Goal: Task Accomplishment & Management: Complete application form

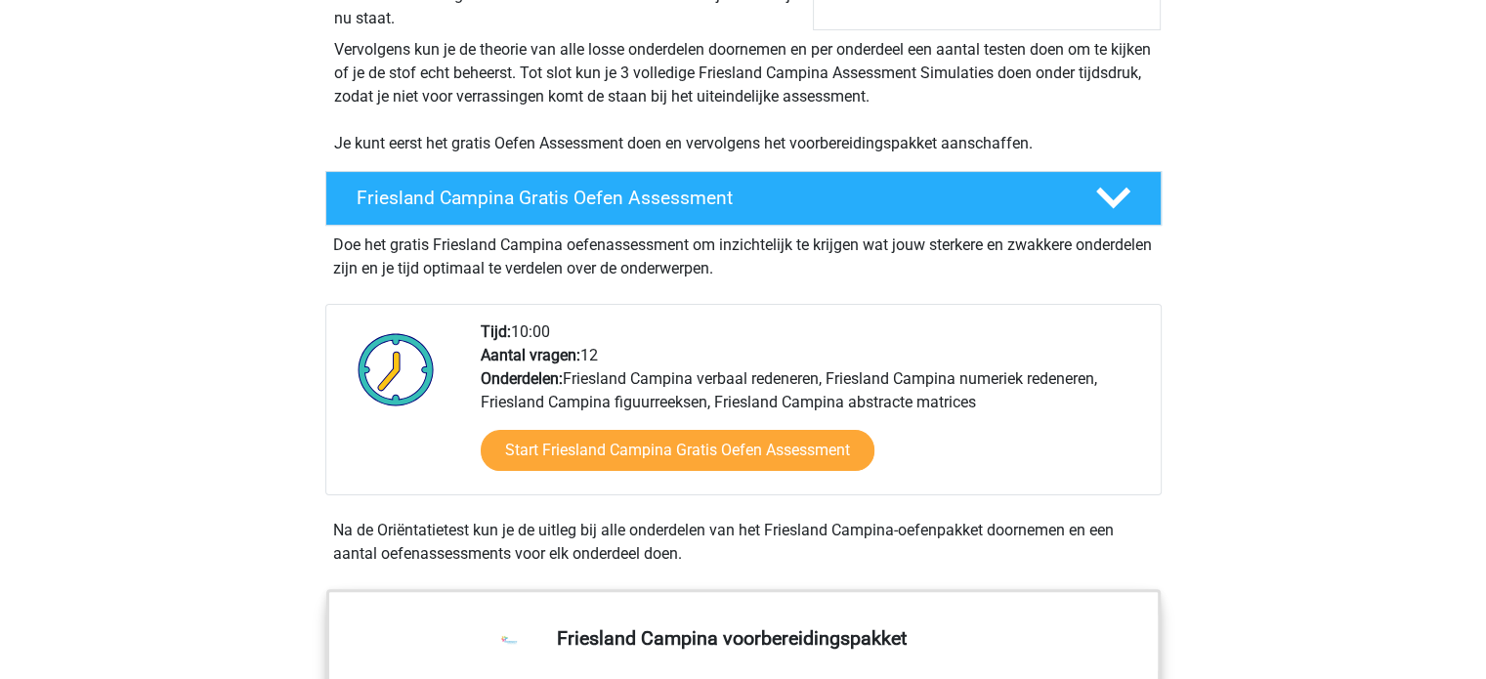
scroll to position [489, 0]
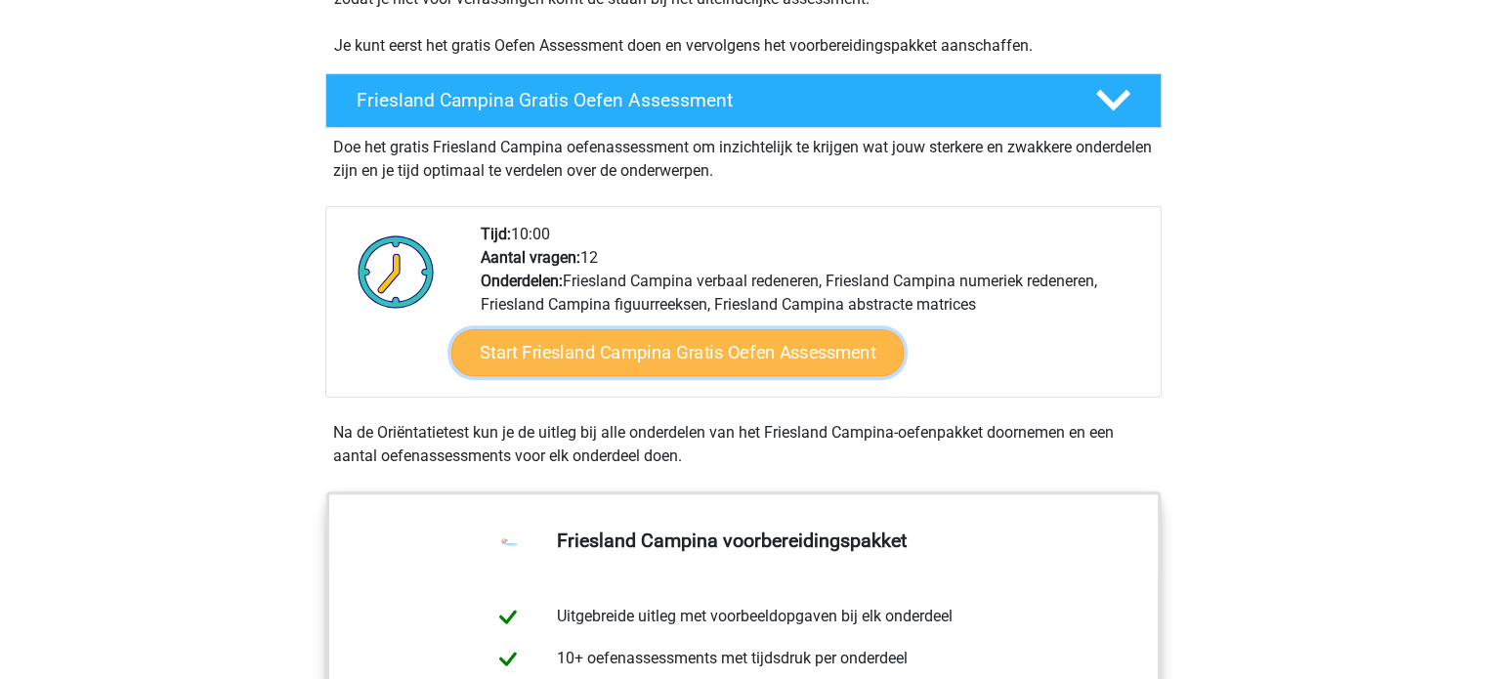
click at [598, 347] on link "Start Friesland Campina Gratis Oefen Assessment" at bounding box center [676, 352] width 452 height 47
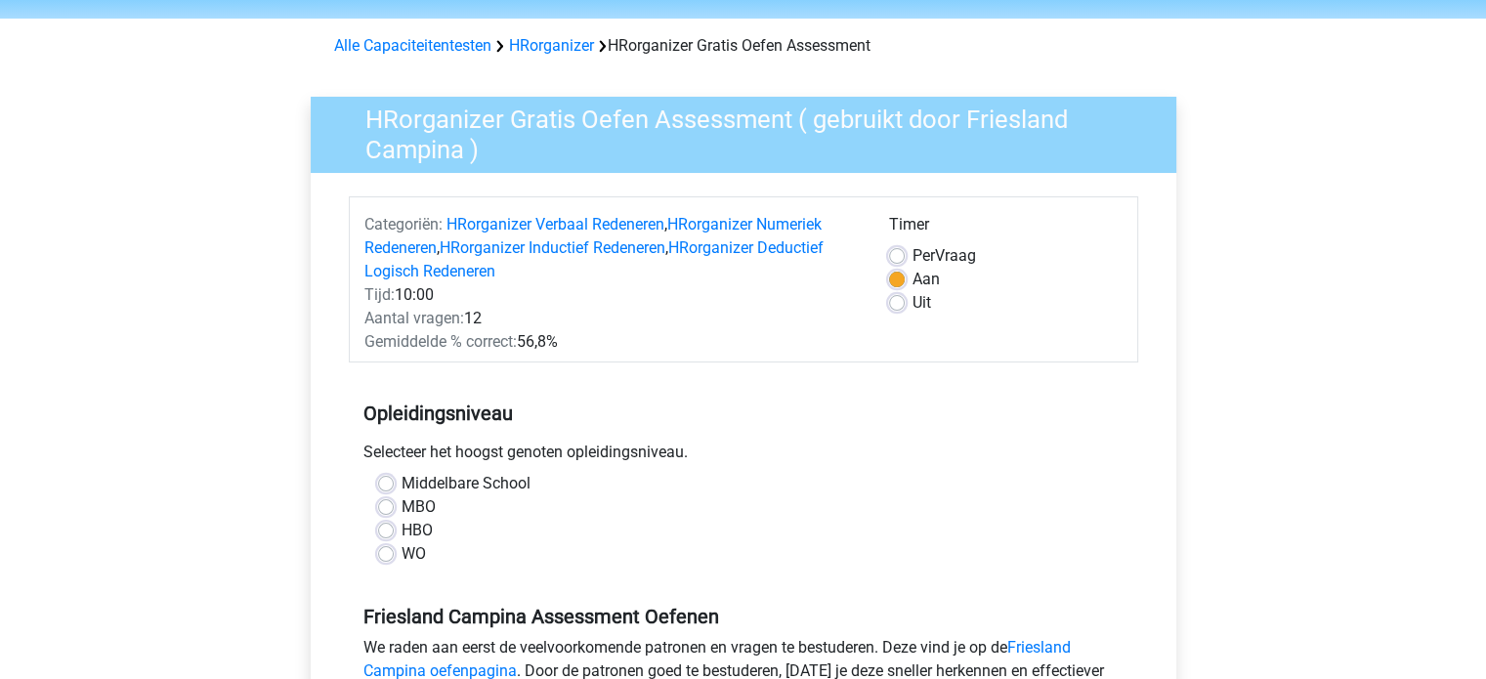
scroll to position [98, 0]
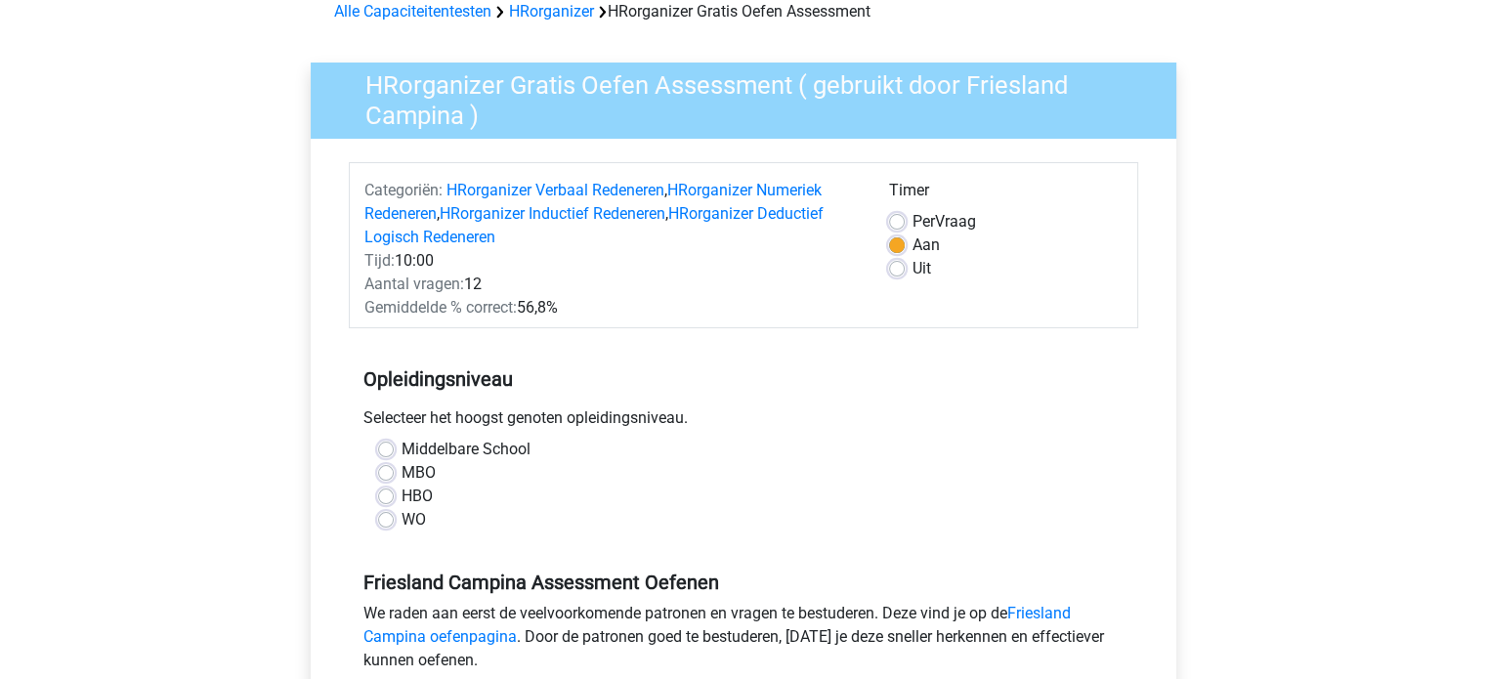
click at [402, 472] on label "MBO" at bounding box center [419, 472] width 34 height 23
click at [384, 472] on input "MBO" at bounding box center [386, 471] width 16 height 20
radio input "true"
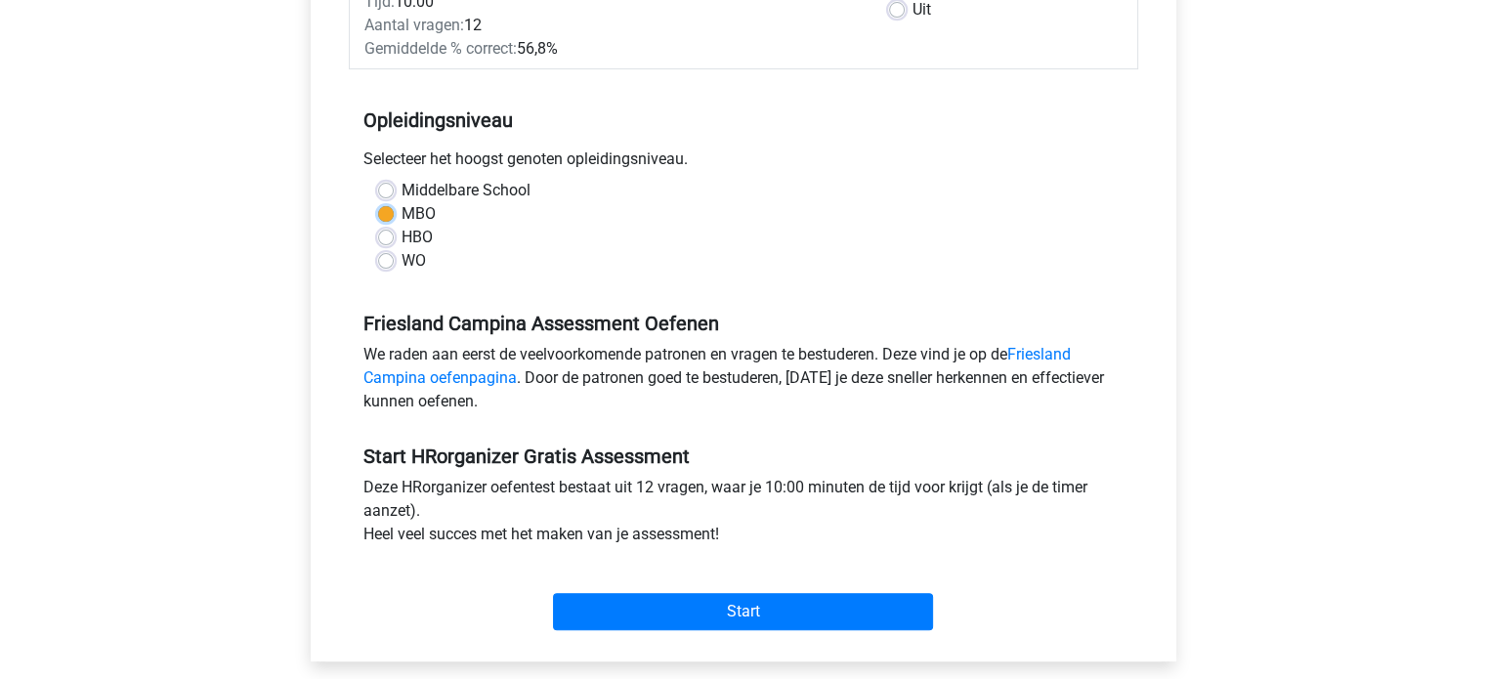
scroll to position [391, 0]
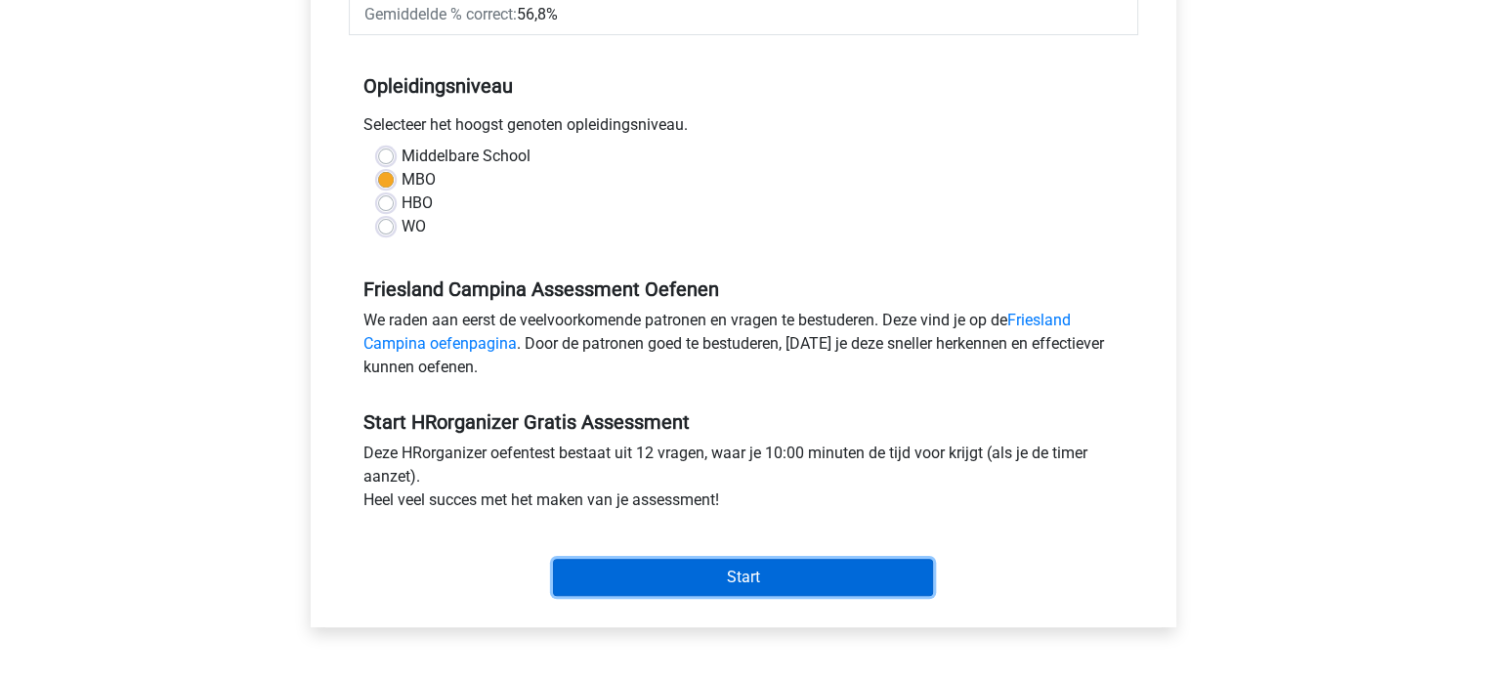
click at [676, 573] on input "Start" at bounding box center [743, 577] width 380 height 37
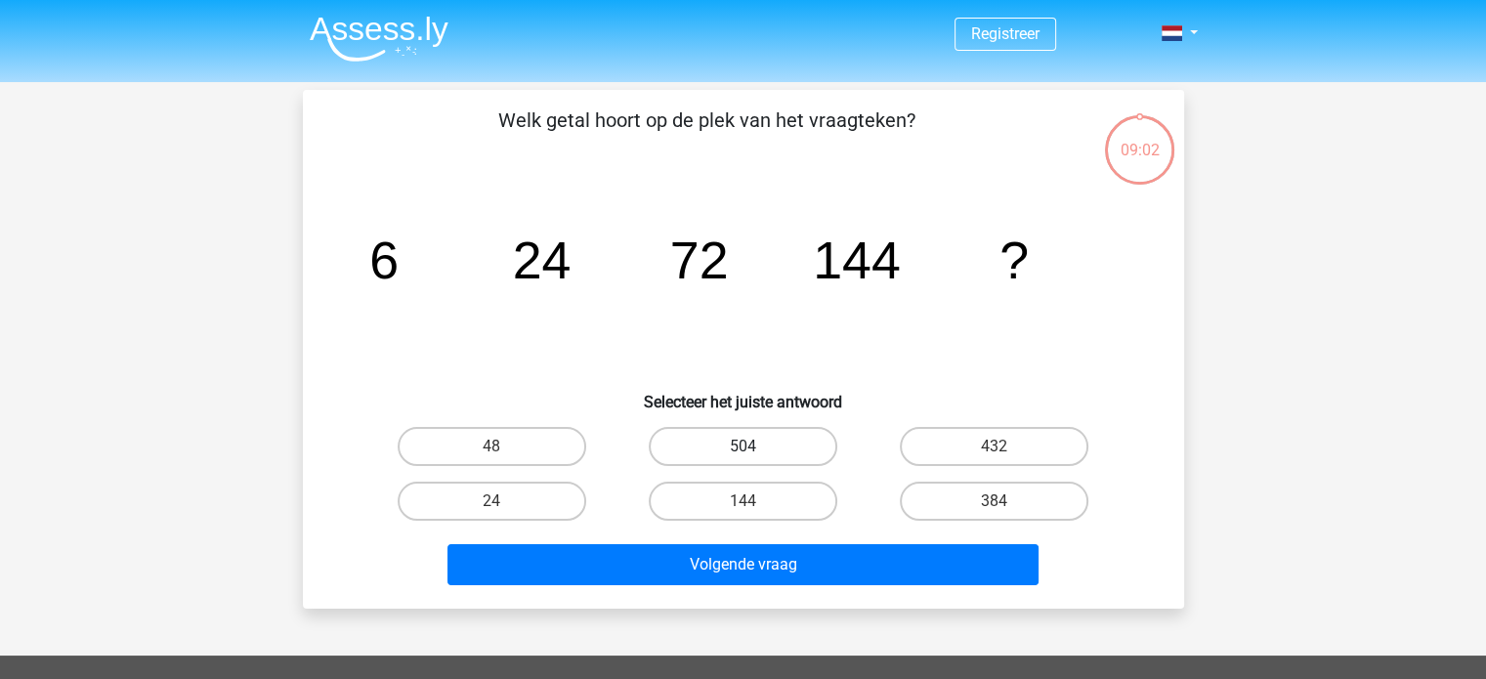
click at [725, 447] on label "504" at bounding box center [743, 446] width 189 height 39
click at [743, 447] on input "504" at bounding box center [749, 453] width 13 height 13
radio input "true"
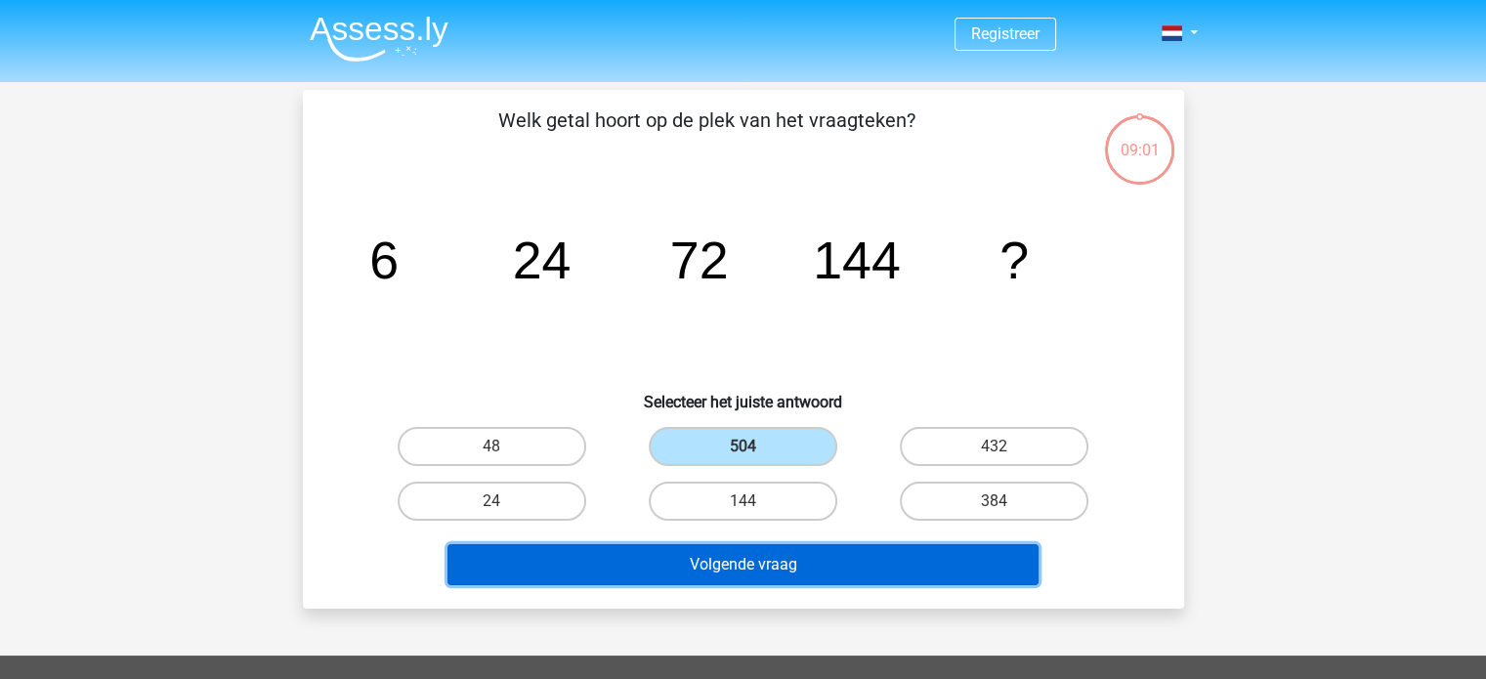
click at [749, 565] on button "Volgende vraag" at bounding box center [742, 564] width 591 height 41
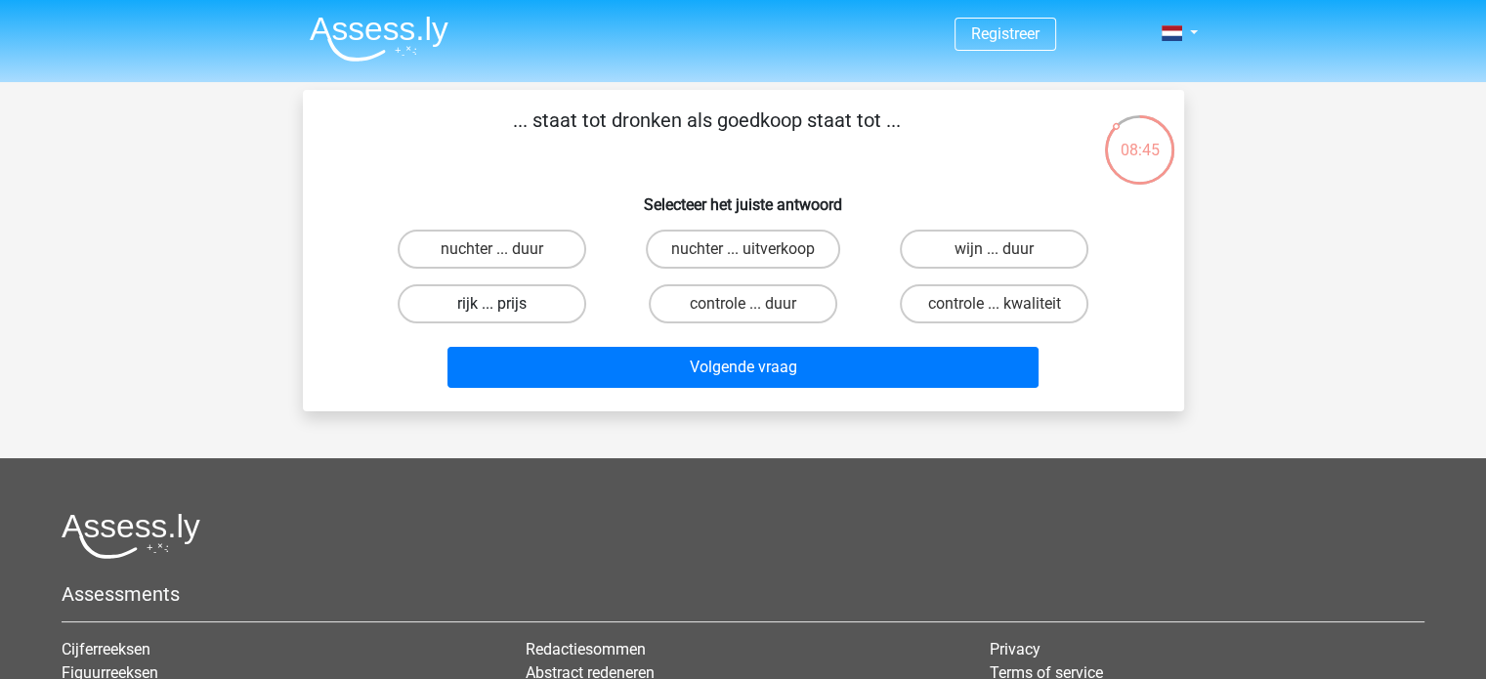
click at [529, 303] on label "rijk ... prijs" at bounding box center [492, 303] width 189 height 39
click at [504, 304] on input "rijk ... prijs" at bounding box center [497, 310] width 13 height 13
radio input "true"
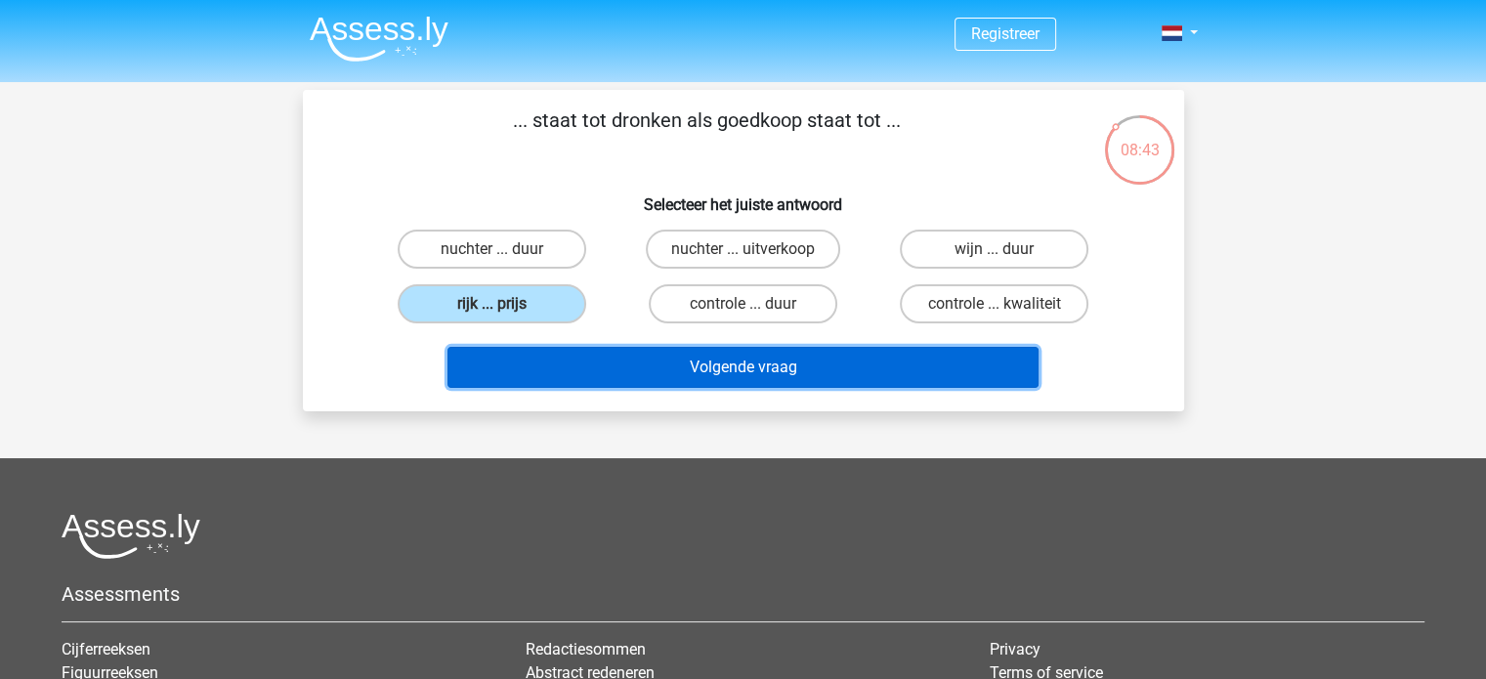
click at [732, 362] on button "Volgende vraag" at bounding box center [742, 367] width 591 height 41
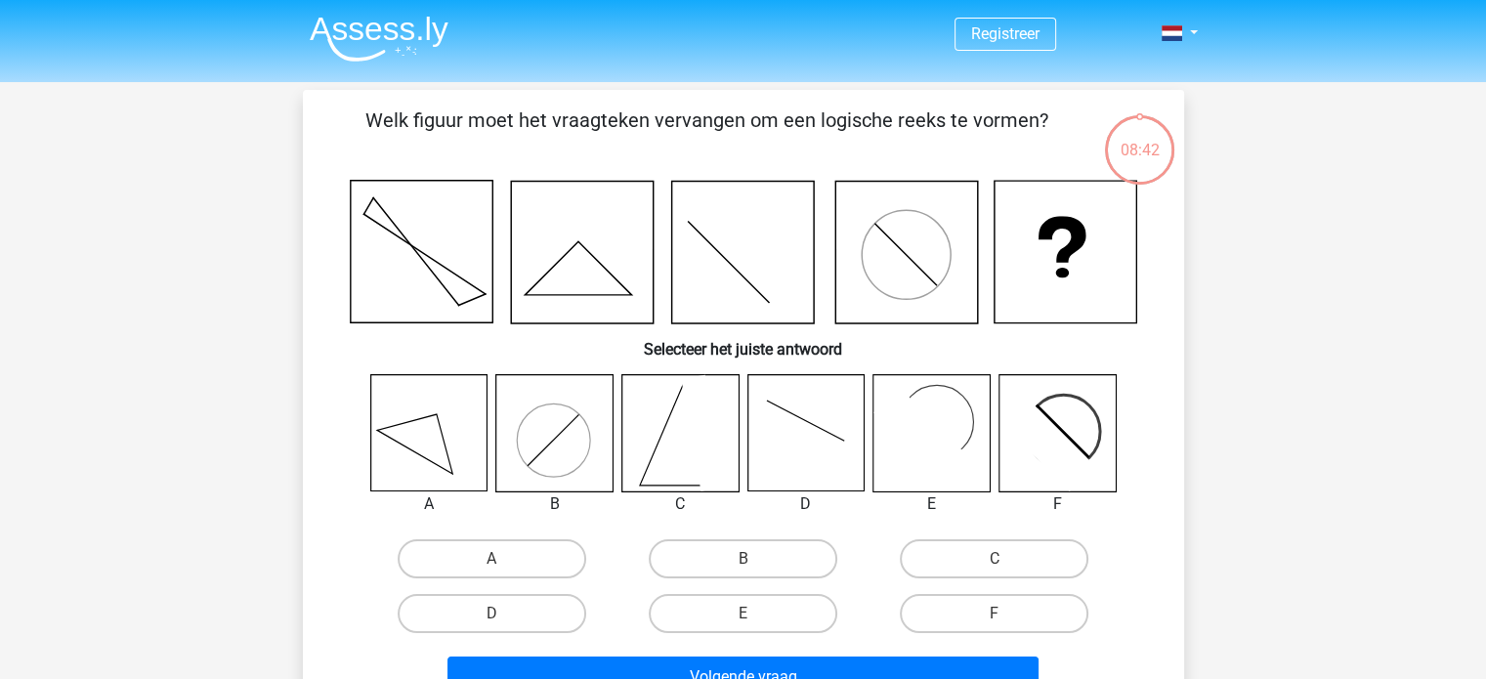
scroll to position [90, 0]
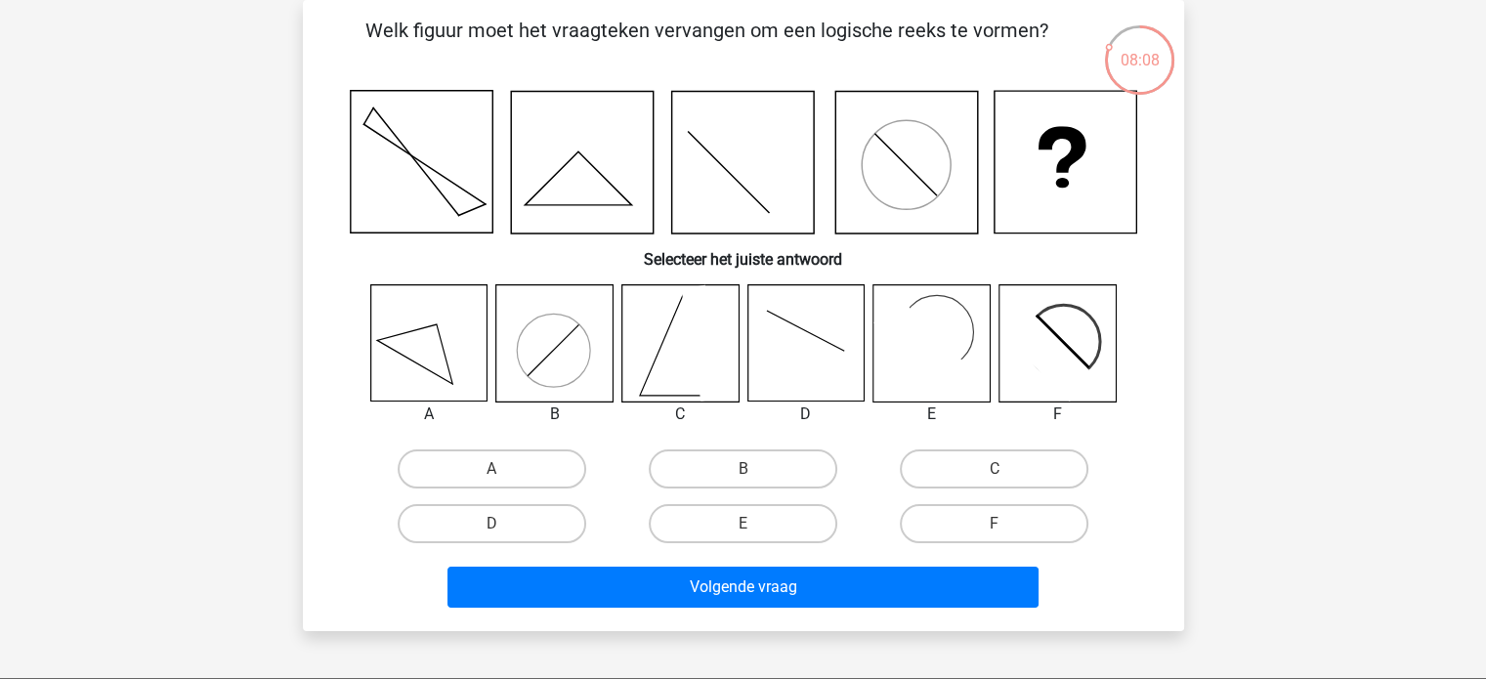
click at [796, 343] on icon at bounding box center [805, 343] width 116 height 116
click at [813, 353] on icon at bounding box center [805, 343] width 116 height 116
drag, startPoint x: 780, startPoint y: 467, endPoint x: 477, endPoint y: 553, distance: 314.9
click at [477, 553] on div "Welk figuur moet het vraagteken vervangen om een logische reeks te vormen? Sele…" at bounding box center [744, 316] width 866 height 600
click at [487, 527] on label "D" at bounding box center [492, 523] width 189 height 39
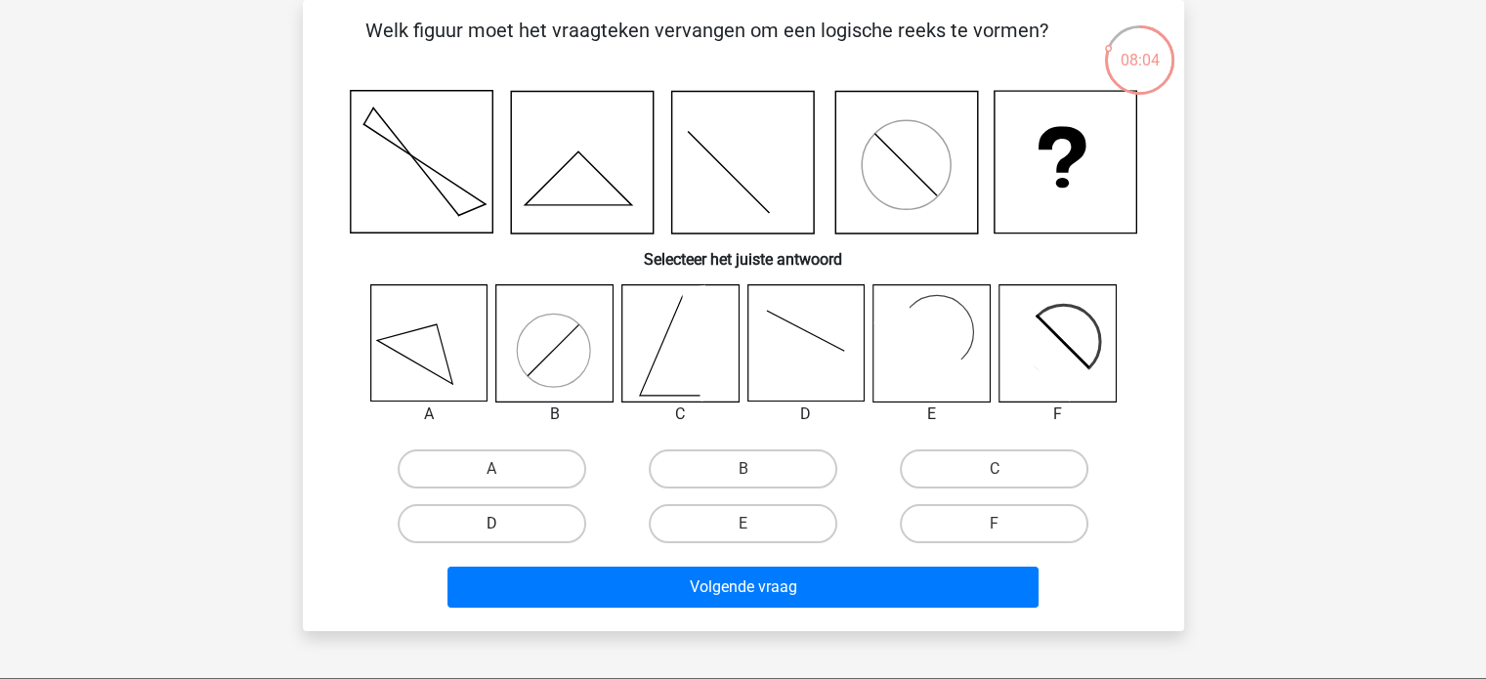
click at [491, 527] on input "D" at bounding box center [497, 530] width 13 height 13
radio input "true"
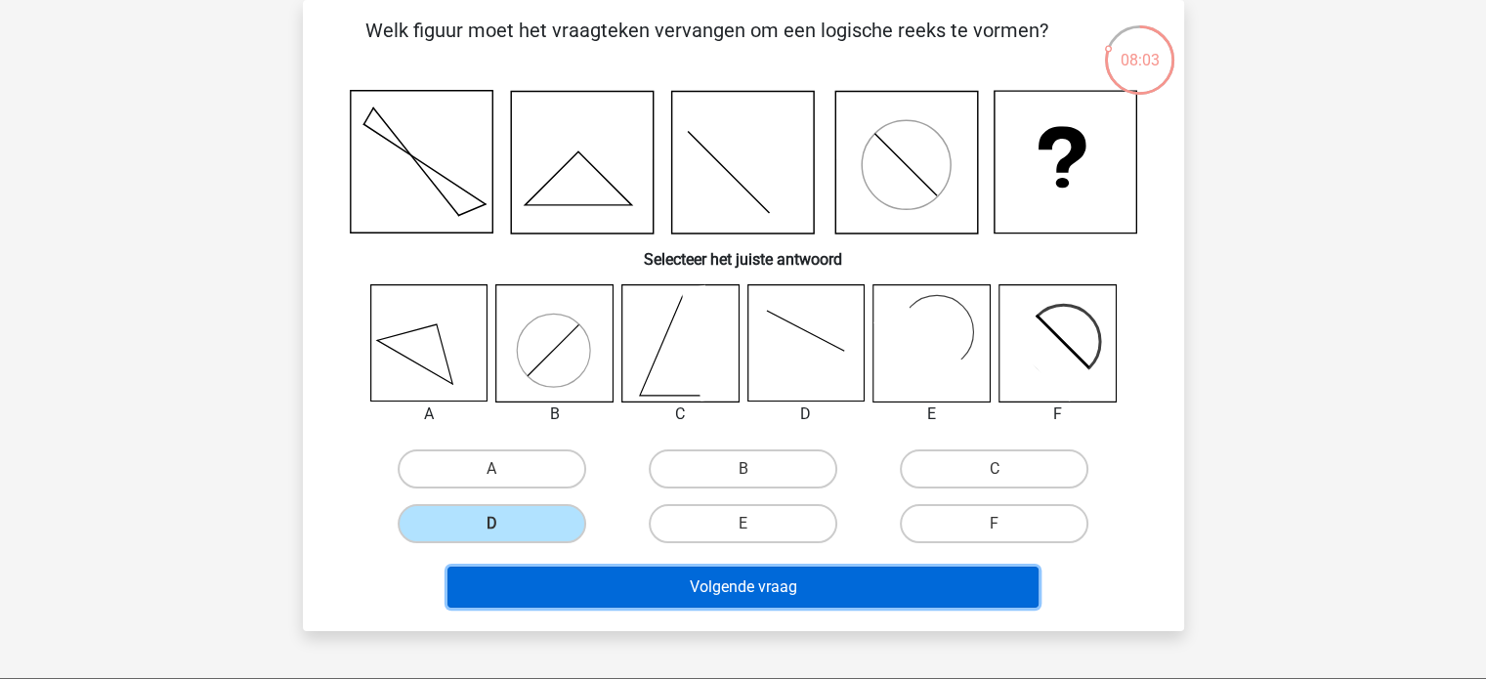
click at [693, 575] on button "Volgende vraag" at bounding box center [742, 587] width 591 height 41
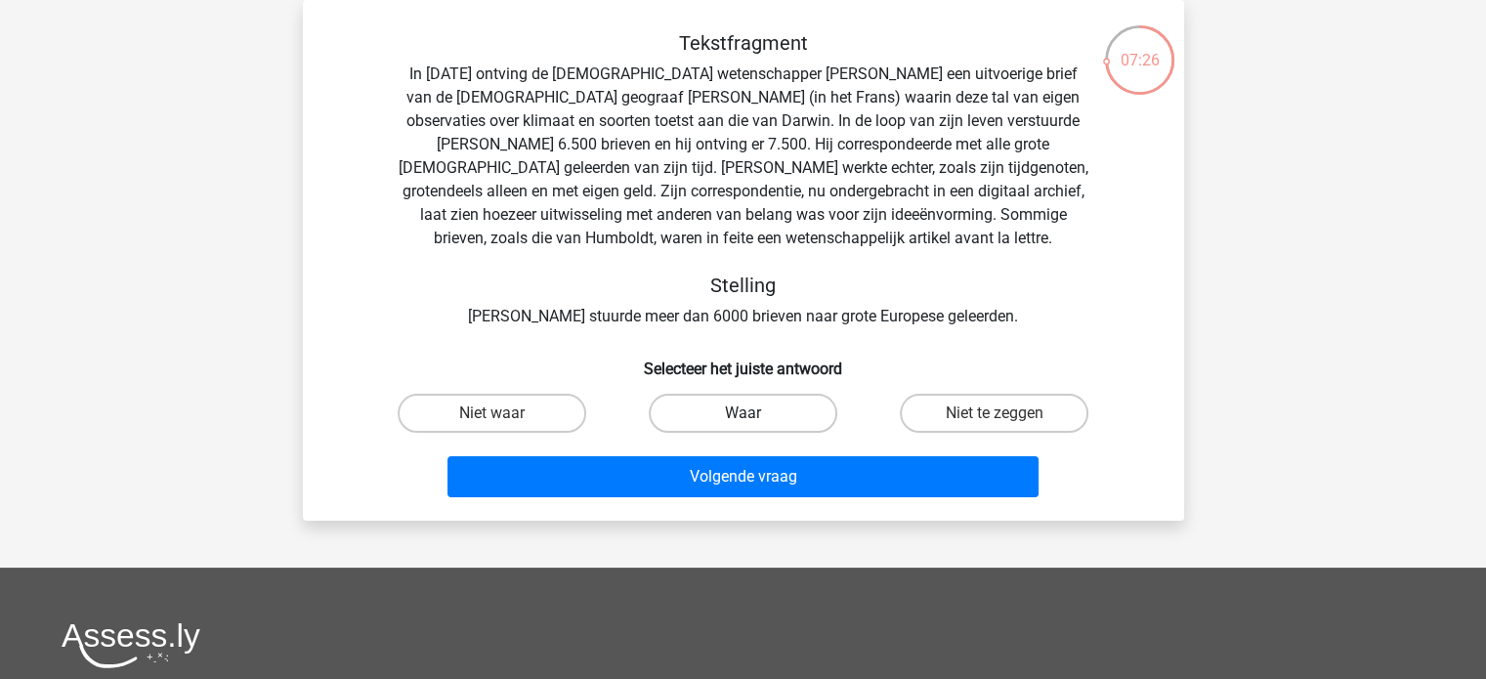
click at [728, 415] on label "Waar" at bounding box center [743, 413] width 189 height 39
click at [743, 415] on input "Waar" at bounding box center [749, 419] width 13 height 13
radio input "true"
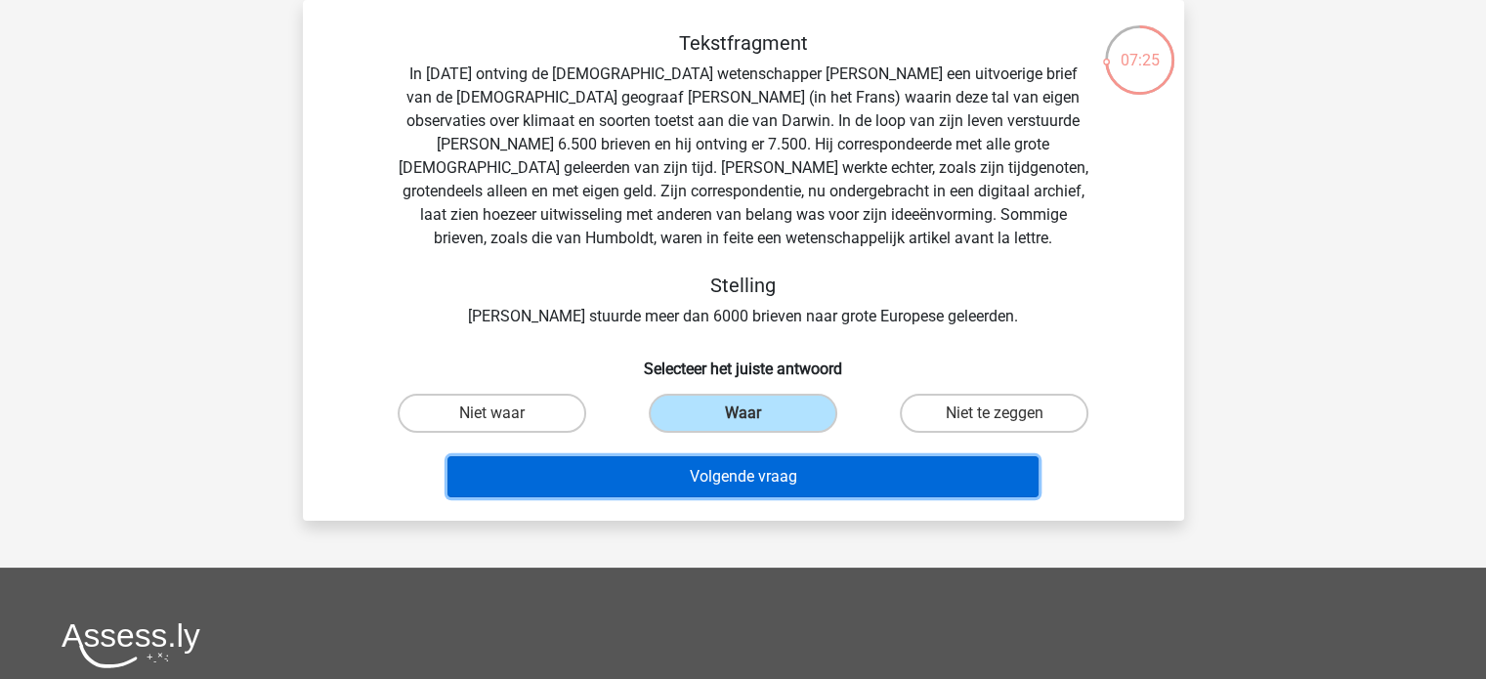
click at [735, 461] on button "Volgende vraag" at bounding box center [742, 476] width 591 height 41
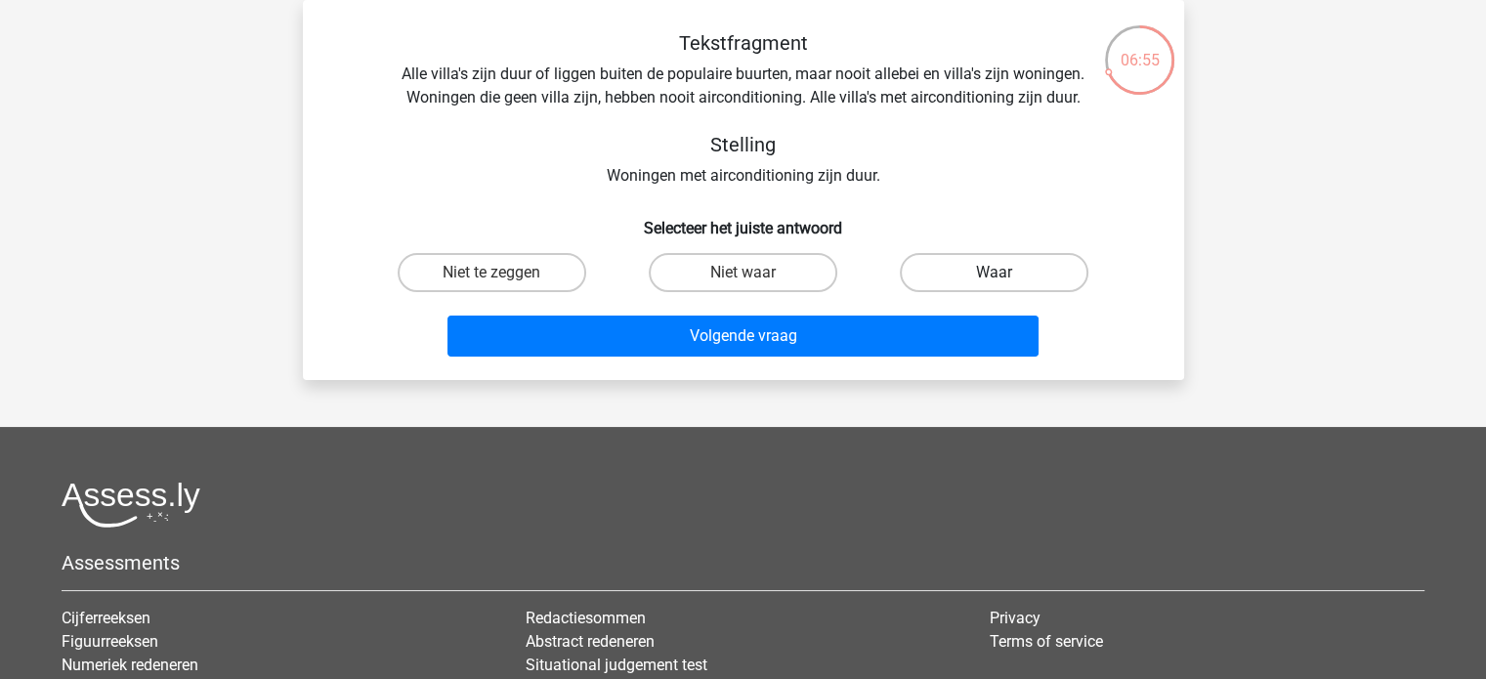
click at [1011, 263] on label "Waar" at bounding box center [994, 272] width 189 height 39
click at [1007, 273] on input "Waar" at bounding box center [1001, 279] width 13 height 13
radio input "true"
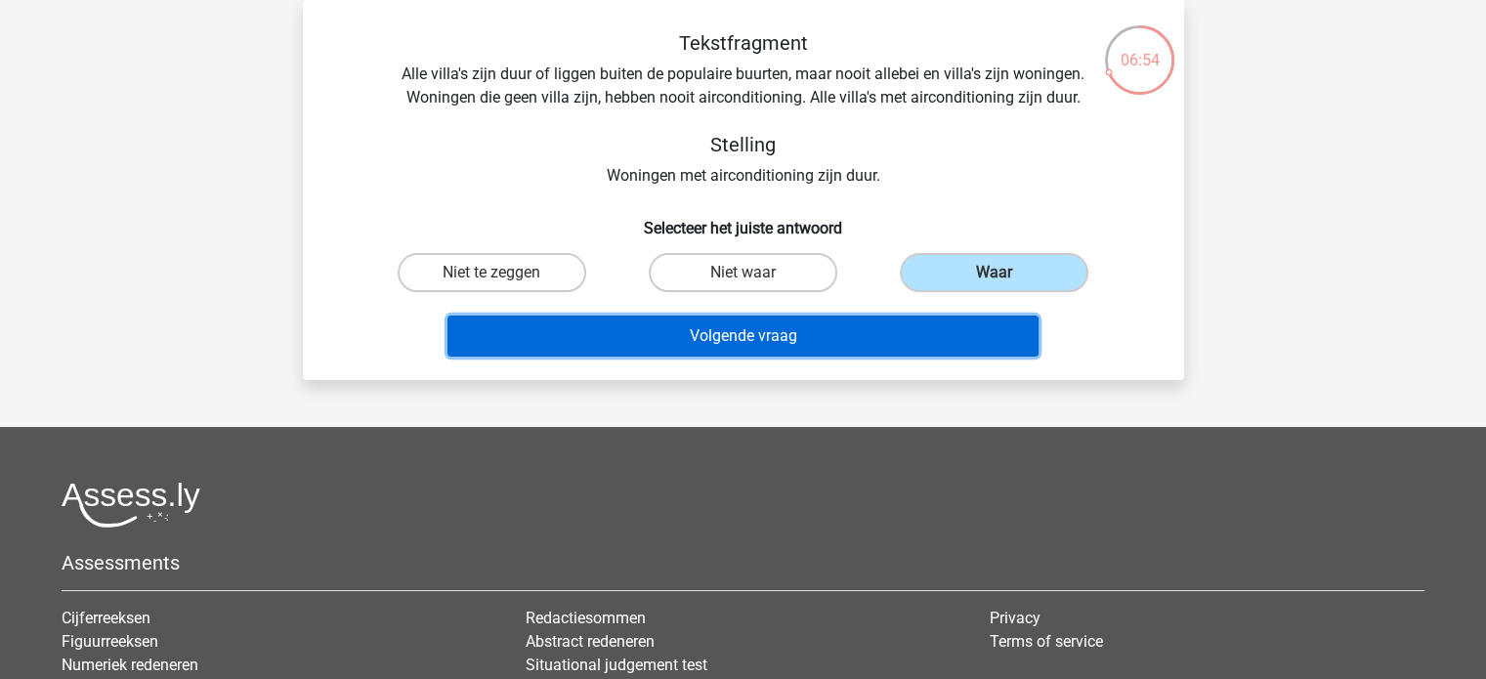
click at [885, 319] on button "Volgende vraag" at bounding box center [742, 336] width 591 height 41
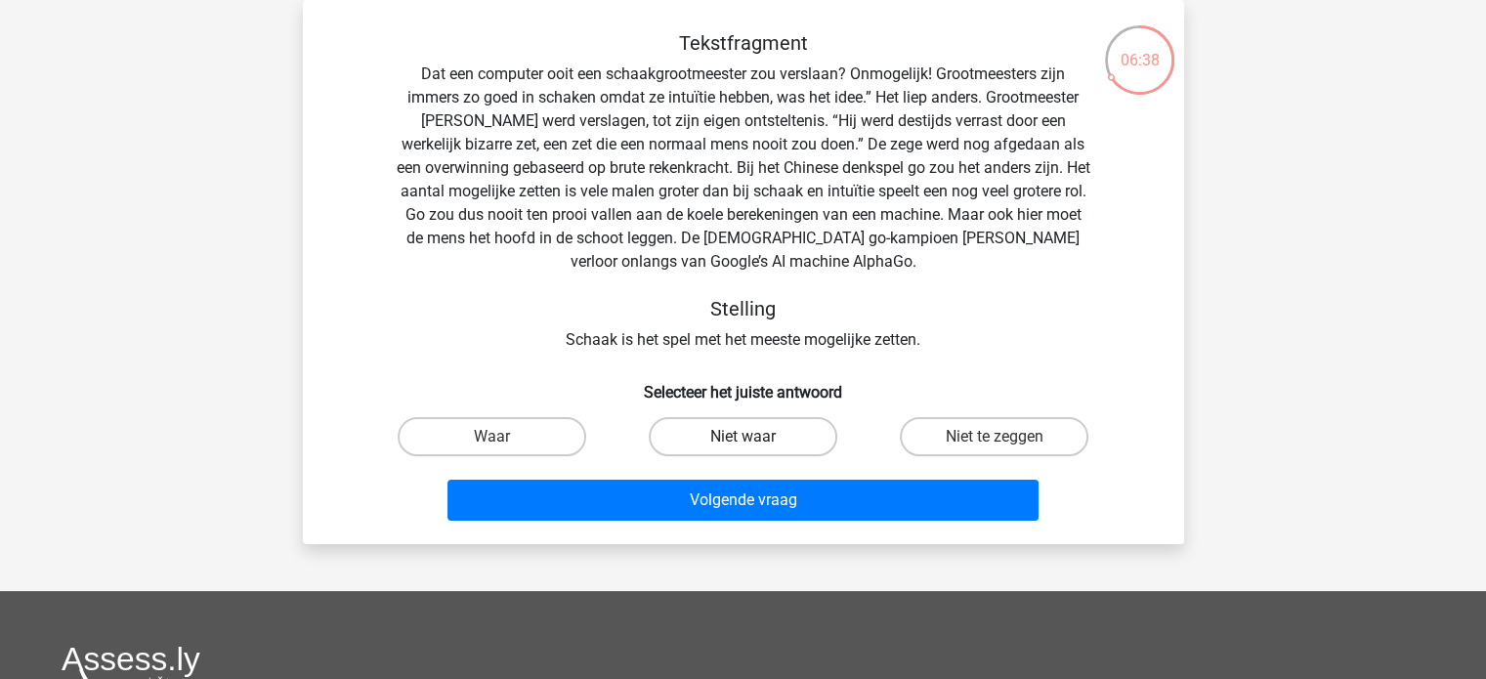
click at [731, 427] on label "Niet waar" at bounding box center [743, 436] width 189 height 39
click at [743, 437] on input "Niet waar" at bounding box center [749, 443] width 13 height 13
radio input "true"
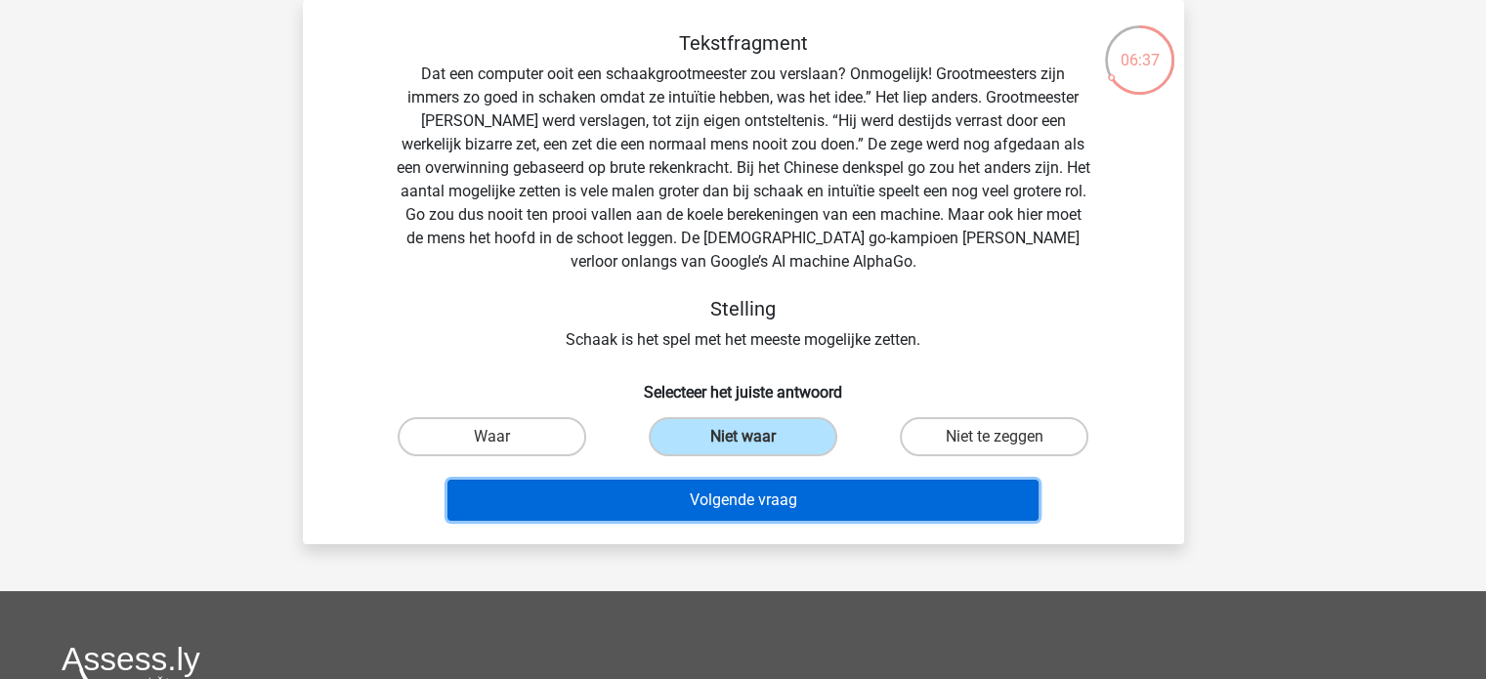
click at [775, 494] on button "Volgende vraag" at bounding box center [742, 500] width 591 height 41
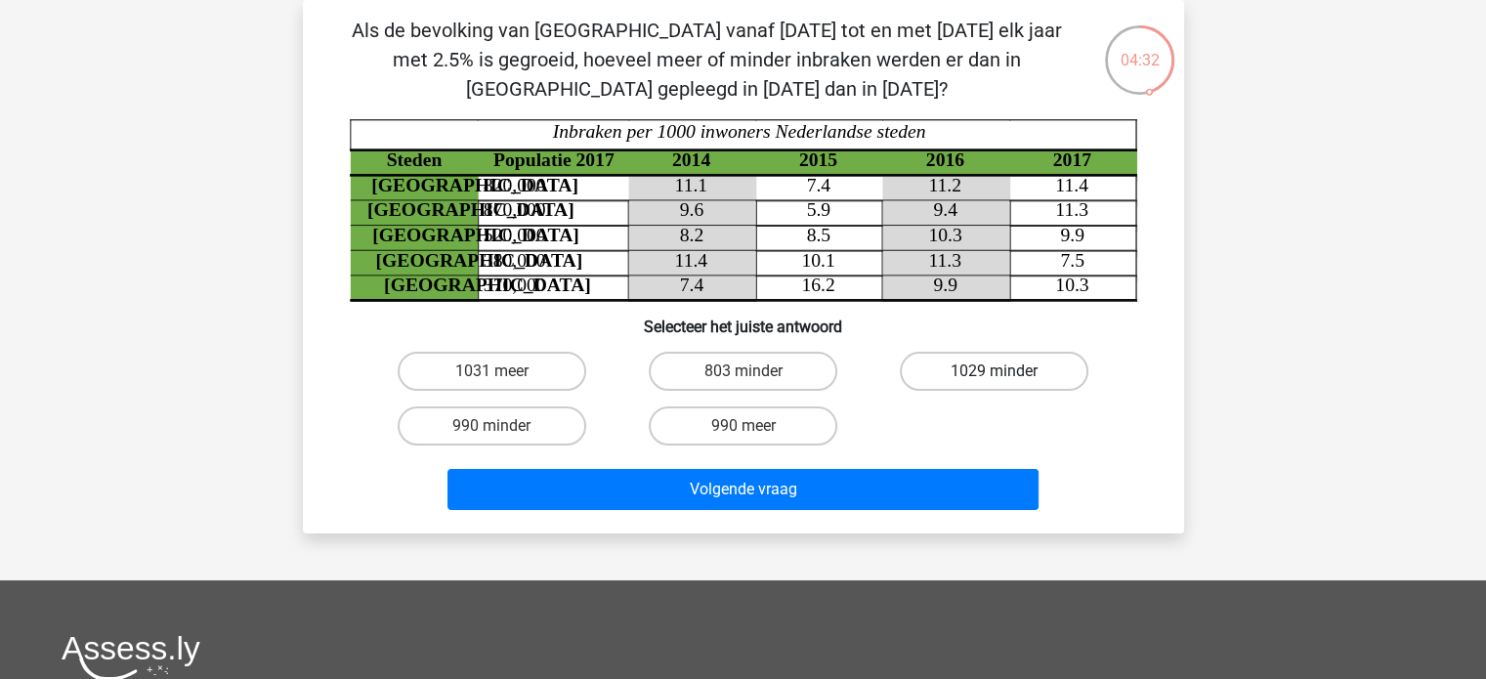
click at [995, 368] on label "1029 minder" at bounding box center [994, 371] width 189 height 39
click at [995, 371] on input "1029 minder" at bounding box center [1001, 377] width 13 height 13
radio input "true"
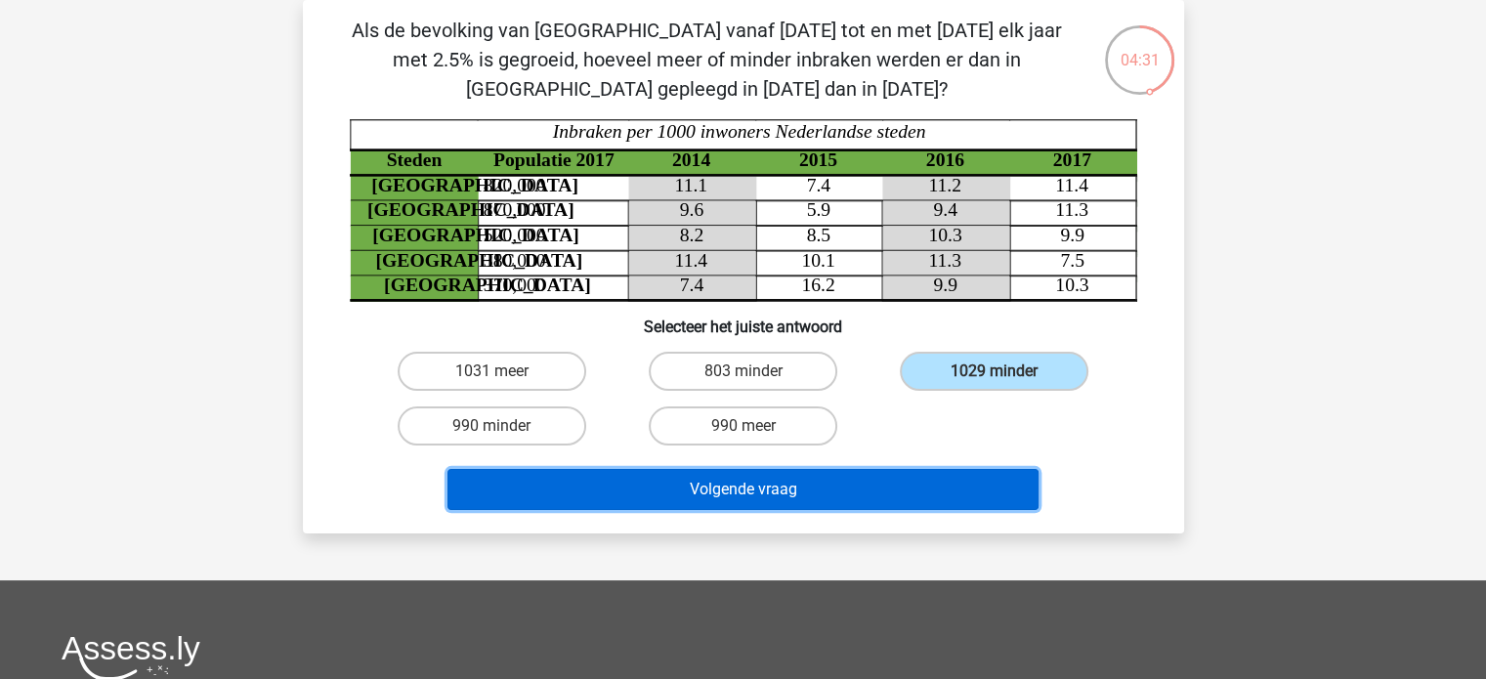
click at [821, 494] on button "Volgende vraag" at bounding box center [742, 489] width 591 height 41
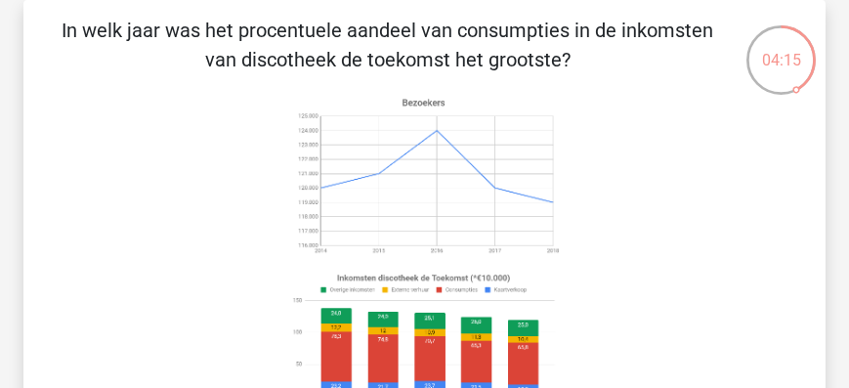
drag, startPoint x: 614, startPoint y: 223, endPoint x: 609, endPoint y: 180, distance: 43.3
click at [609, 180] on icon at bounding box center [424, 251] width 708 height 322
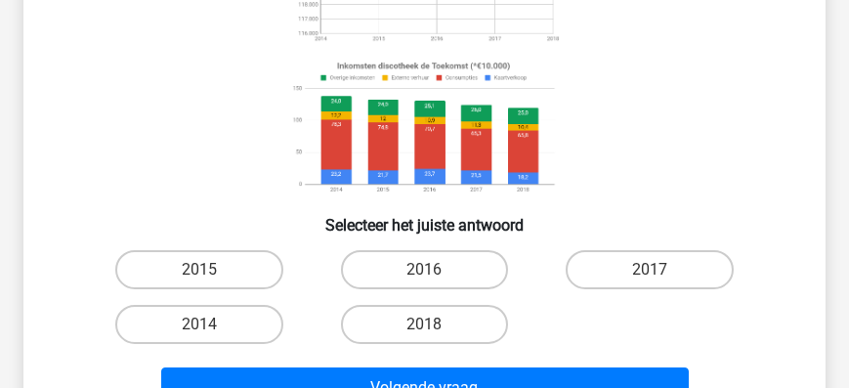
scroll to position [369, 0]
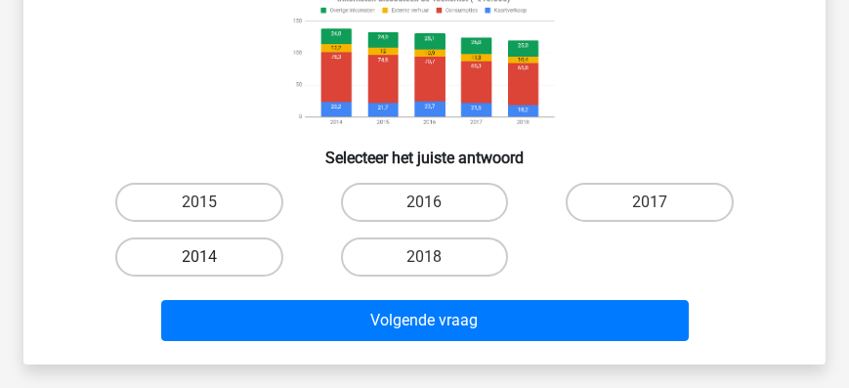
click at [224, 253] on label "2014" at bounding box center [198, 256] width 167 height 39
click at [212, 257] on input "2014" at bounding box center [205, 263] width 13 height 13
radio input "true"
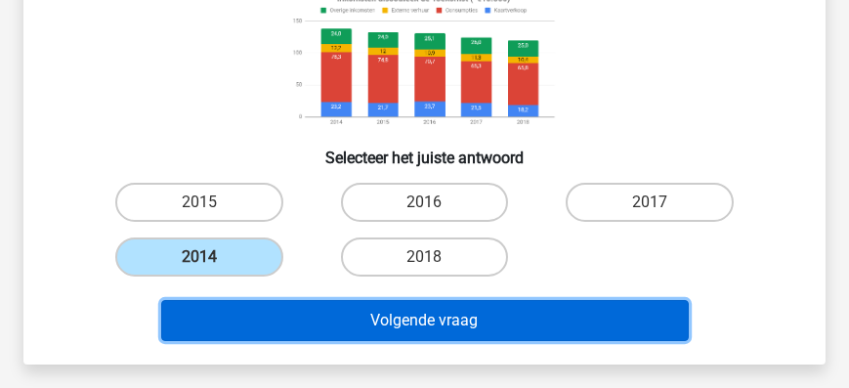
click at [378, 308] on button "Volgende vraag" at bounding box center [425, 320] width 528 height 41
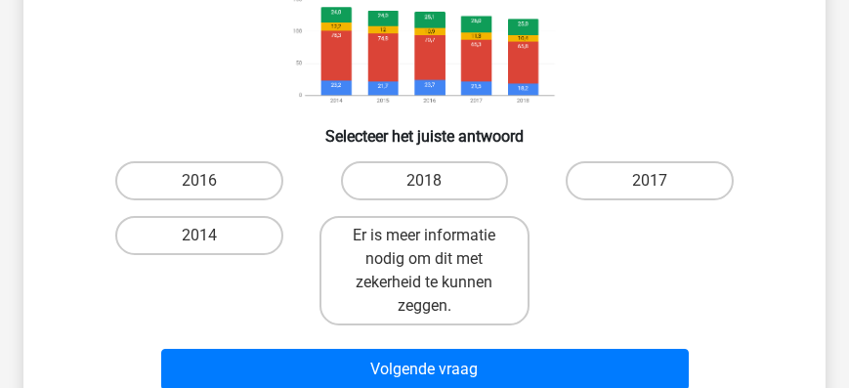
scroll to position [425, 0]
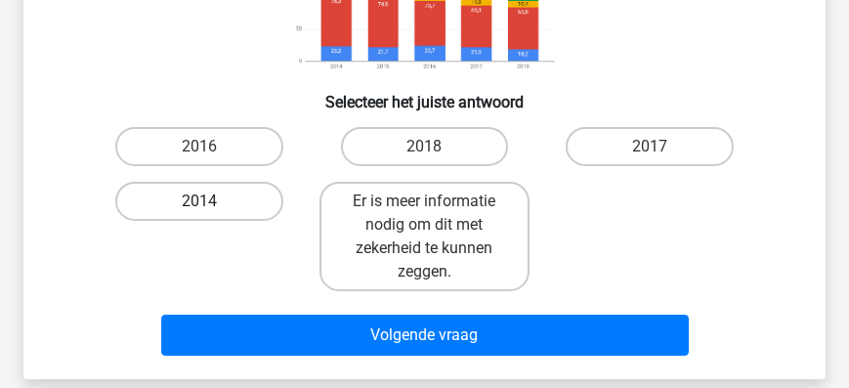
click at [248, 211] on label "2014" at bounding box center [198, 201] width 167 height 39
click at [212, 211] on input "2014" at bounding box center [205, 207] width 13 height 13
radio input "true"
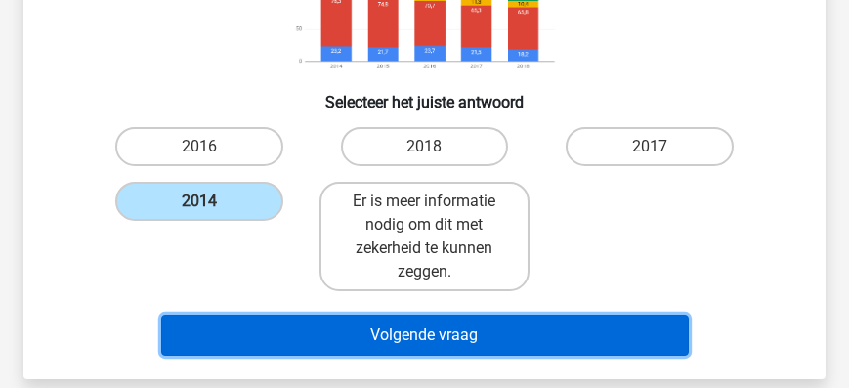
click at [368, 328] on button "Volgende vraag" at bounding box center [425, 335] width 528 height 41
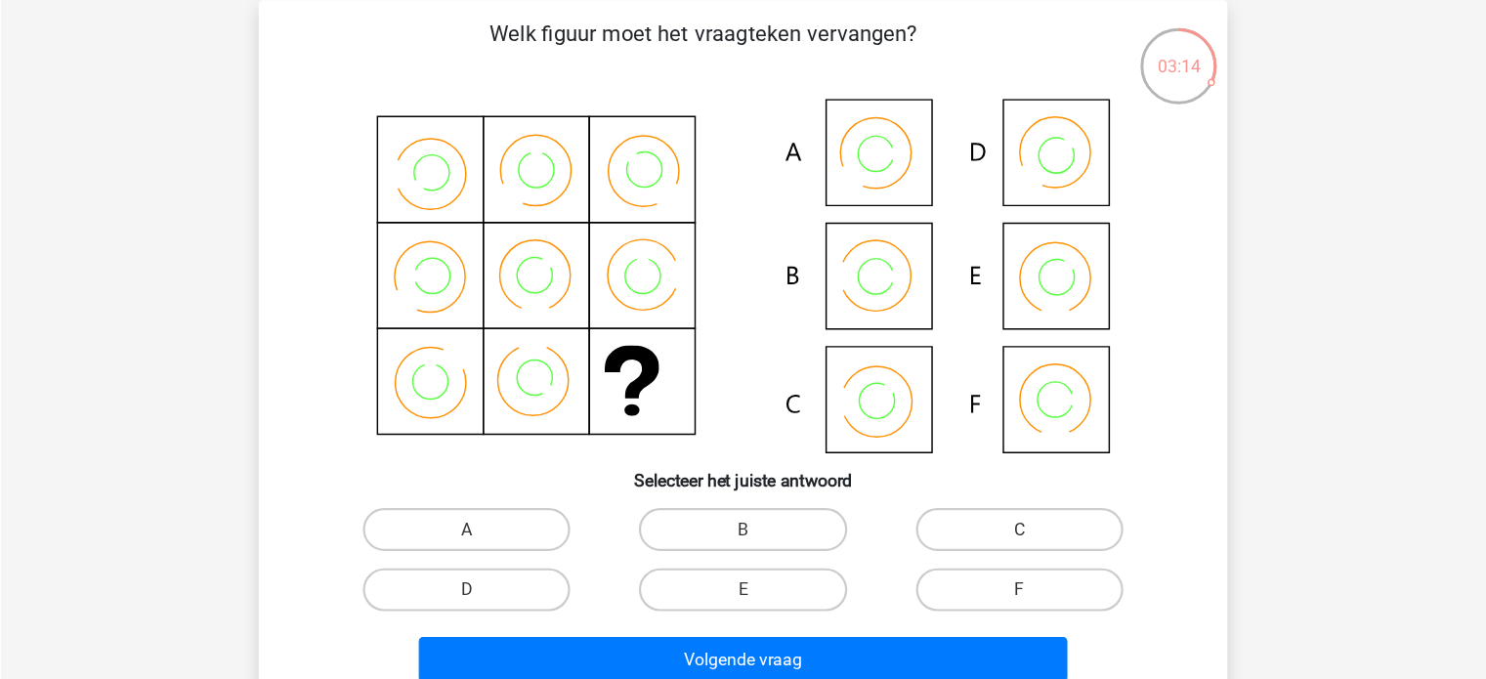
scroll to position [90, 0]
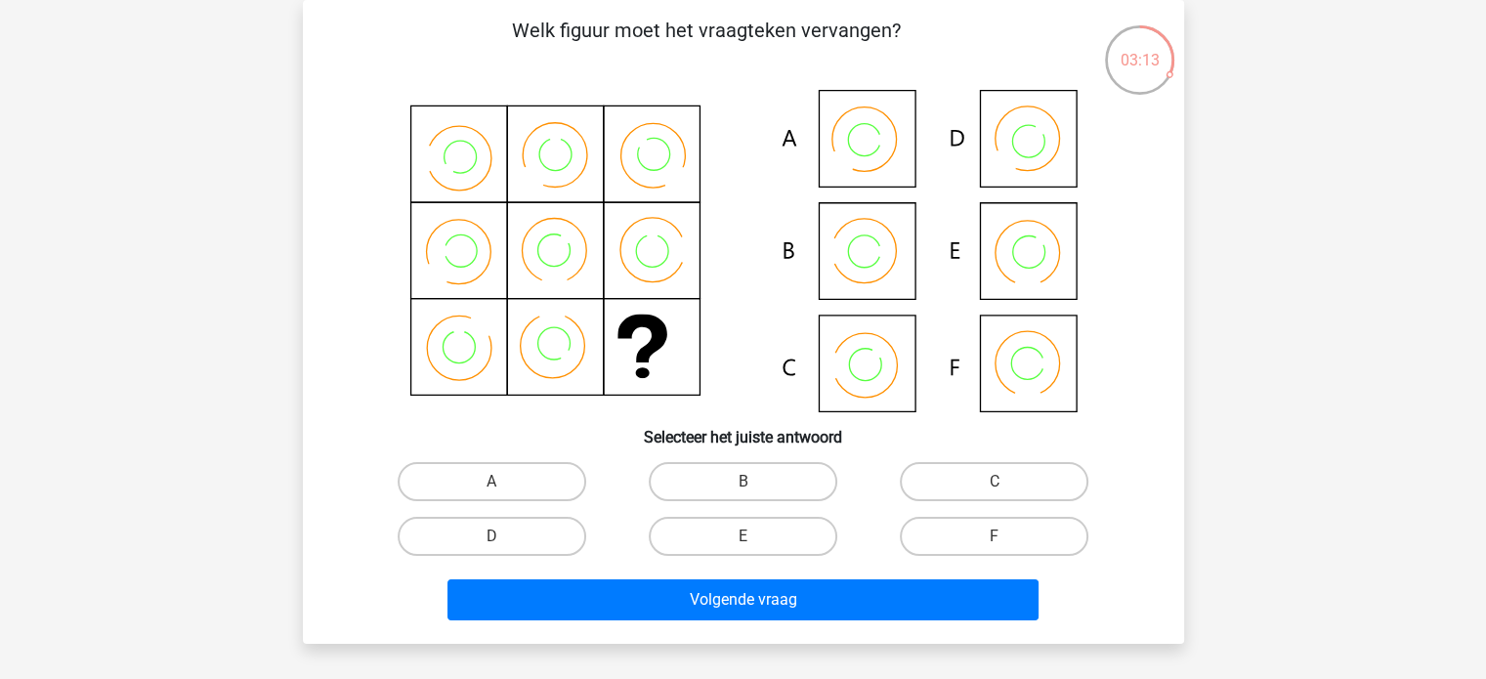
drag, startPoint x: 674, startPoint y: 369, endPoint x: 743, endPoint y: 406, distance: 77.8
click at [743, 406] on icon at bounding box center [744, 251] width 788 height 322
click at [1043, 370] on icon at bounding box center [744, 251] width 788 height 322
click at [1021, 526] on label "F" at bounding box center [994, 536] width 189 height 39
click at [1007, 536] on input "F" at bounding box center [1001, 542] width 13 height 13
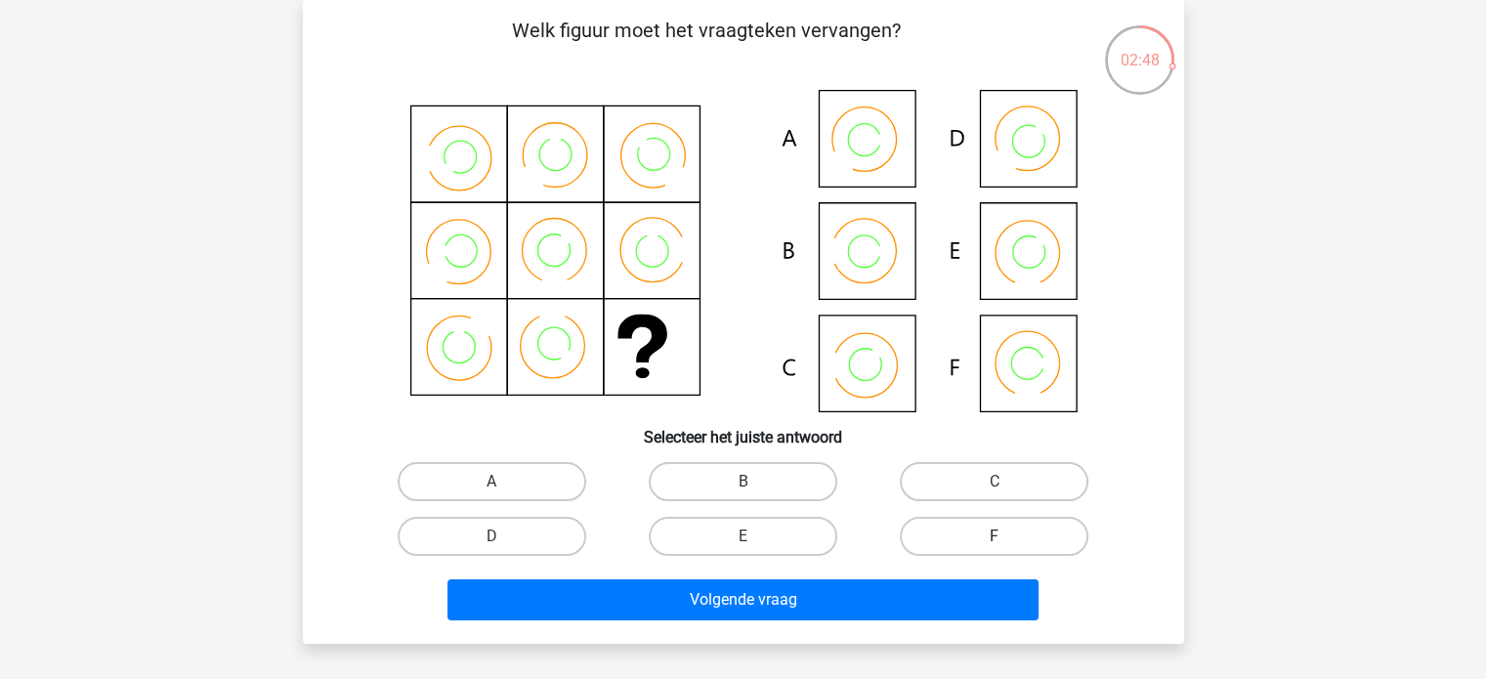
radio input "true"
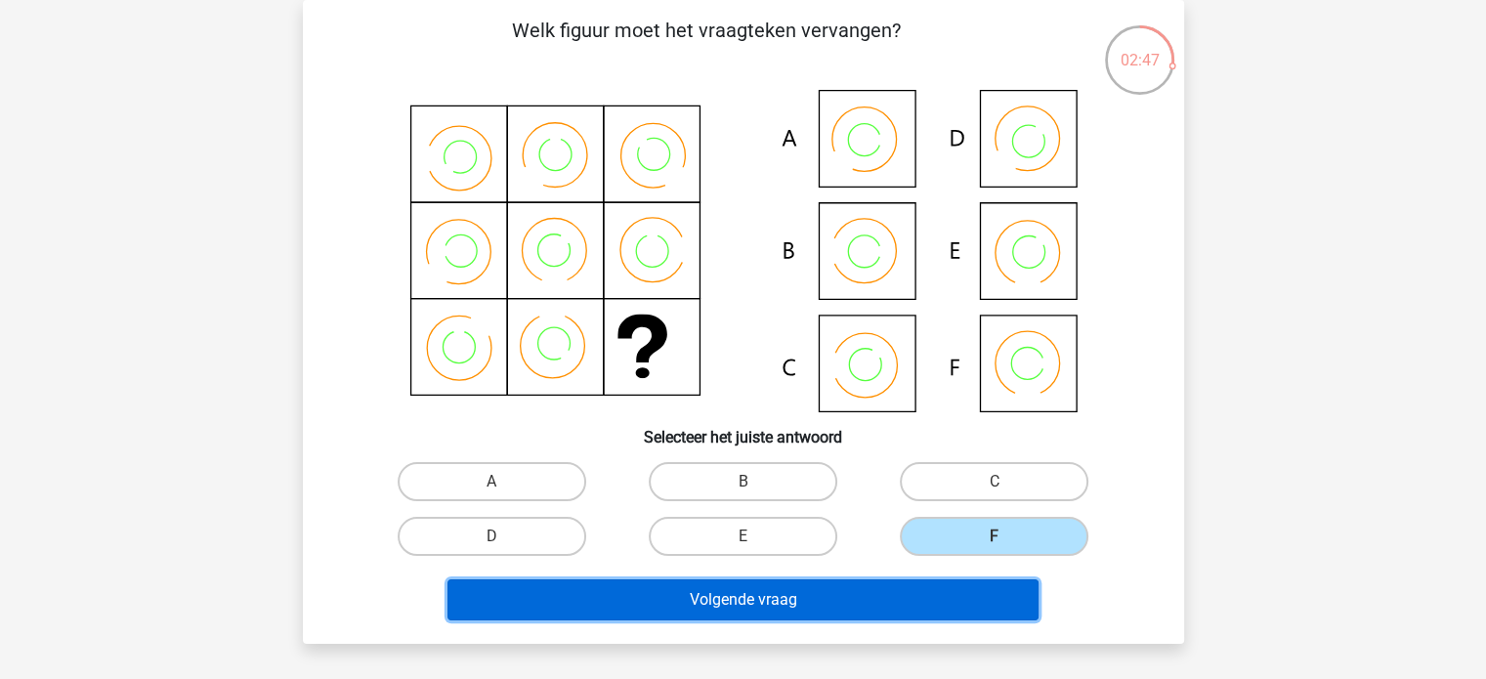
click at [864, 600] on button "Volgende vraag" at bounding box center [742, 599] width 591 height 41
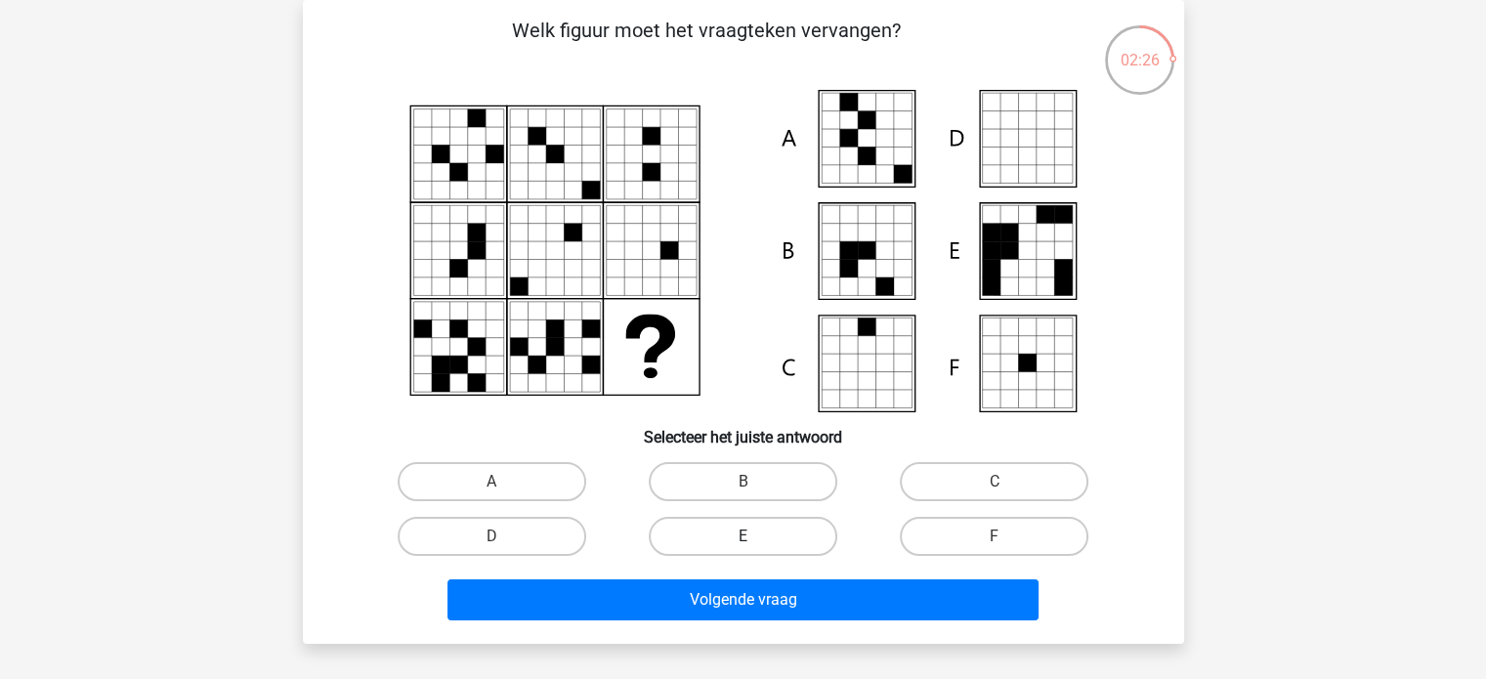
click at [774, 546] on label "E" at bounding box center [743, 536] width 189 height 39
click at [755, 546] on input "E" at bounding box center [749, 542] width 13 height 13
radio input "true"
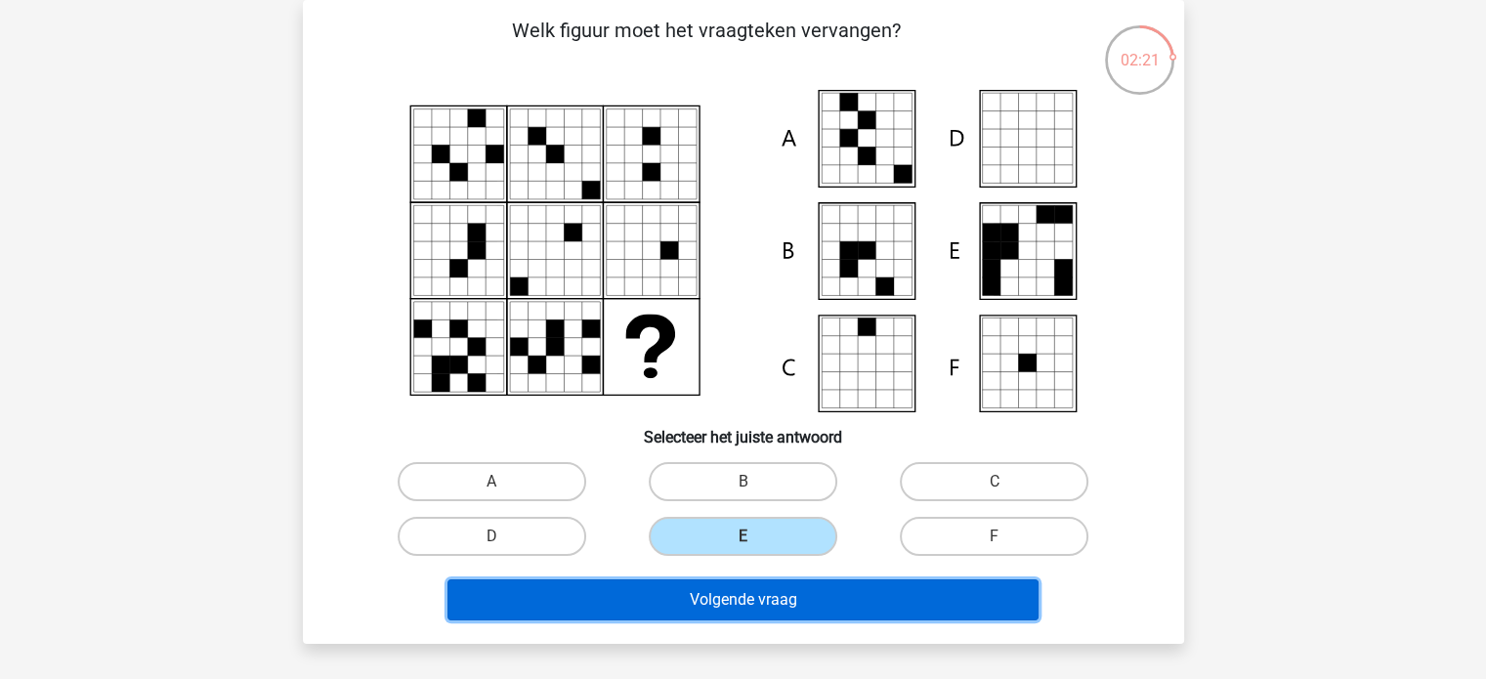
click at [793, 593] on button "Volgende vraag" at bounding box center [742, 599] width 591 height 41
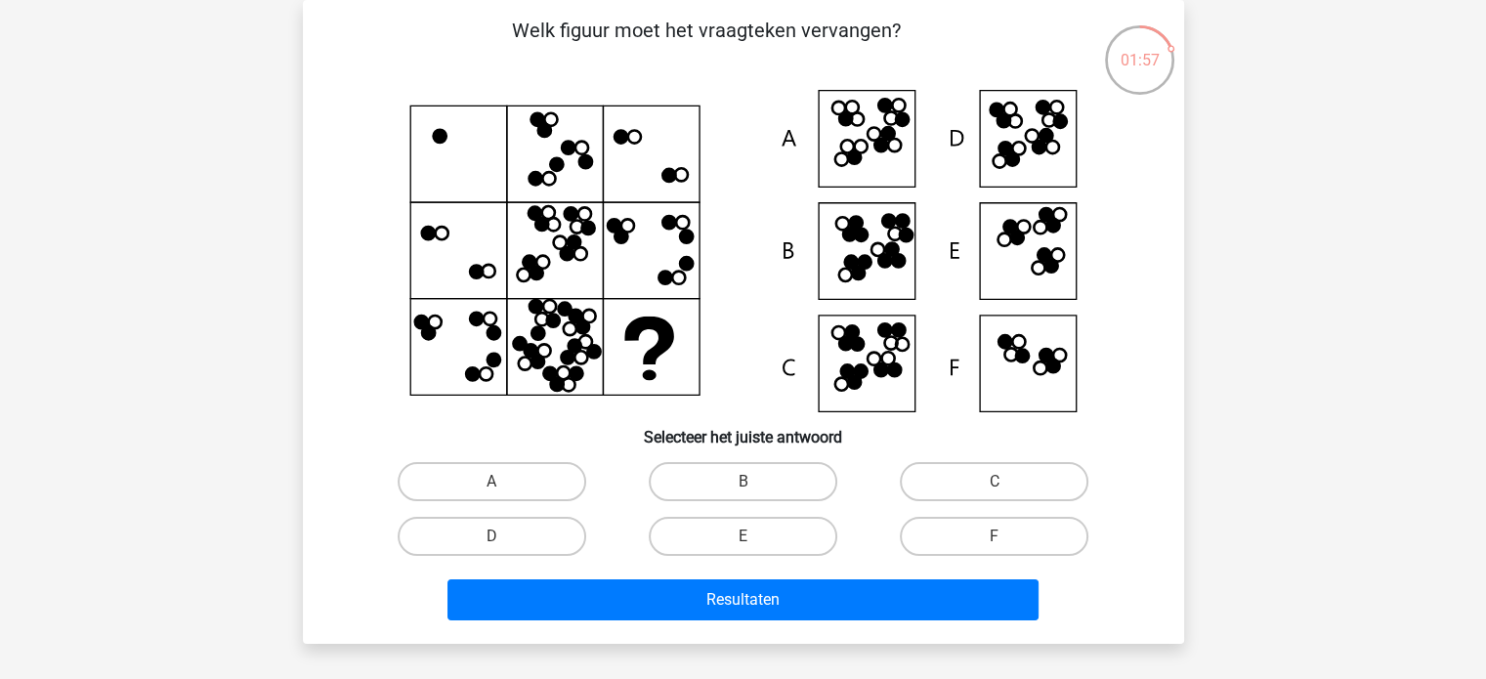
click at [1030, 138] on icon at bounding box center [744, 251] width 788 height 322
click at [524, 534] on label "D" at bounding box center [492, 536] width 189 height 39
click at [504, 536] on input "D" at bounding box center [497, 542] width 13 height 13
radio input "true"
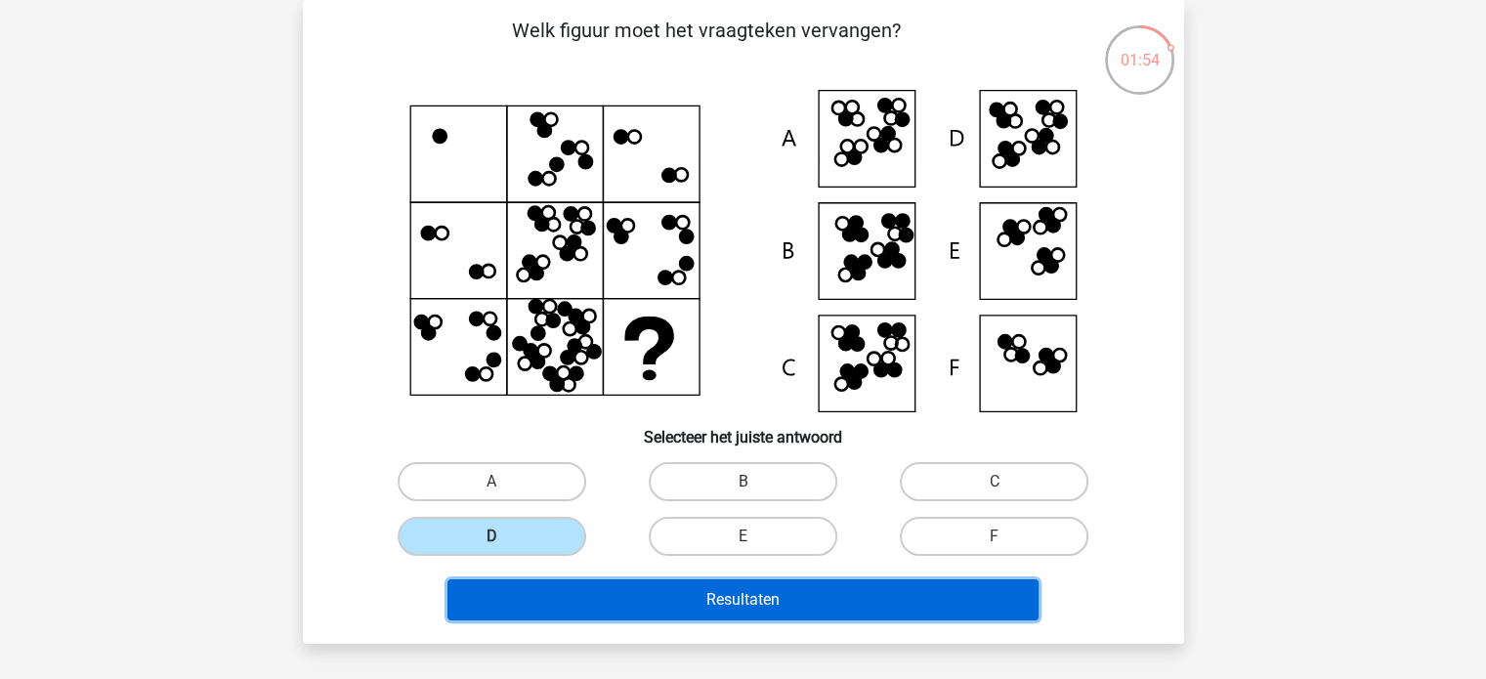
click at [668, 594] on button "Resultaten" at bounding box center [742, 599] width 591 height 41
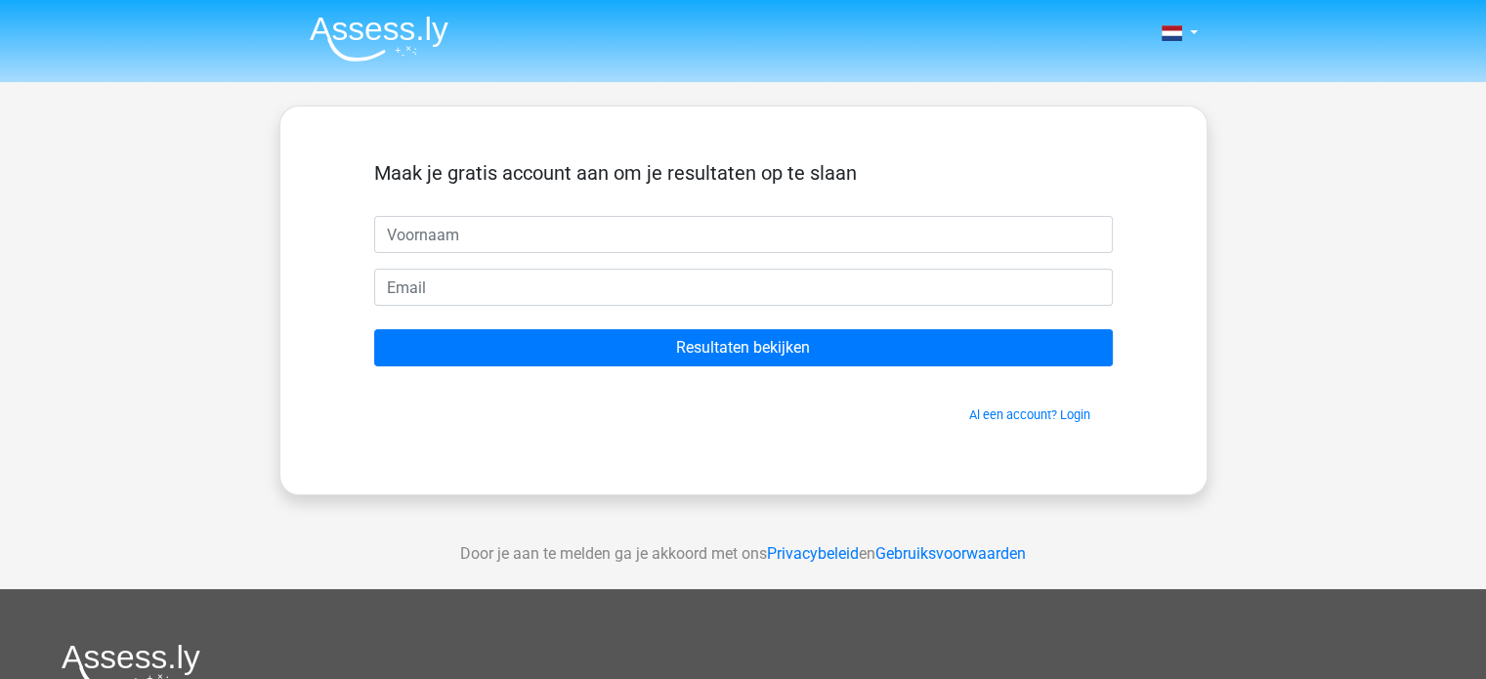
click at [592, 233] on input "text" at bounding box center [743, 234] width 739 height 37
drag, startPoint x: 557, startPoint y: 234, endPoint x: 281, endPoint y: 239, distance: 275.6
click at [281, 239] on div "Maak je gratis account aan om je resultaten op te slaan Resultaten bekijken Al …" at bounding box center [743, 301] width 928 height 390
type input "emmanuek"
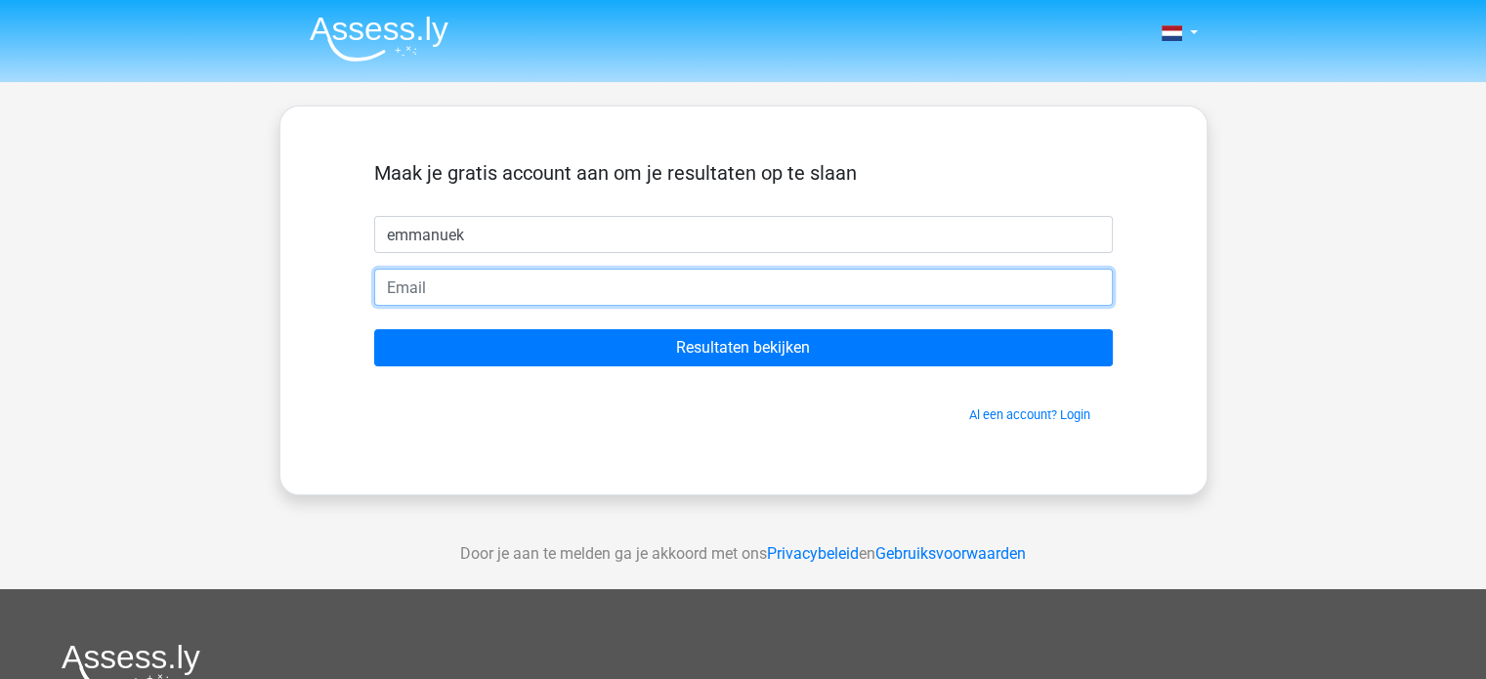
click at [464, 284] on input "email" at bounding box center [743, 287] width 739 height 37
type input "enicolin@upcmail.nl"
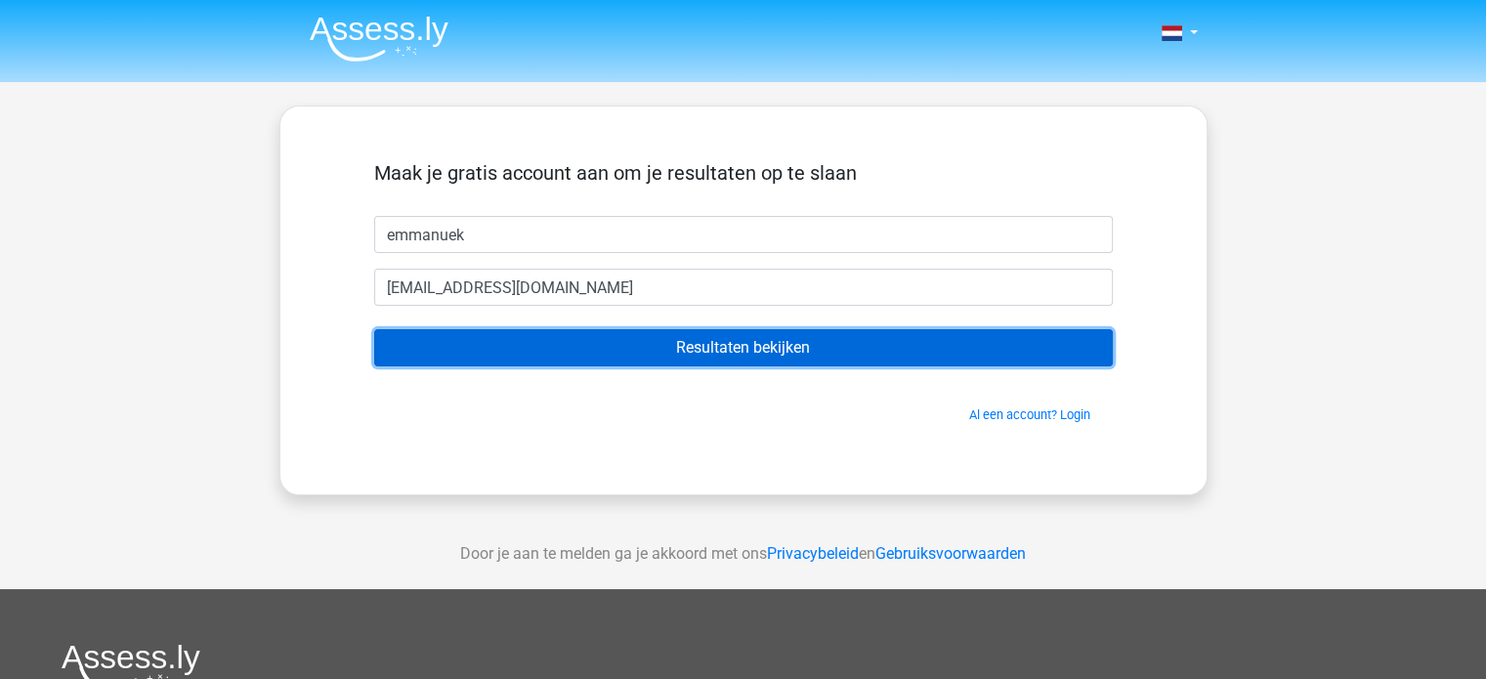
click at [506, 350] on input "Resultaten bekijken" at bounding box center [743, 347] width 739 height 37
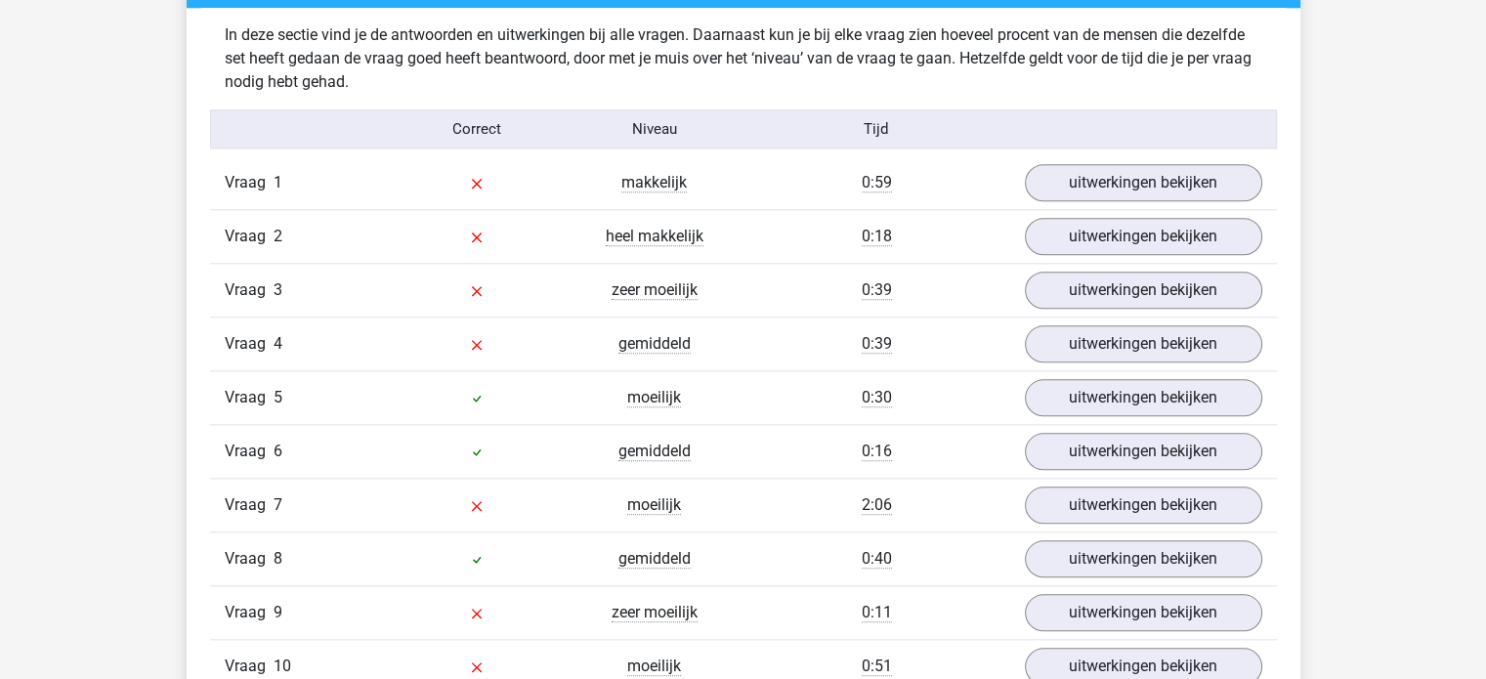
scroll to position [2052, 0]
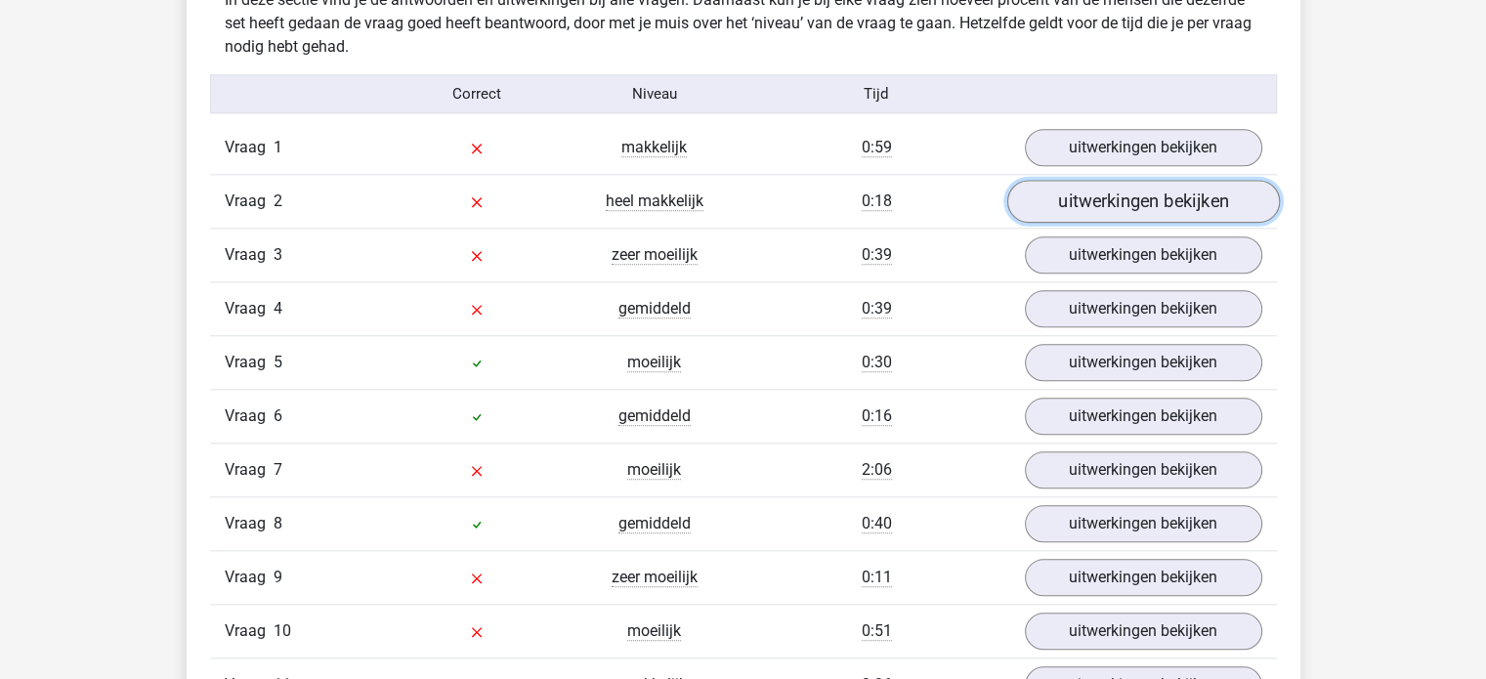
click at [1101, 198] on link "uitwerkingen bekijken" at bounding box center [1142, 201] width 273 height 43
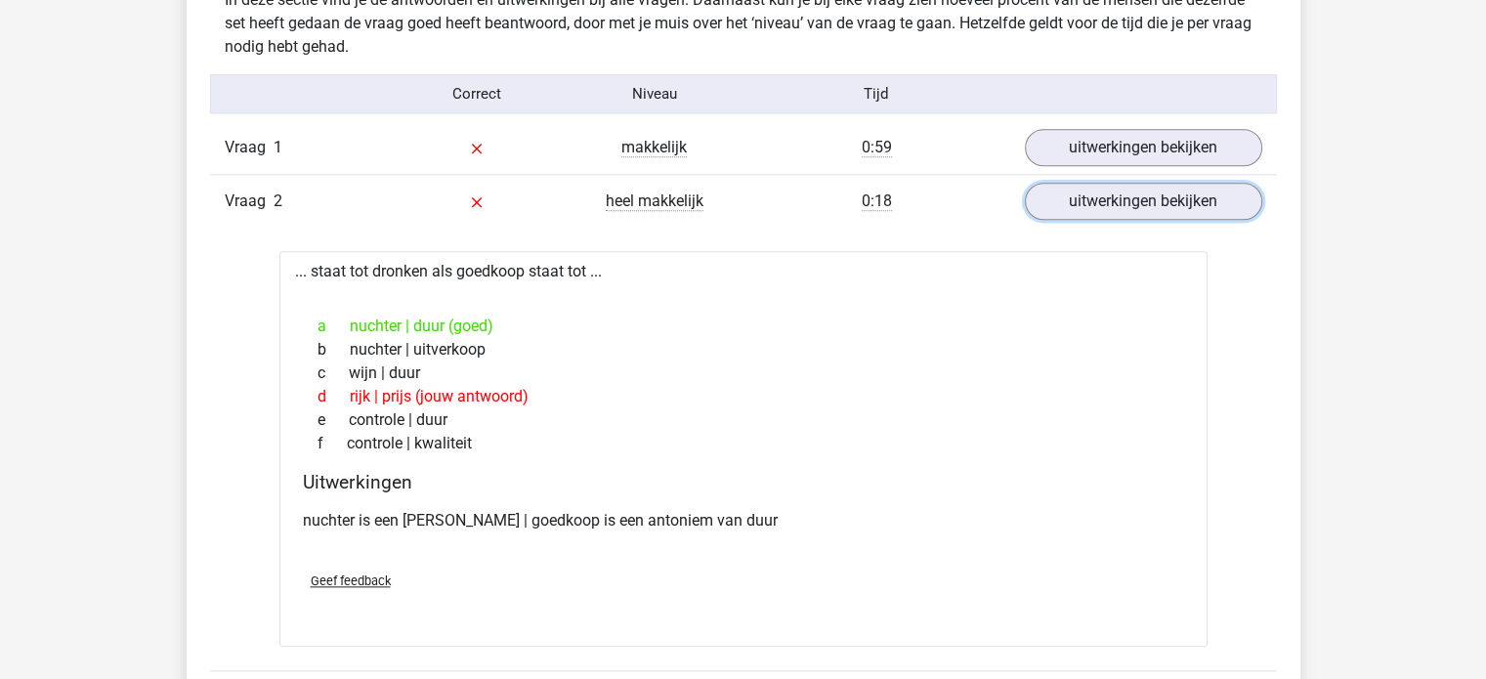
scroll to position [1954, 0]
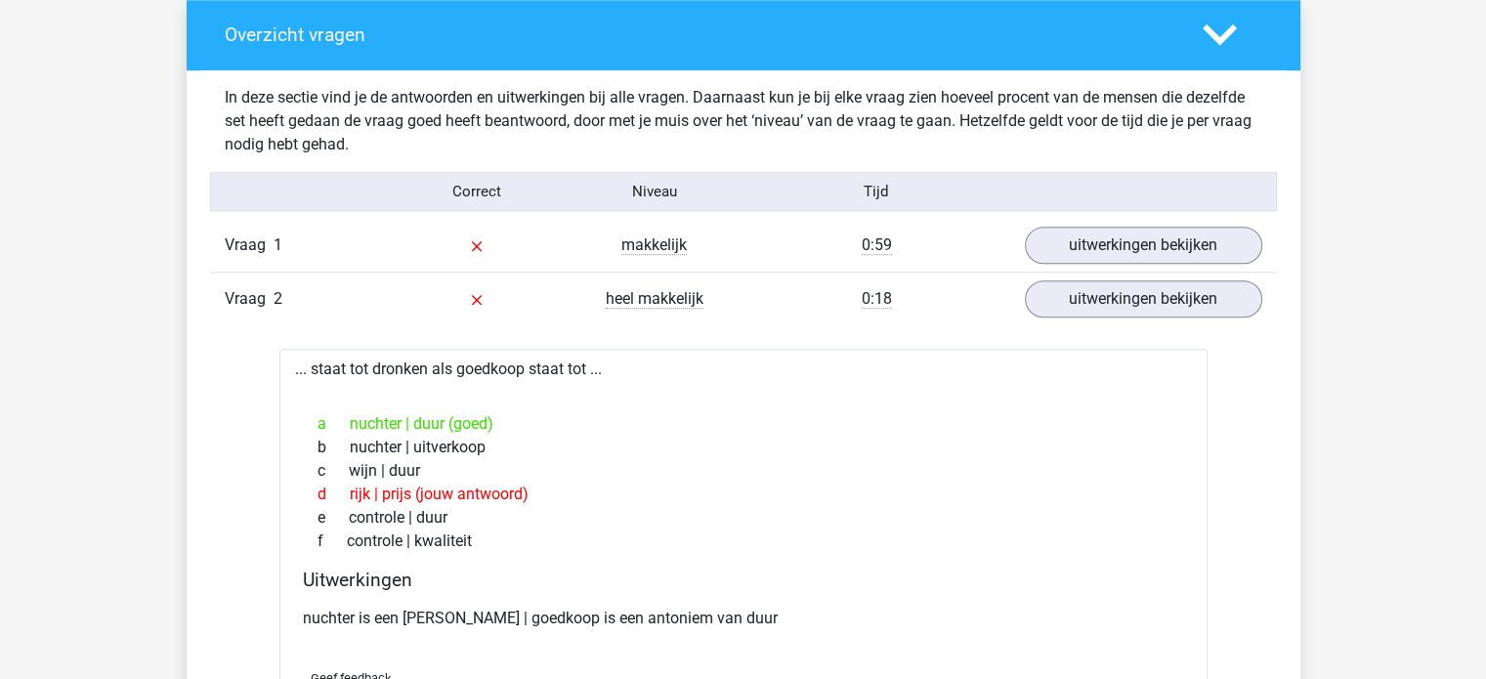
click at [958, 306] on div "0:18" at bounding box center [877, 298] width 267 height 23
click at [1077, 291] on link "uitwerkingen bekijken" at bounding box center [1142, 298] width 273 height 43
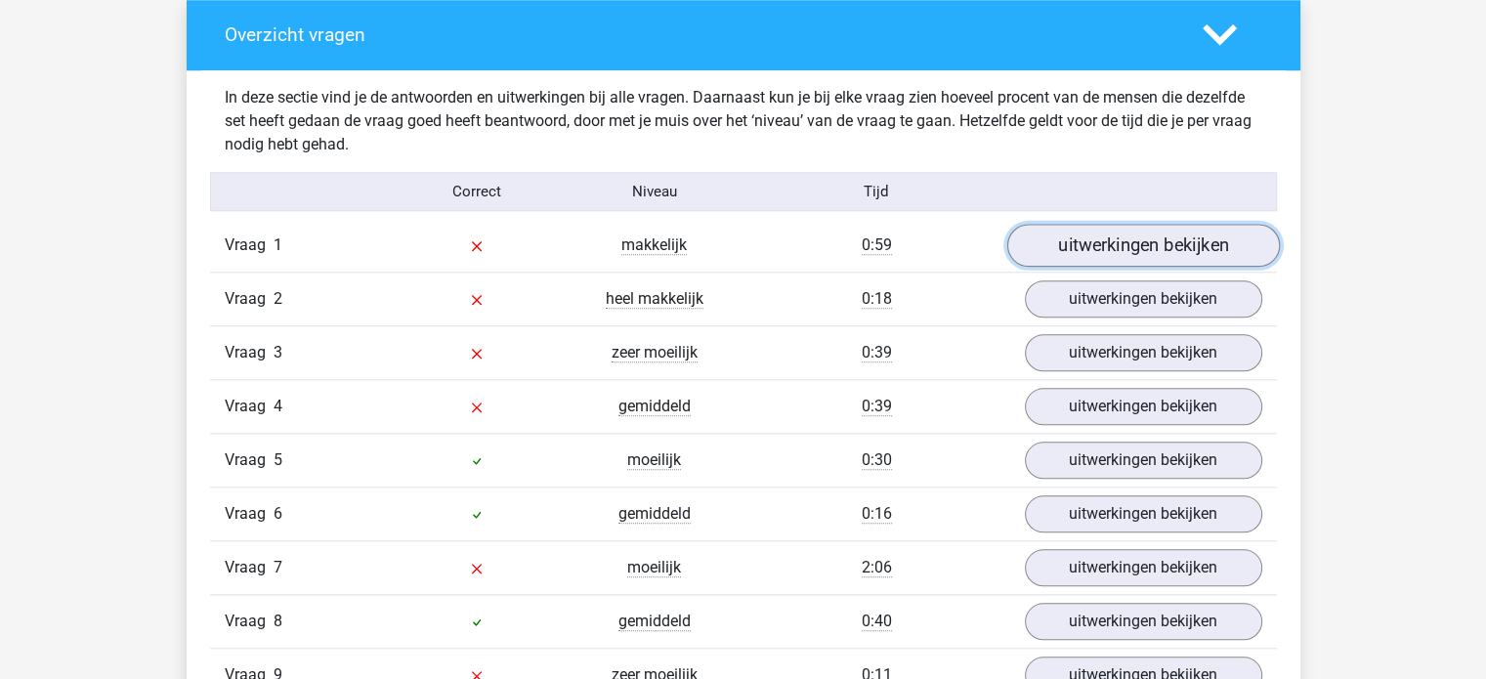
click at [1062, 242] on link "uitwerkingen bekijken" at bounding box center [1142, 245] width 273 height 43
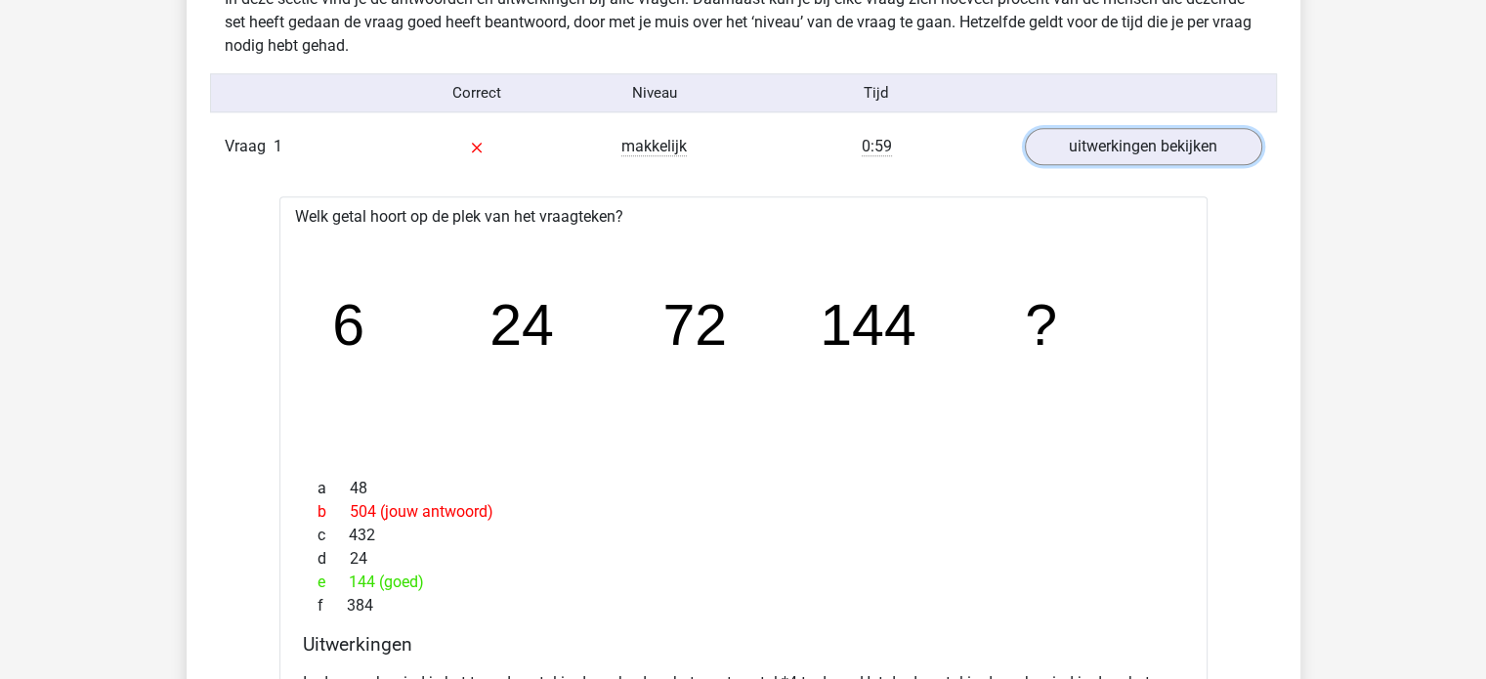
scroll to position [2052, 0]
click at [1098, 141] on link "uitwerkingen bekijken" at bounding box center [1142, 147] width 273 height 43
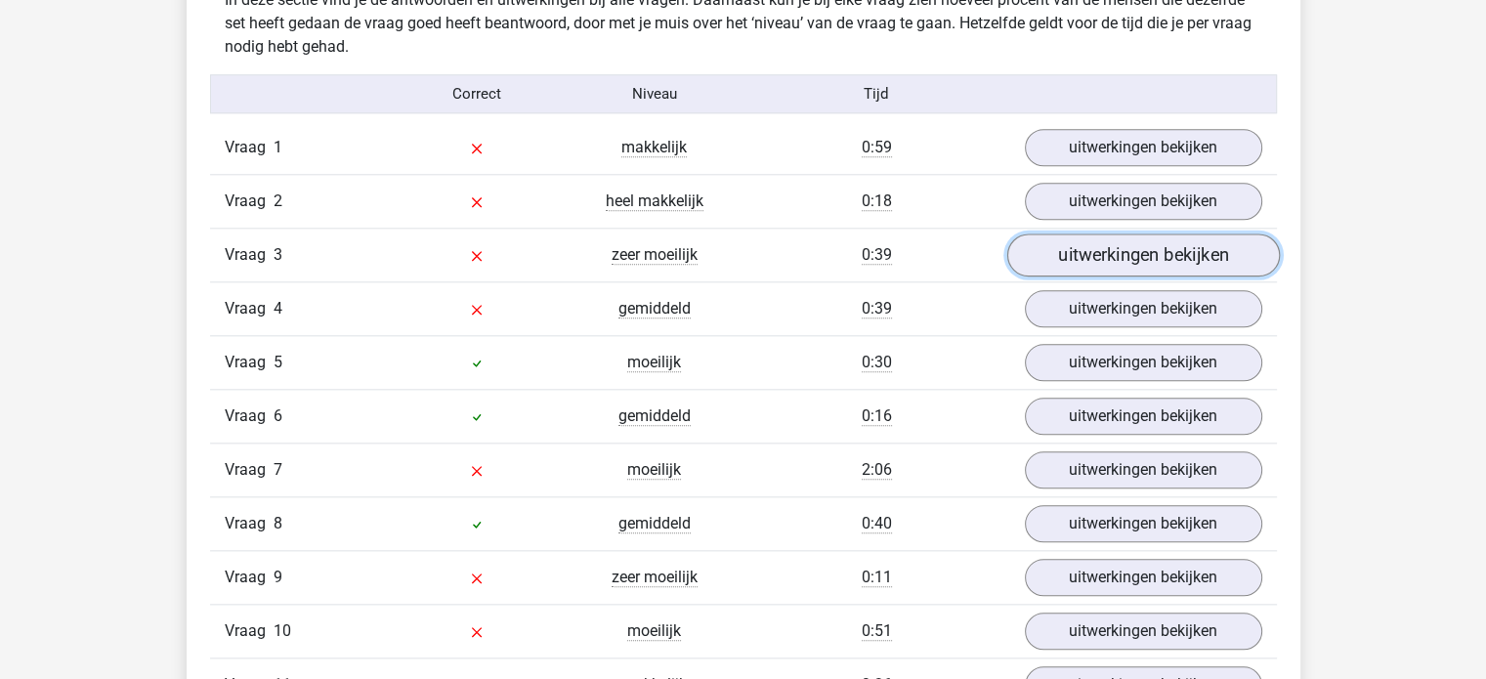
click at [1137, 254] on link "uitwerkingen bekijken" at bounding box center [1142, 255] width 273 height 43
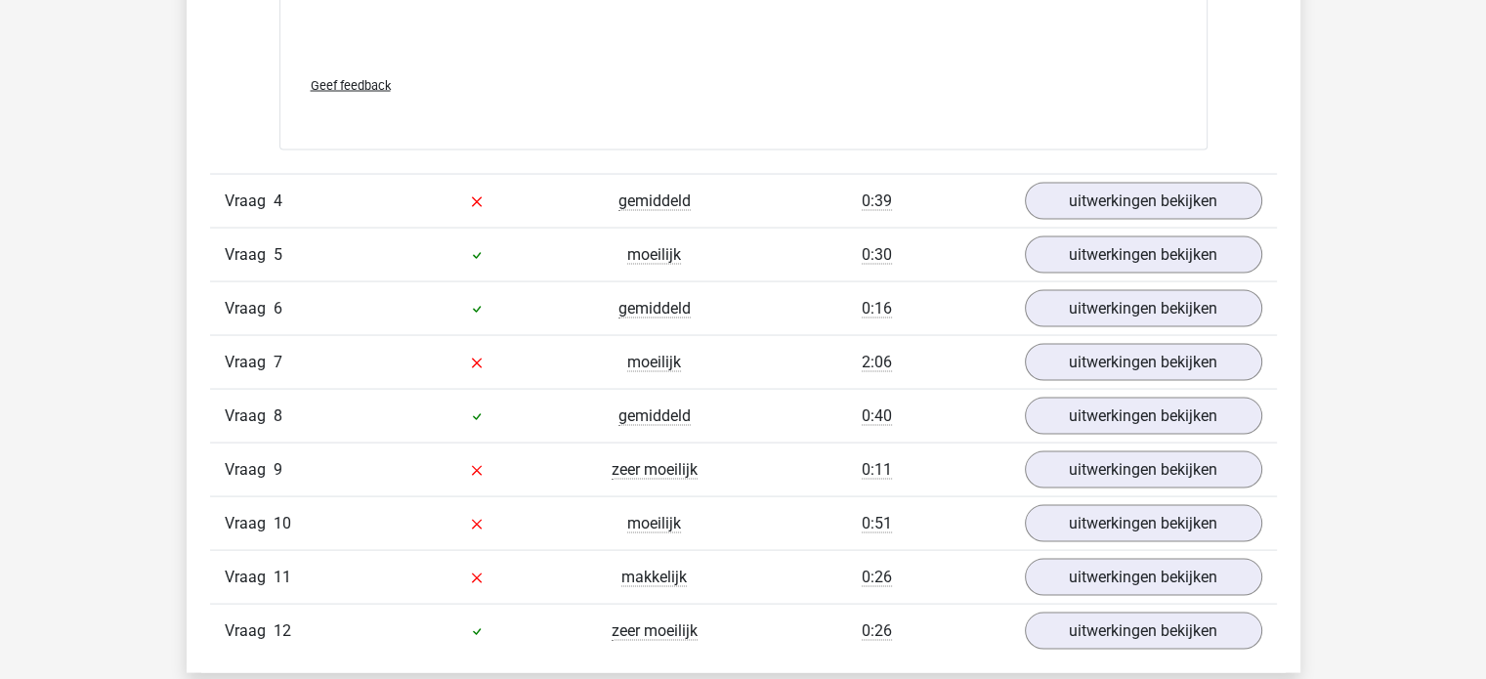
scroll to position [3811, 0]
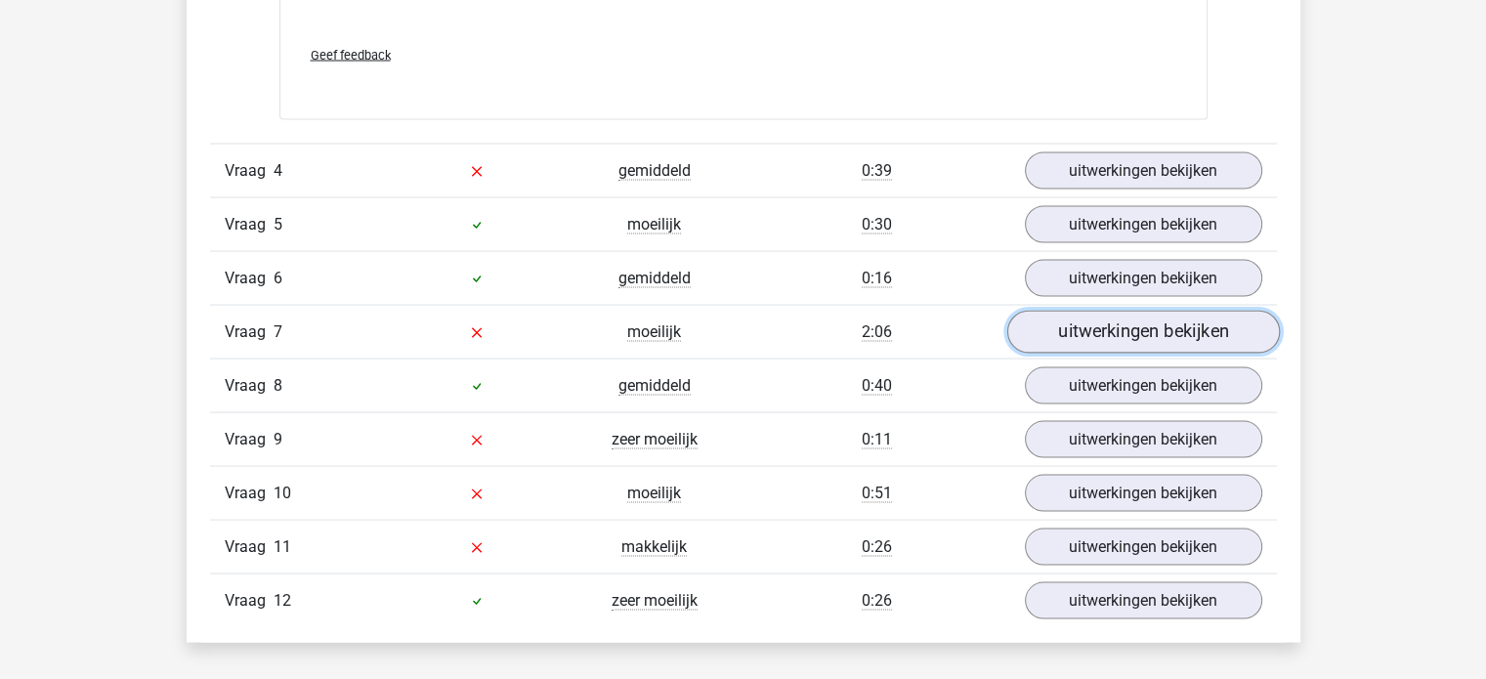
click at [1176, 331] on link "uitwerkingen bekijken" at bounding box center [1142, 332] width 273 height 43
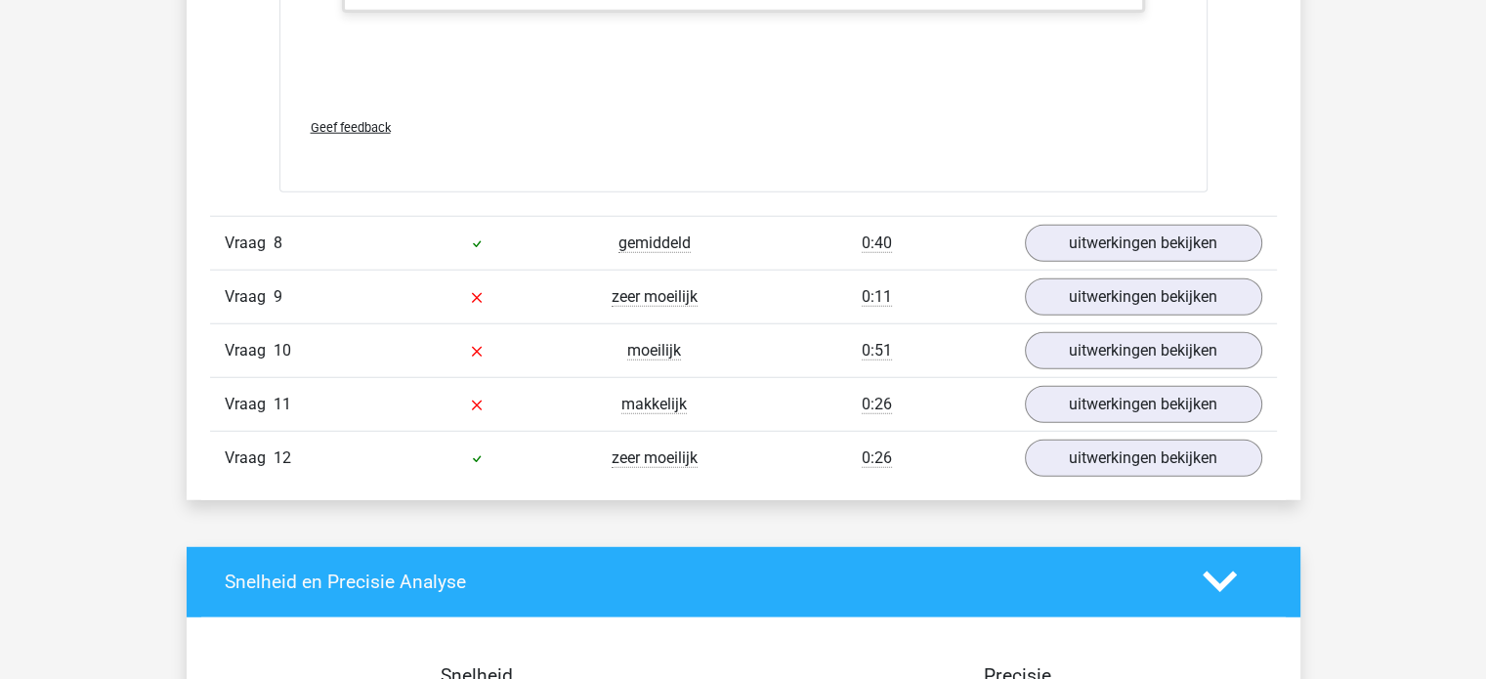
scroll to position [5178, 0]
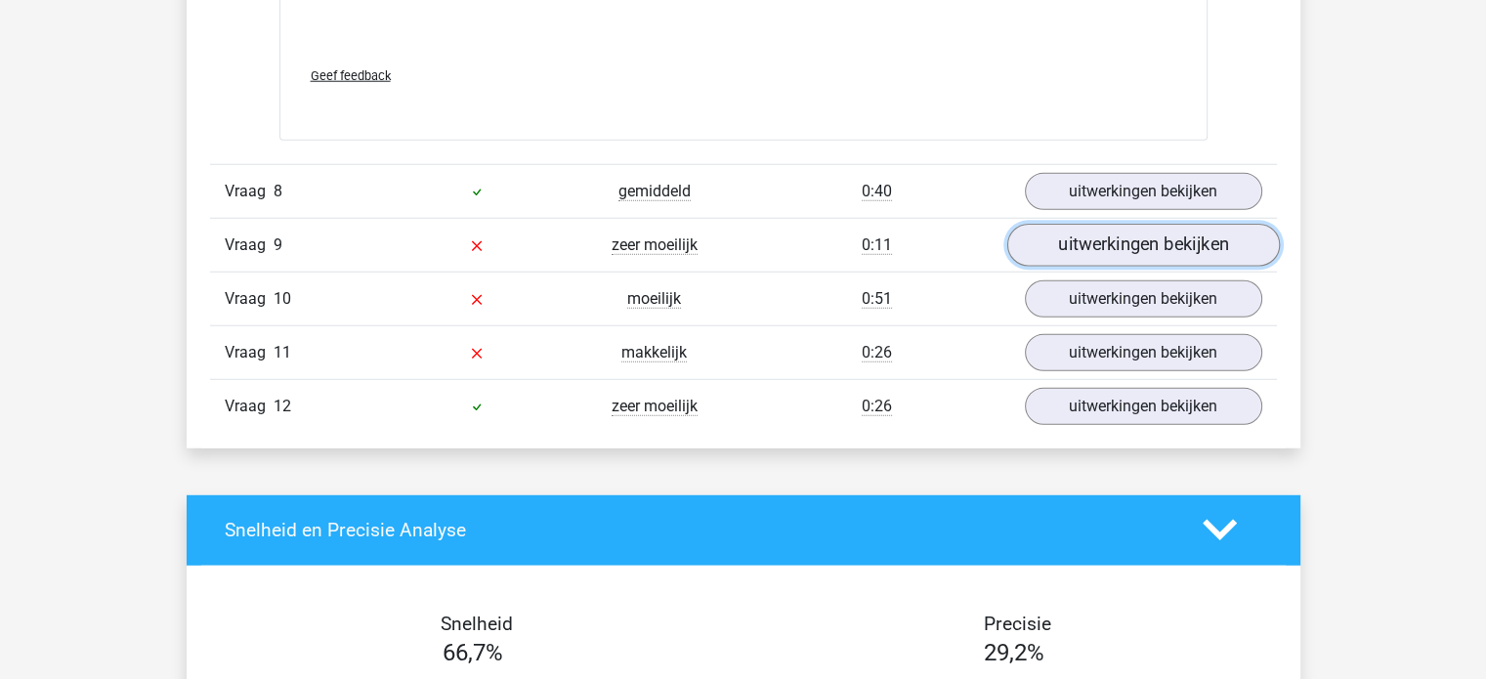
click at [1203, 231] on link "uitwerkingen bekijken" at bounding box center [1142, 245] width 273 height 43
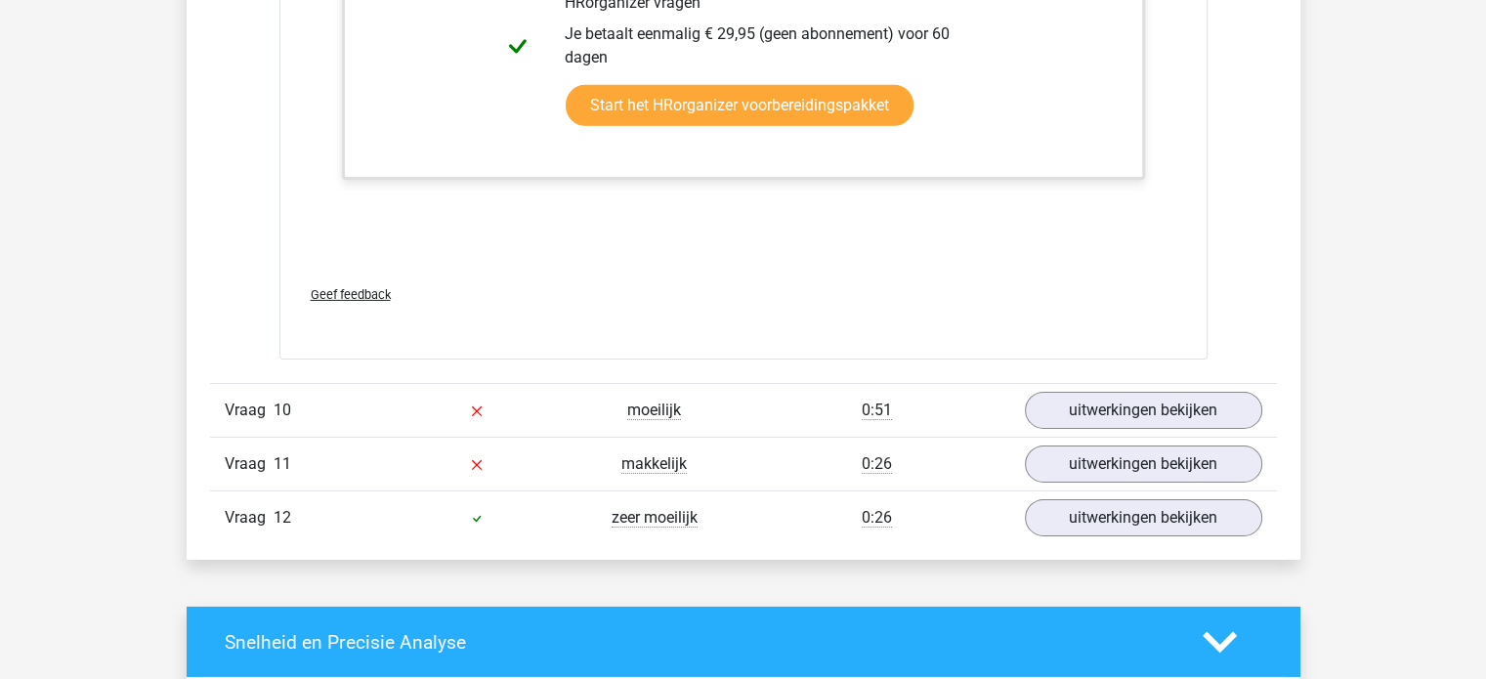
scroll to position [6351, 0]
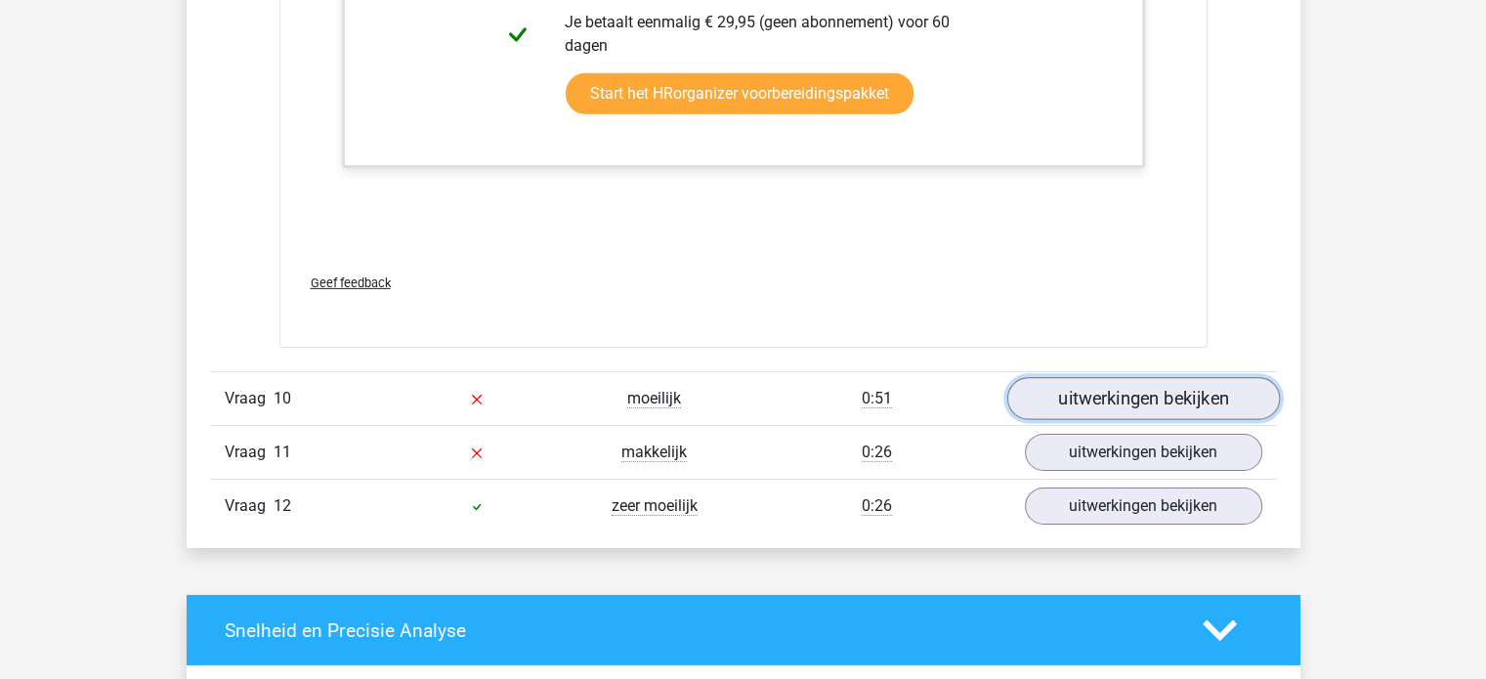
click at [1182, 379] on link "uitwerkingen bekijken" at bounding box center [1142, 398] width 273 height 43
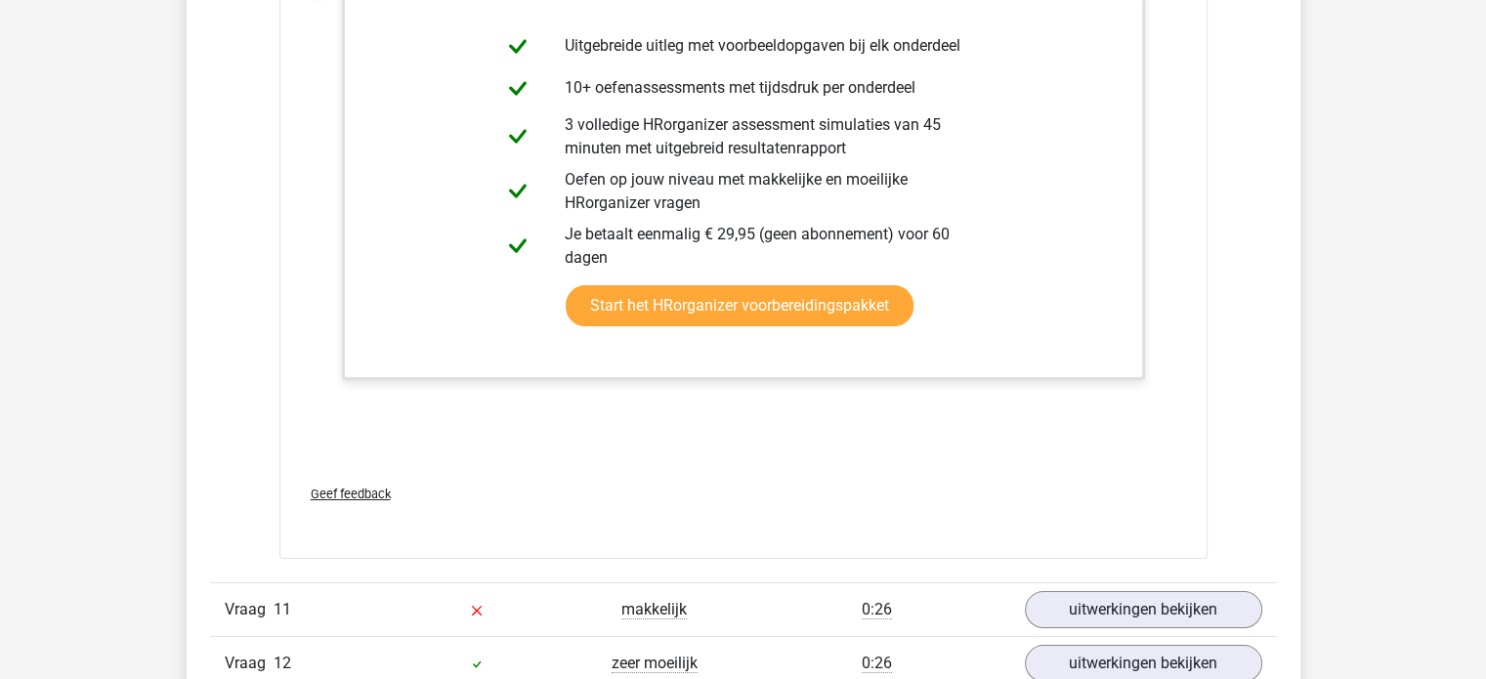
scroll to position [7523, 0]
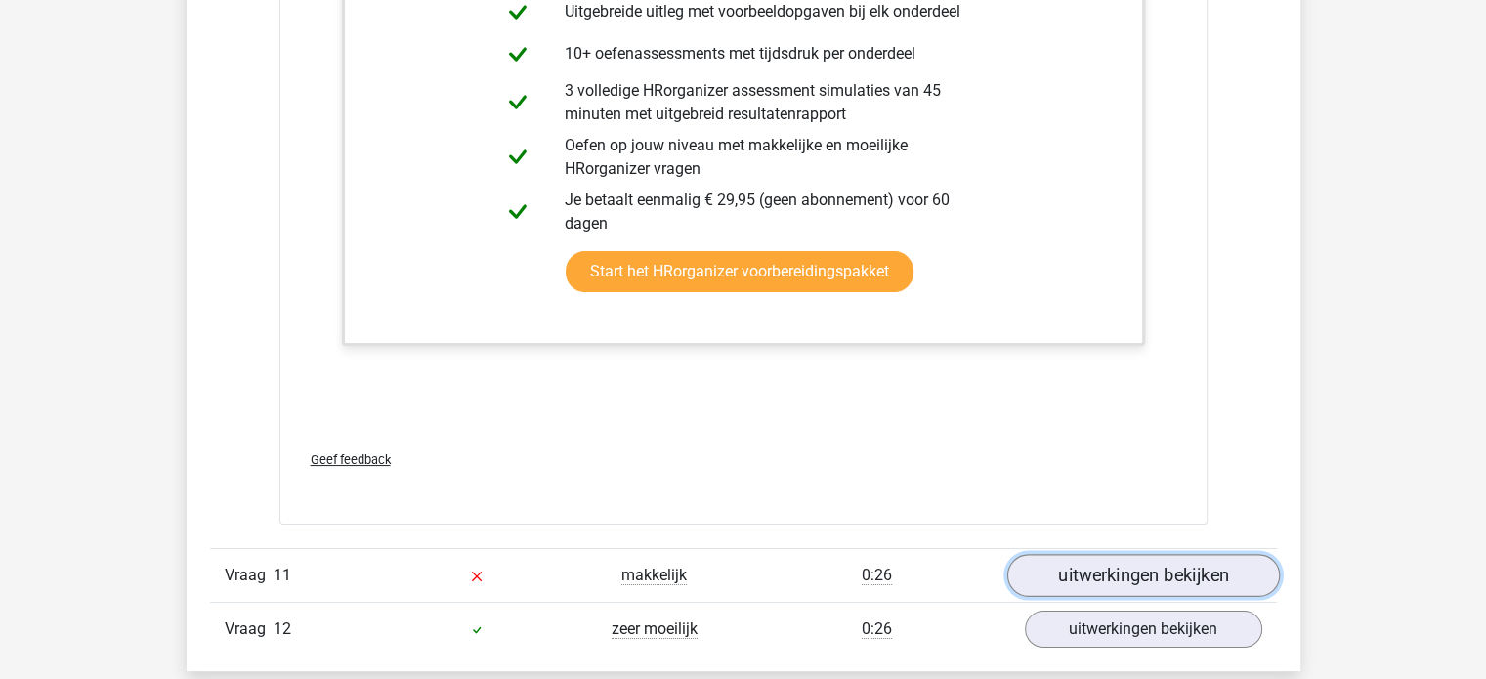
click at [1134, 569] on link "uitwerkingen bekijken" at bounding box center [1142, 575] width 273 height 43
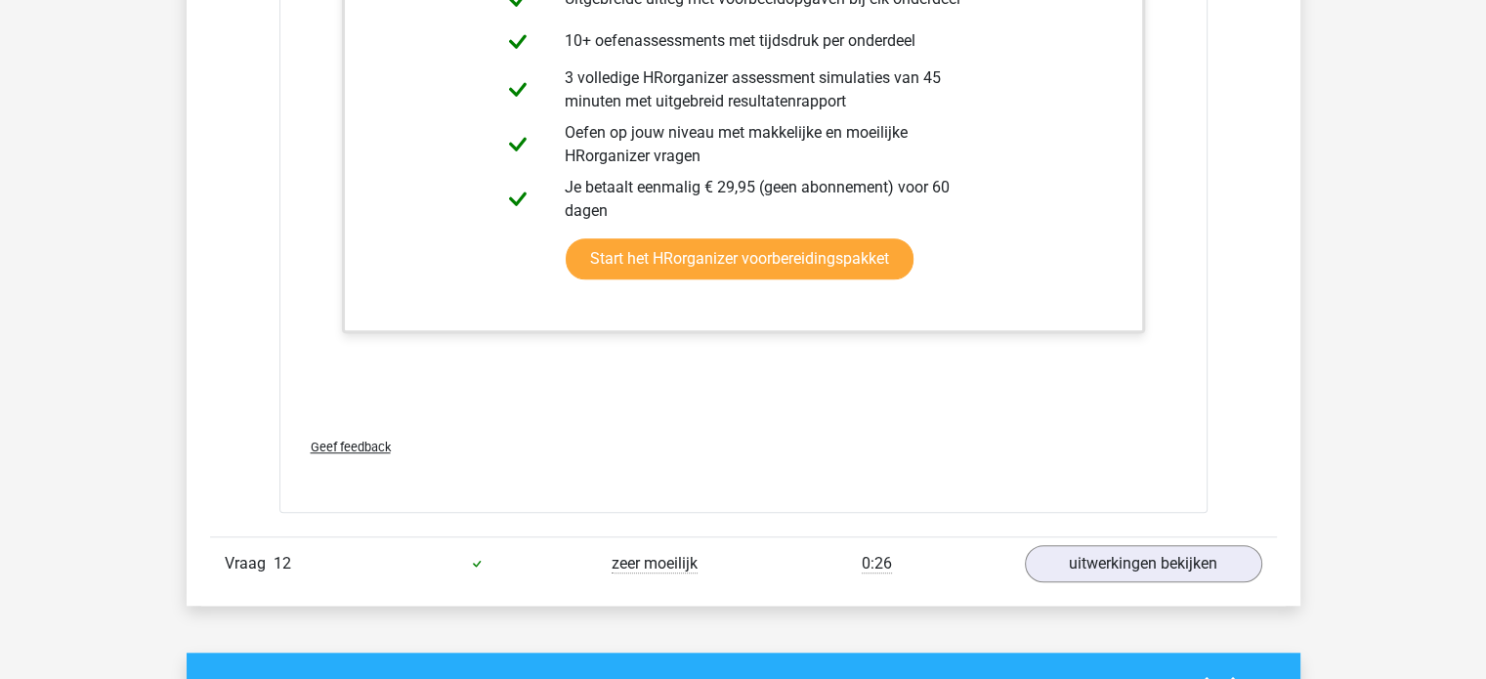
scroll to position [8989, 0]
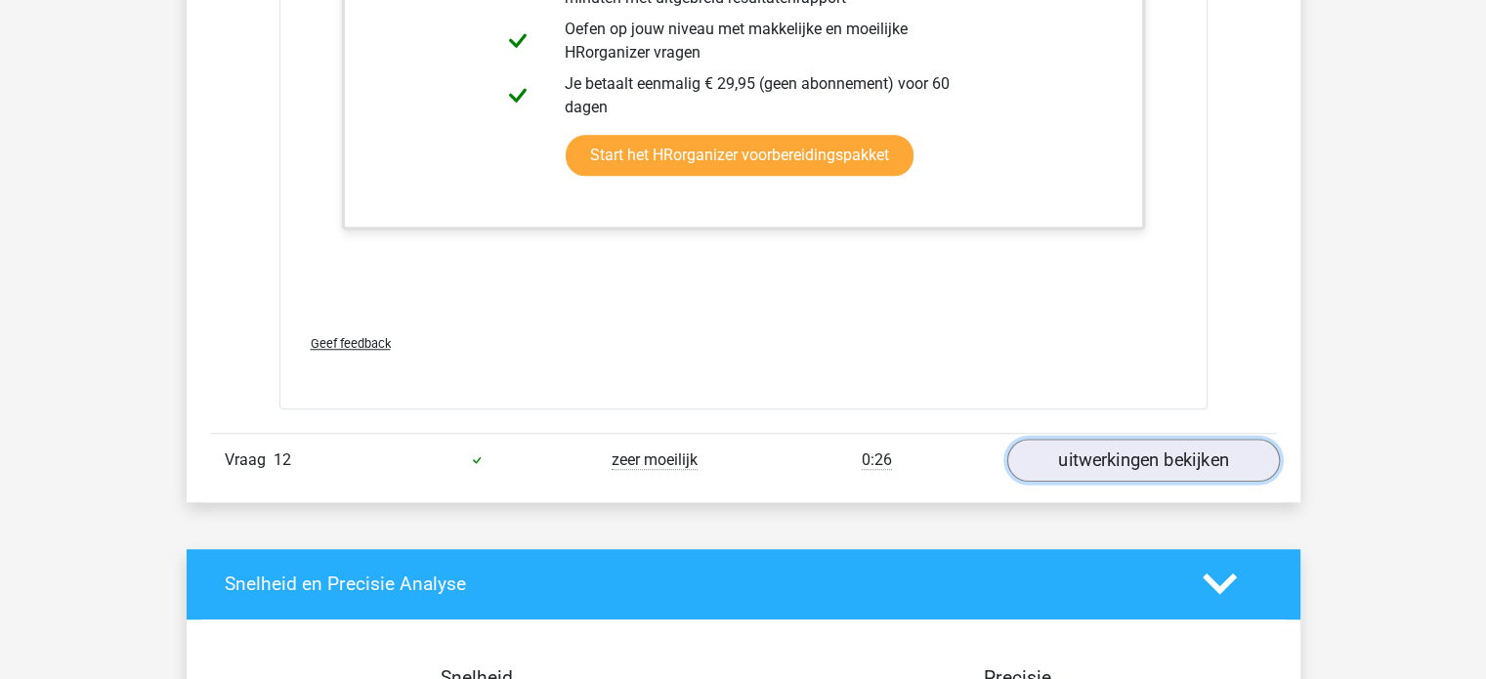
click at [1106, 452] on link "uitwerkingen bekijken" at bounding box center [1142, 460] width 273 height 43
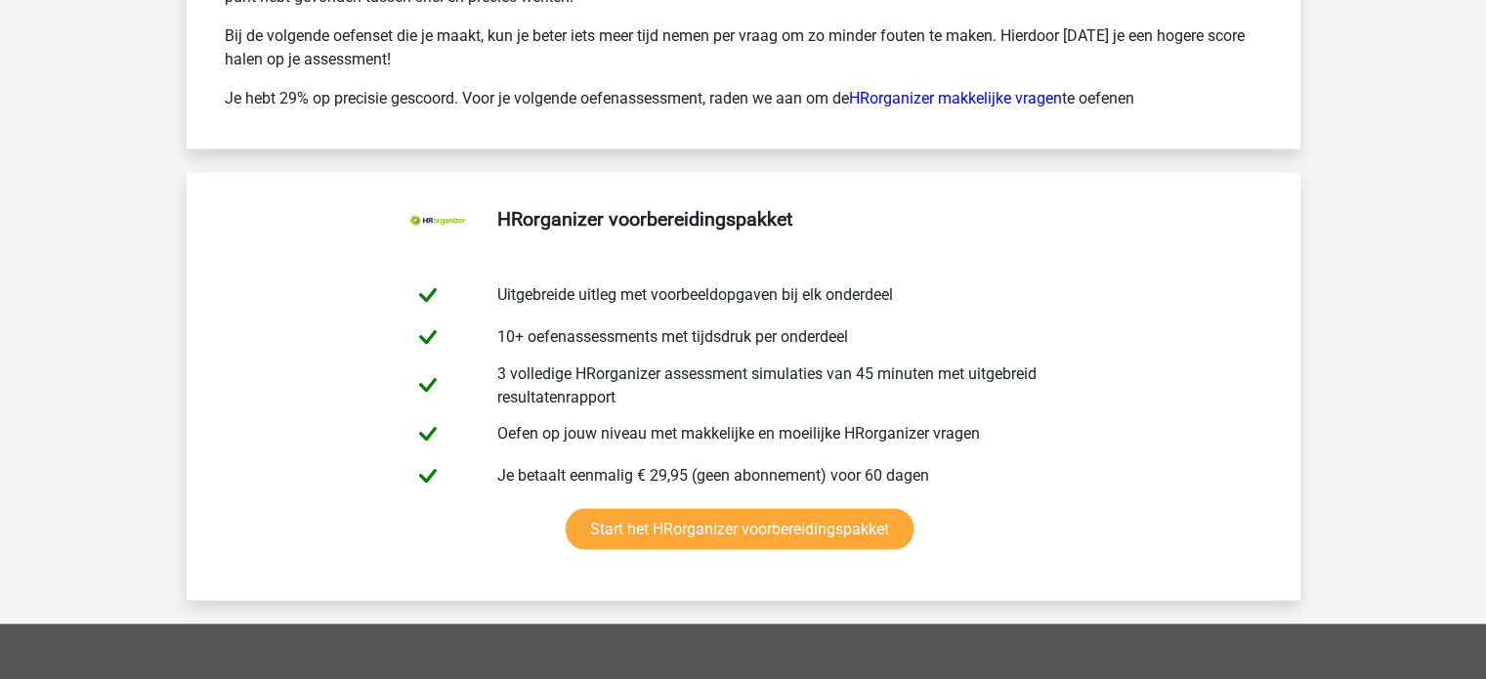
scroll to position [11334, 0]
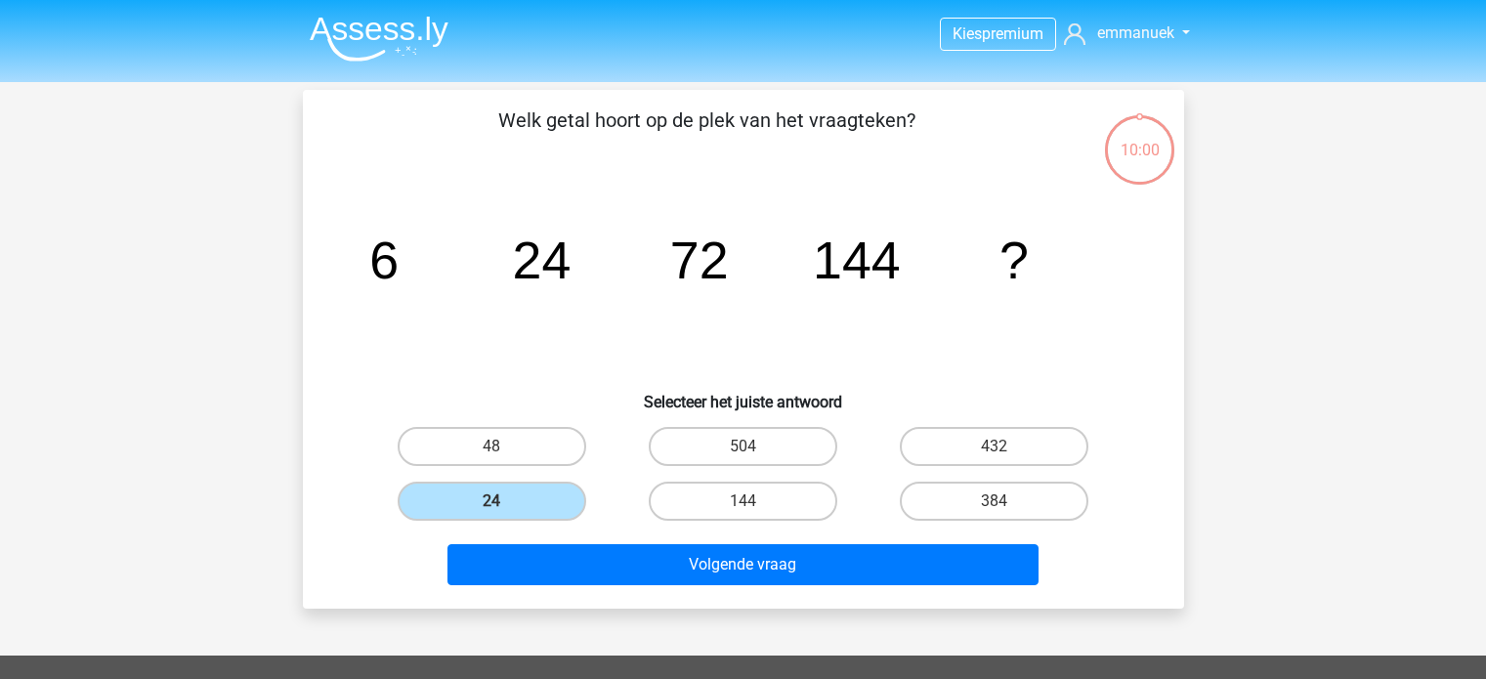
scroll to position [90, 0]
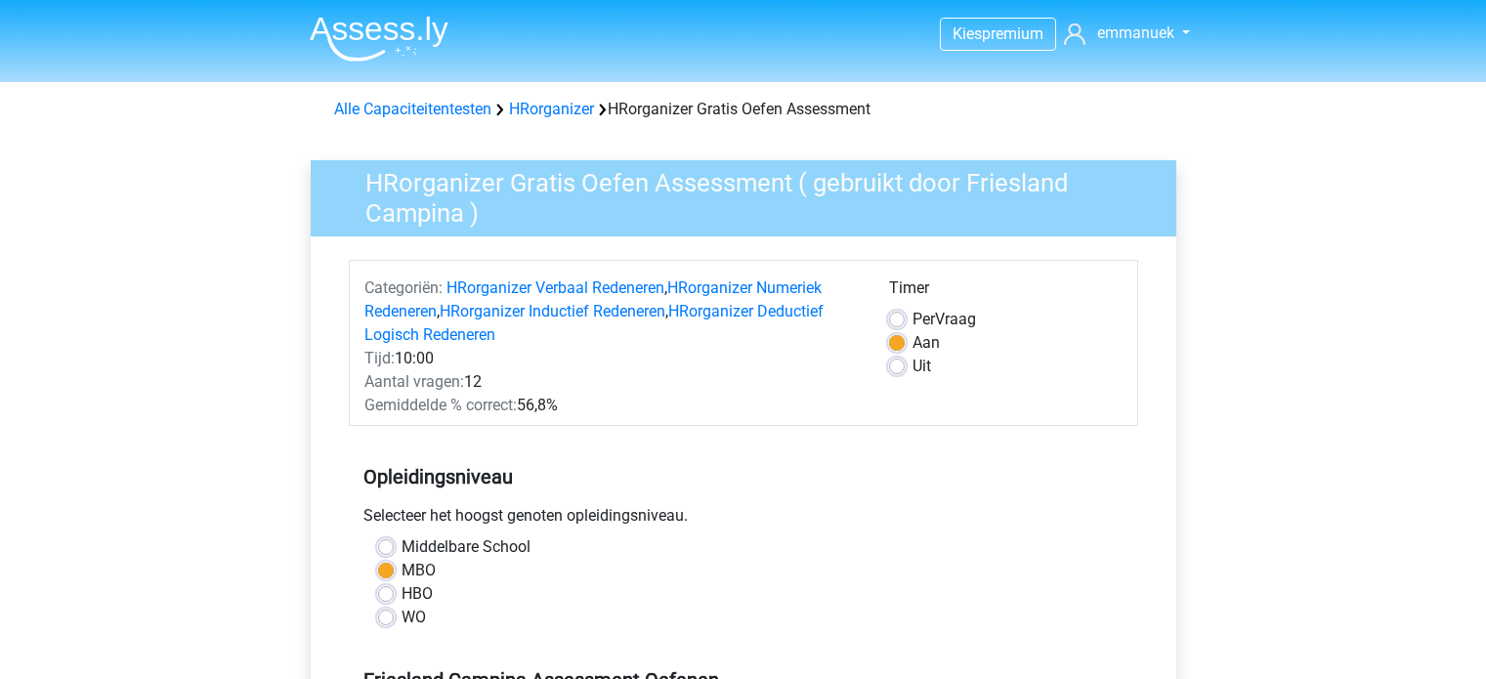
scroll to position [391, 0]
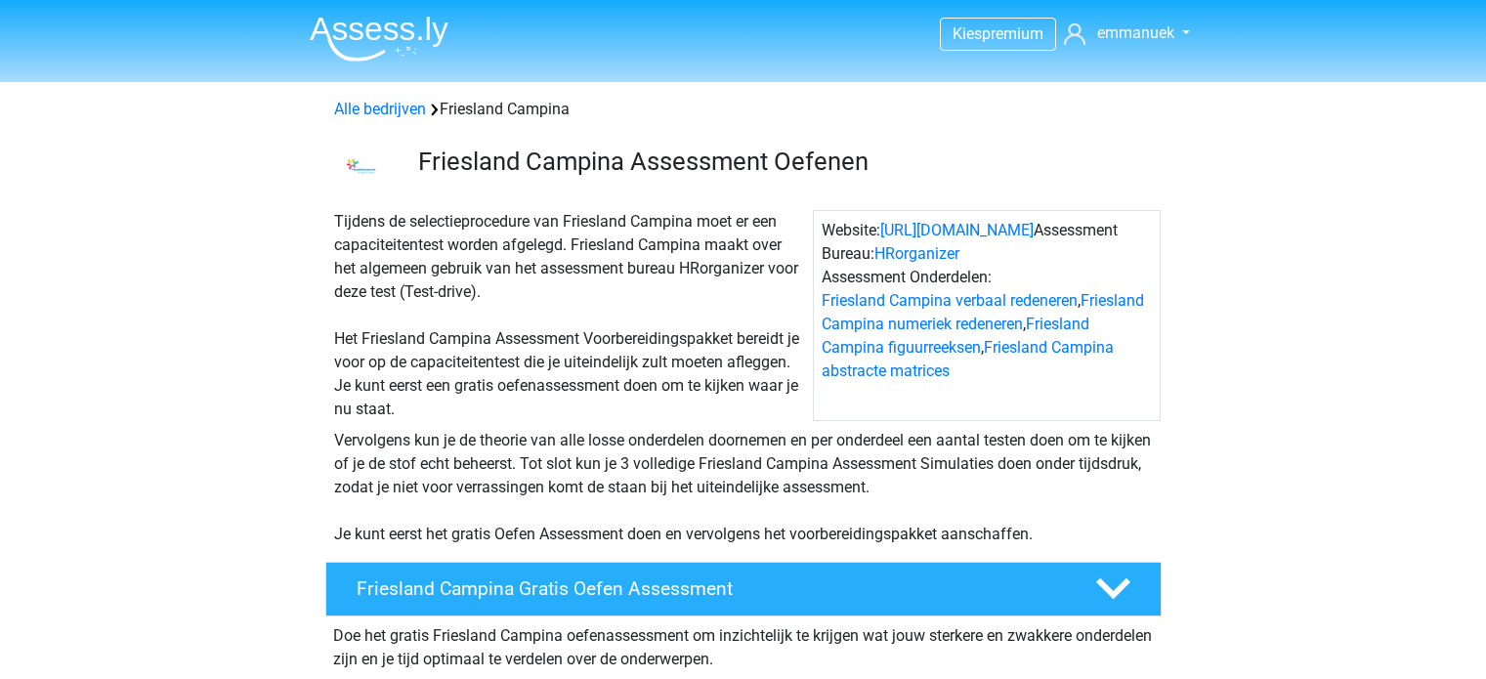
scroll to position [486, 0]
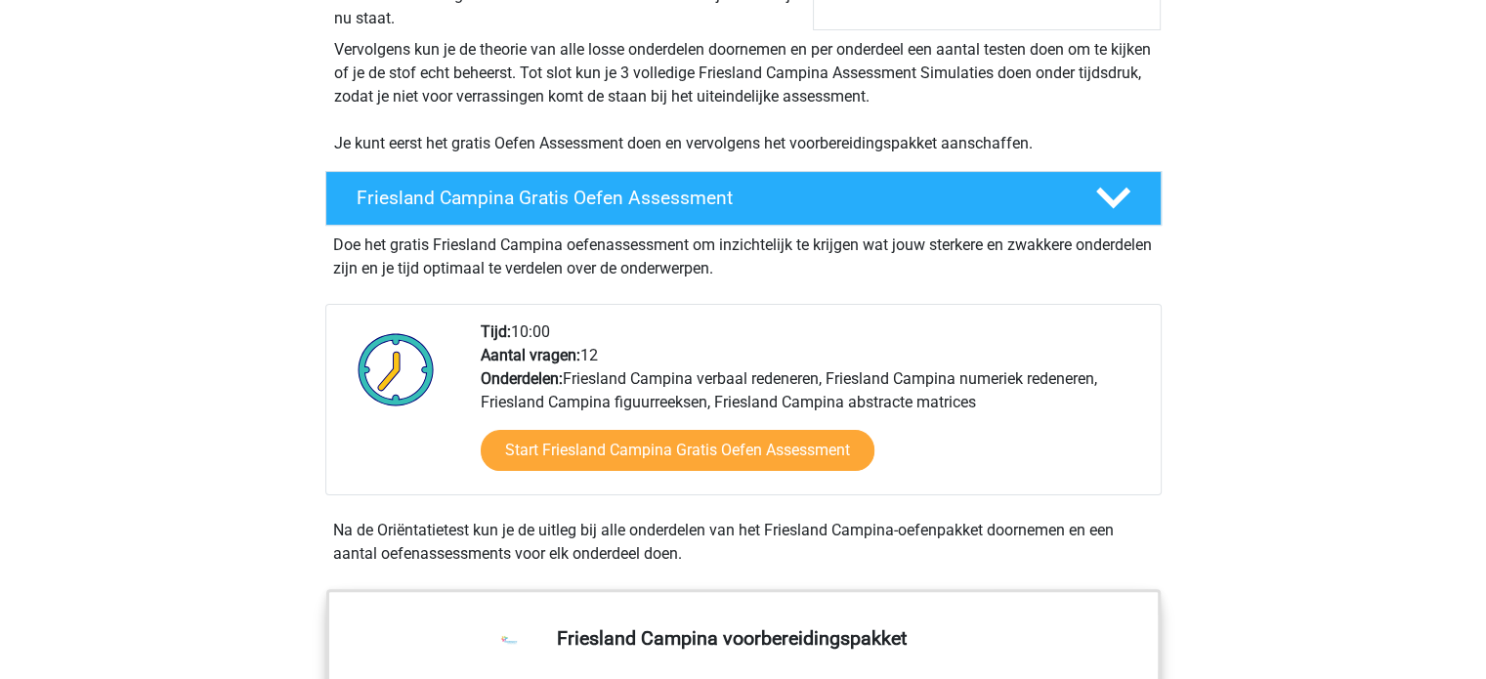
scroll to position [586, 0]
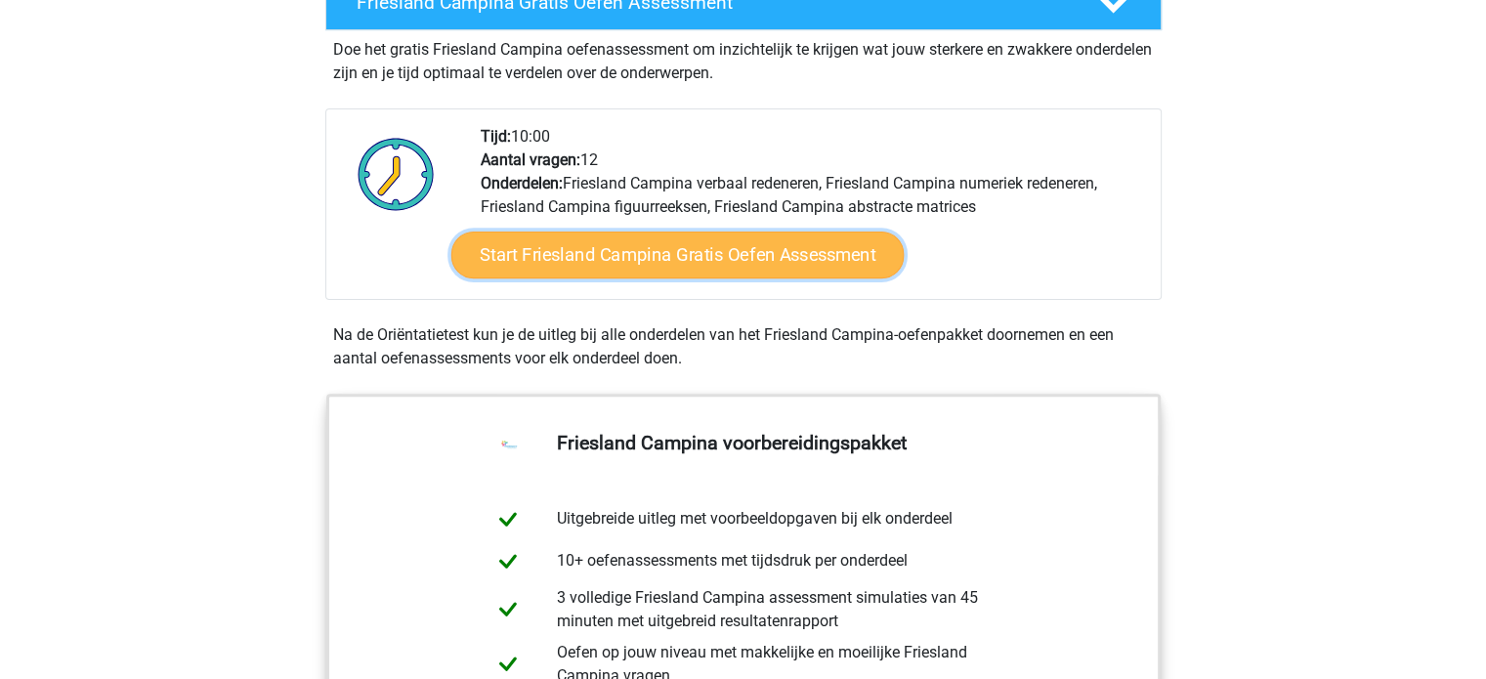
click at [685, 247] on link "Start Friesland Campina Gratis Oefen Assessment" at bounding box center [676, 255] width 452 height 47
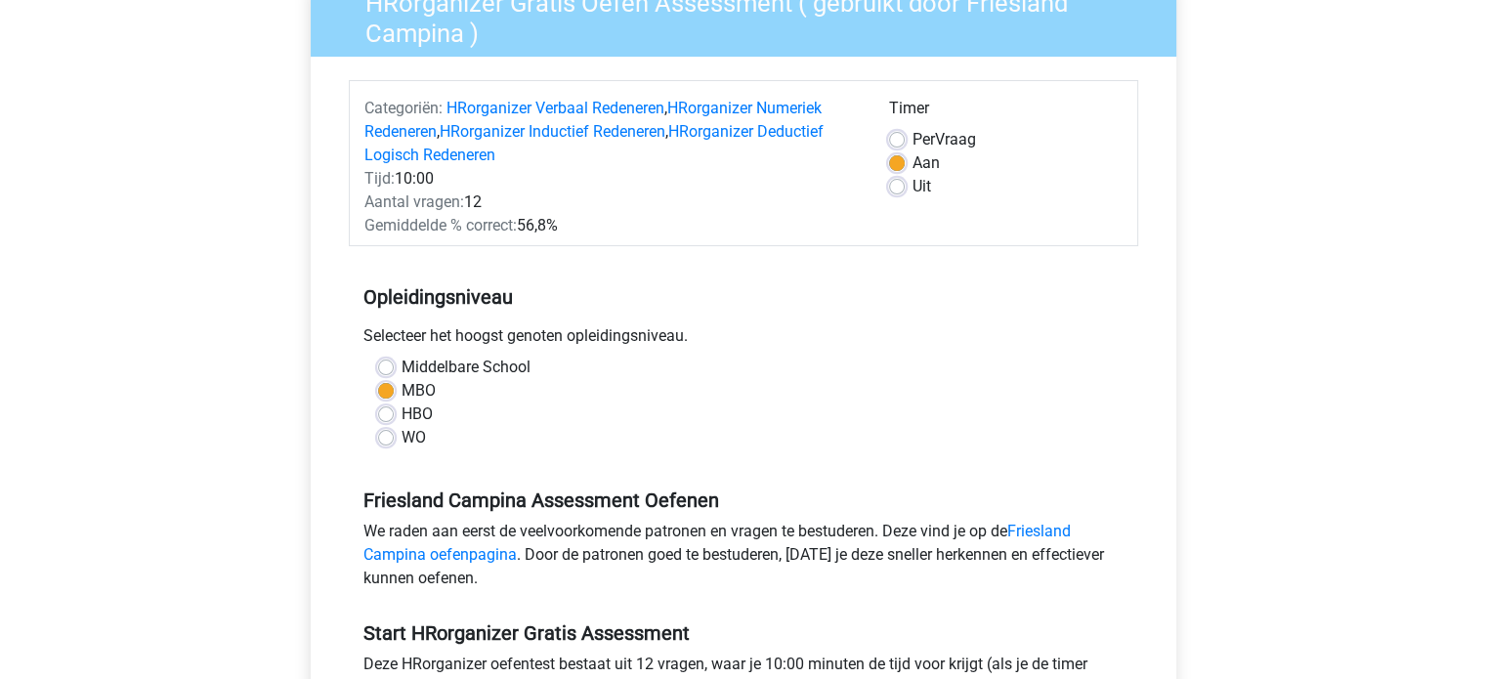
scroll to position [391, 0]
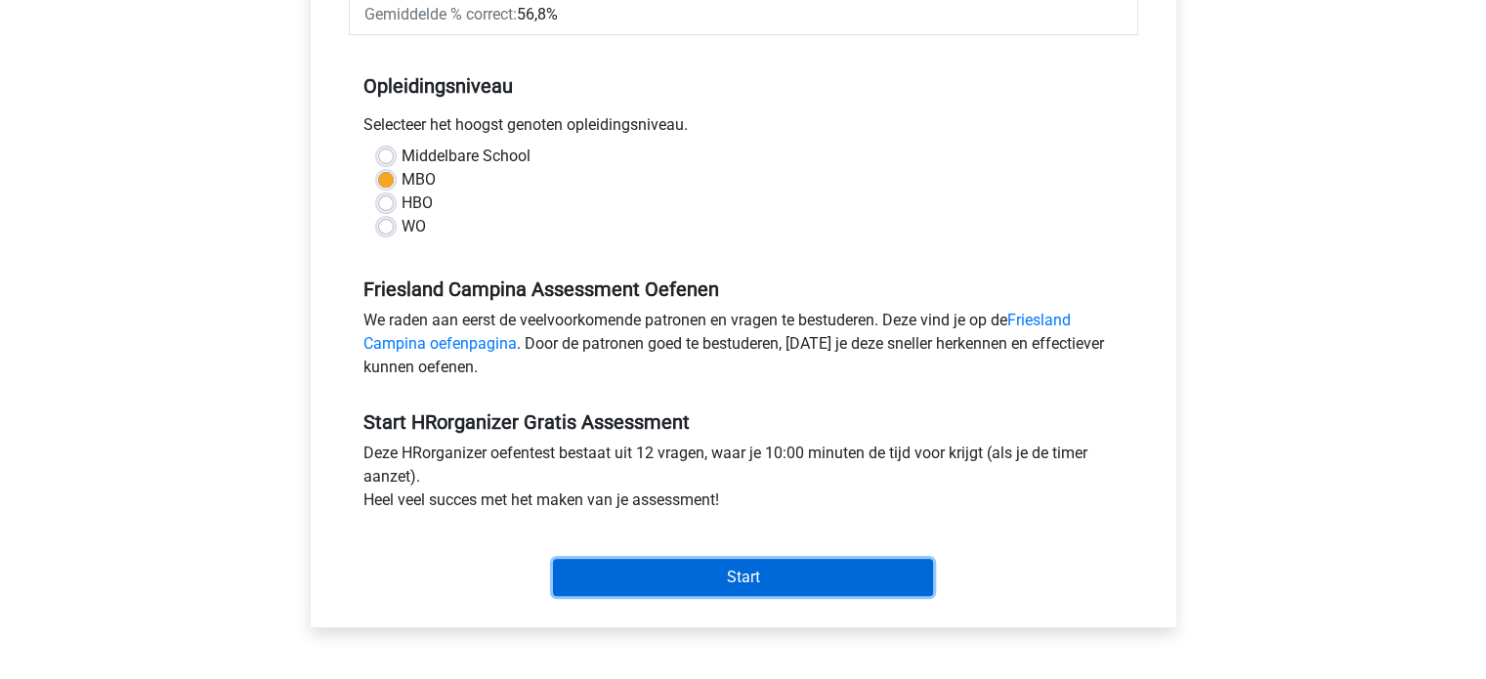
click at [749, 583] on input "Start" at bounding box center [743, 577] width 380 height 37
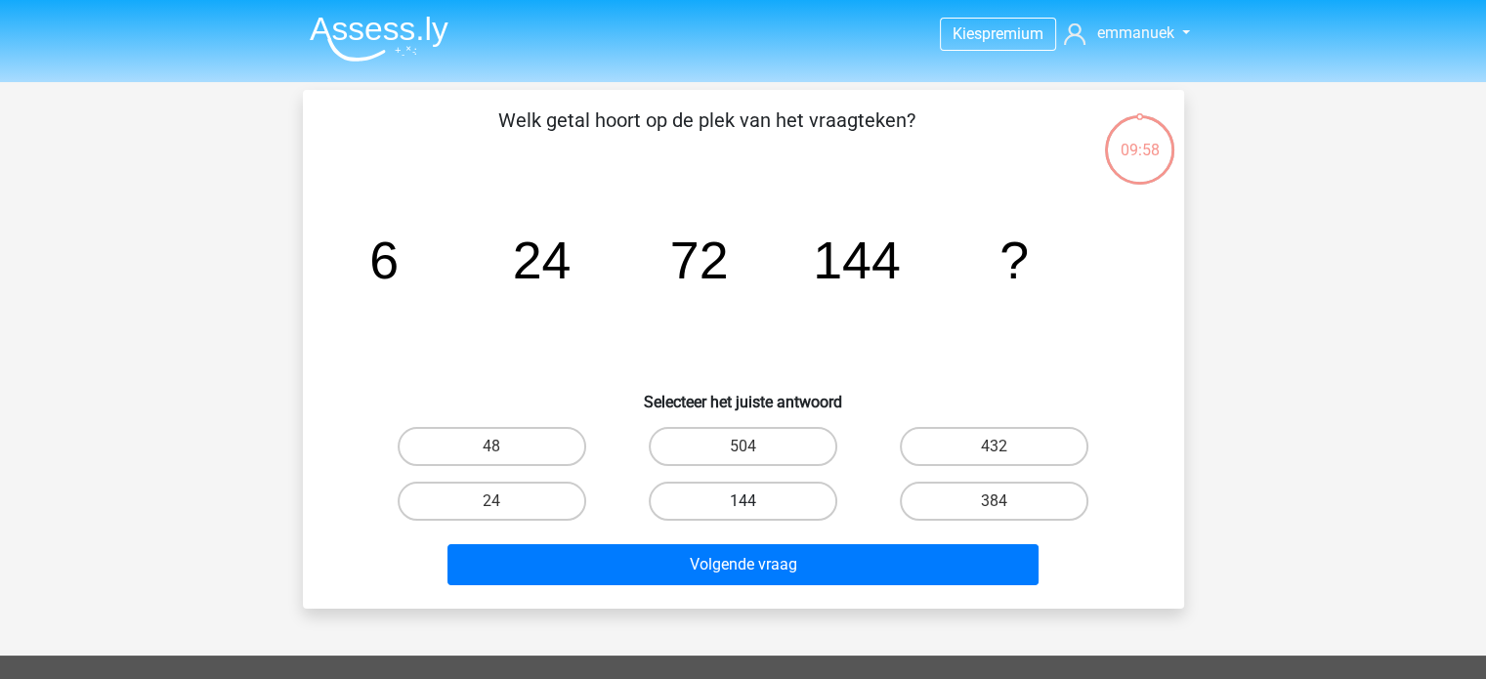
click at [735, 500] on label "144" at bounding box center [743, 501] width 189 height 39
click at [743, 501] on input "144" at bounding box center [749, 507] width 13 height 13
radio input "true"
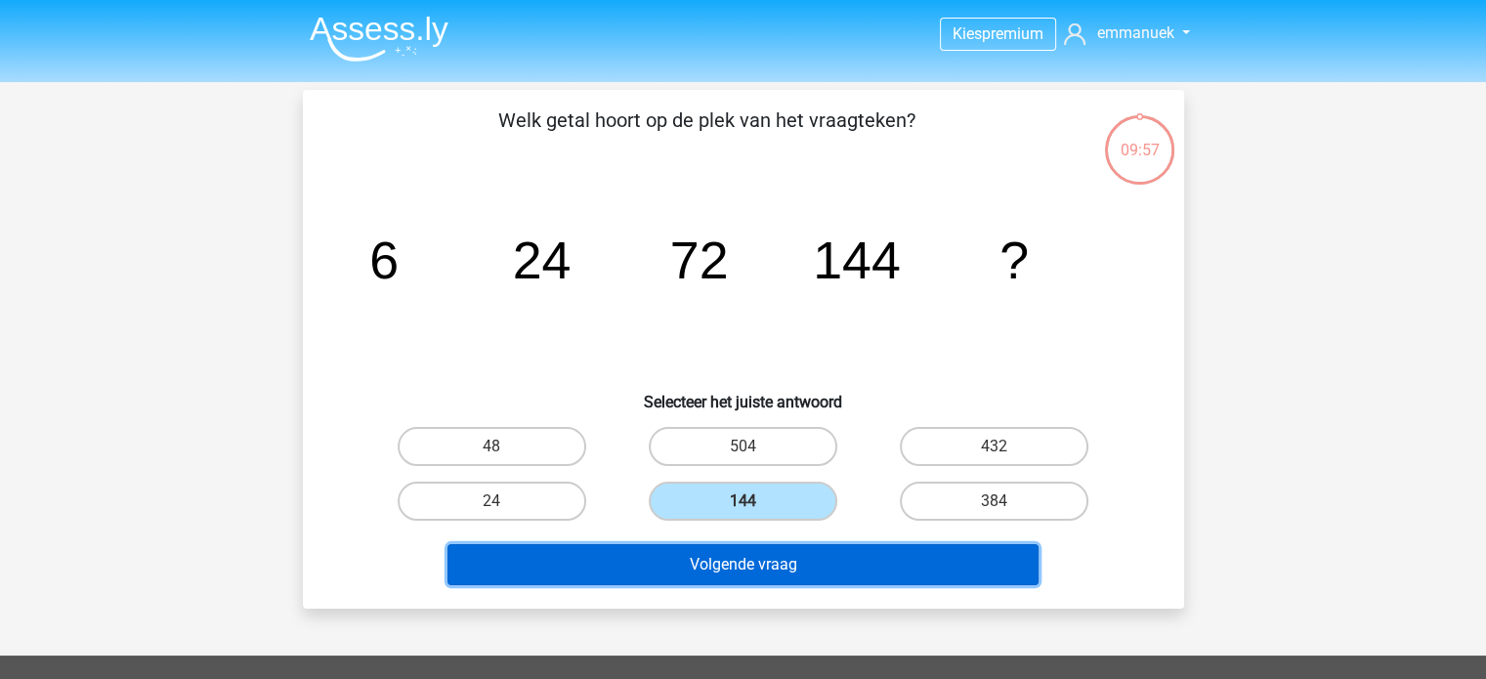
click at [731, 560] on button "Volgende vraag" at bounding box center [742, 564] width 591 height 41
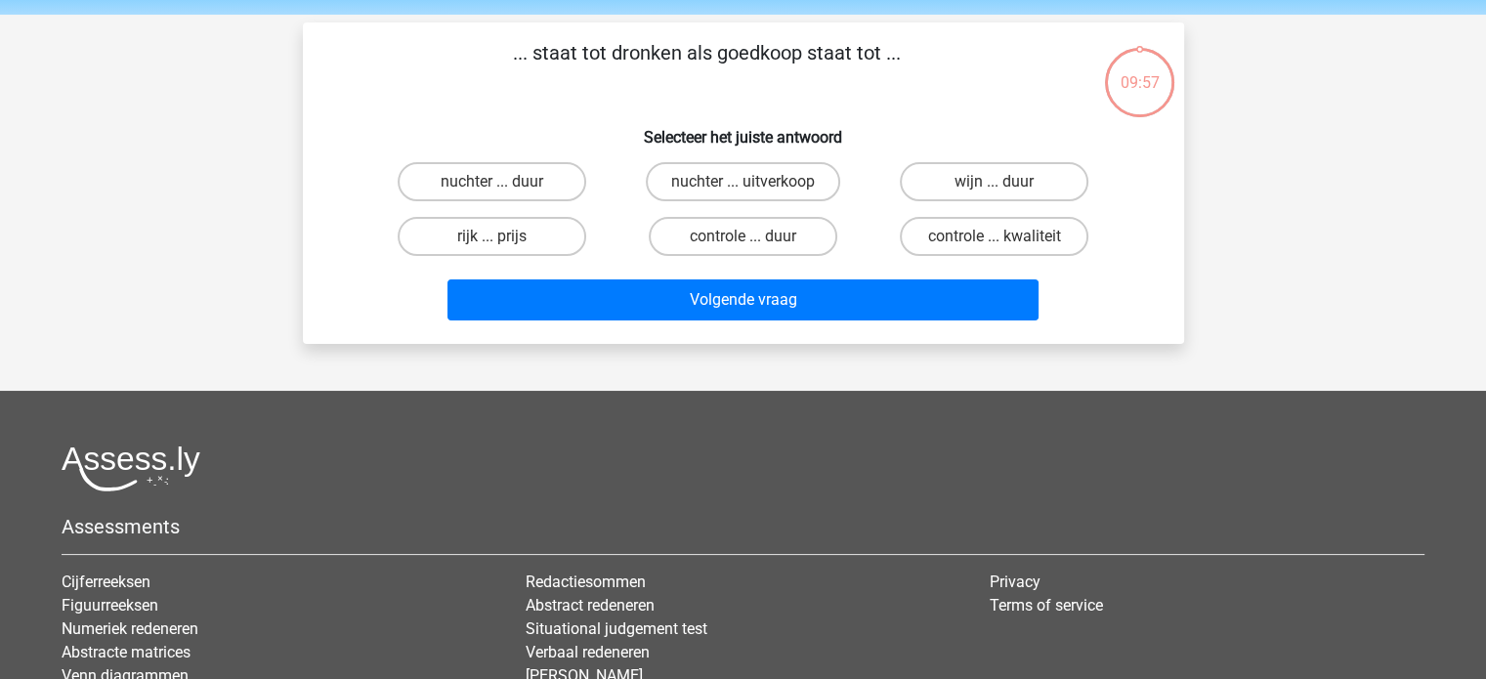
scroll to position [90, 0]
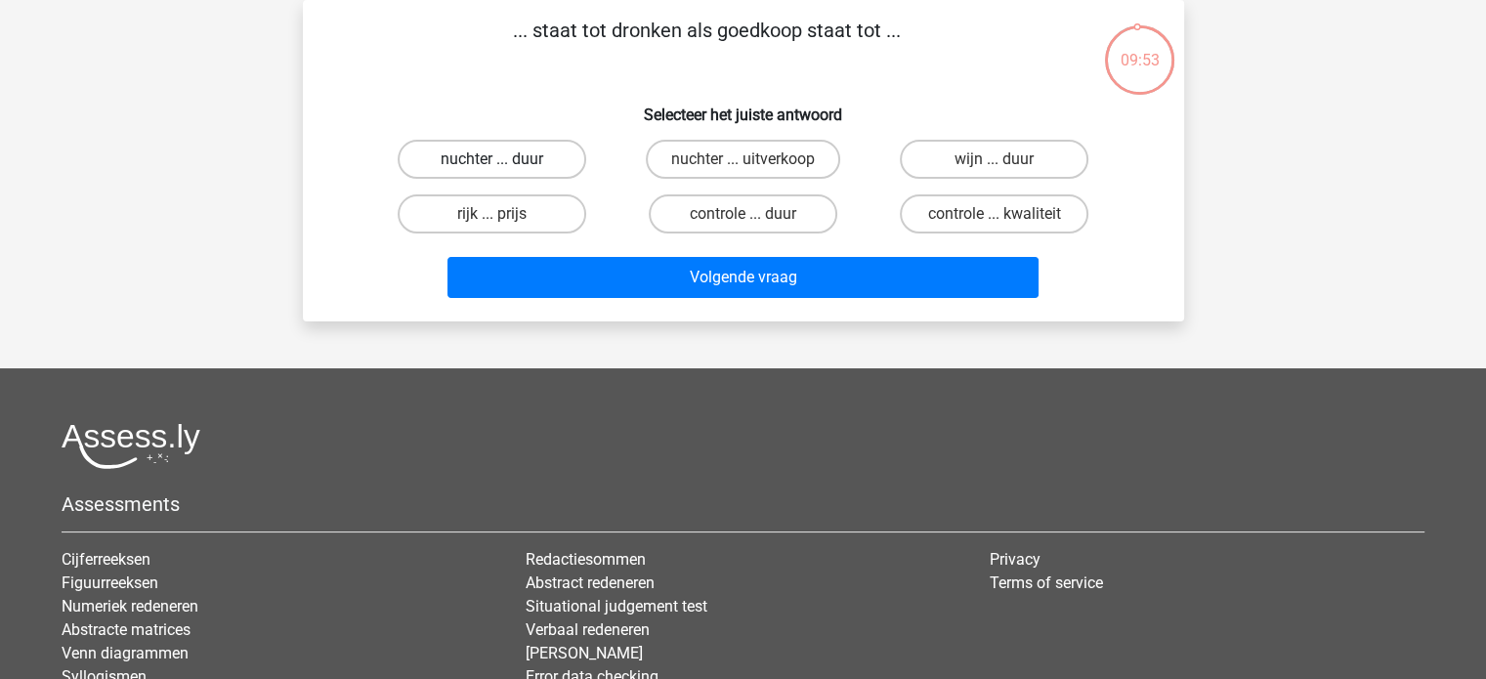
click at [540, 159] on label "nuchter ... duur" at bounding box center [492, 159] width 189 height 39
click at [504, 159] on input "nuchter ... duur" at bounding box center [497, 165] width 13 height 13
radio input "true"
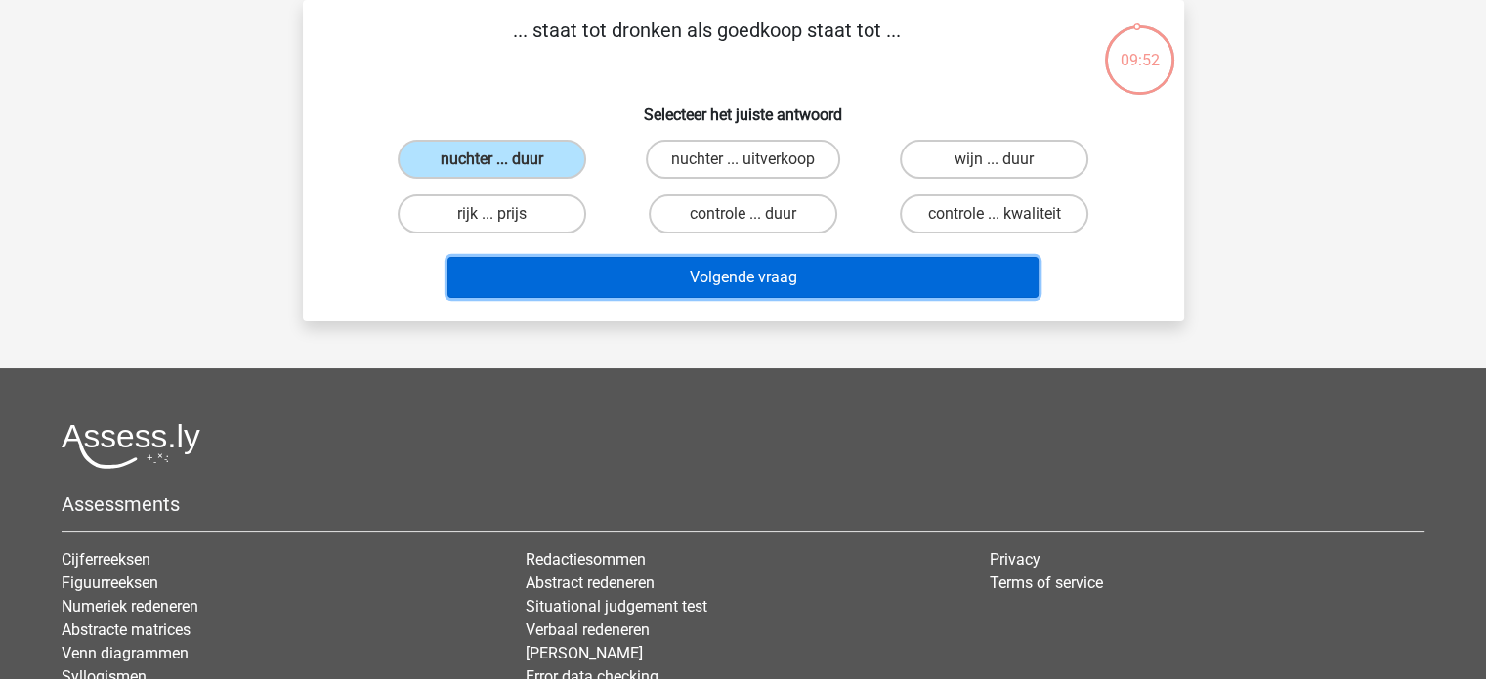
click at [696, 258] on button "Volgende vraag" at bounding box center [742, 277] width 591 height 41
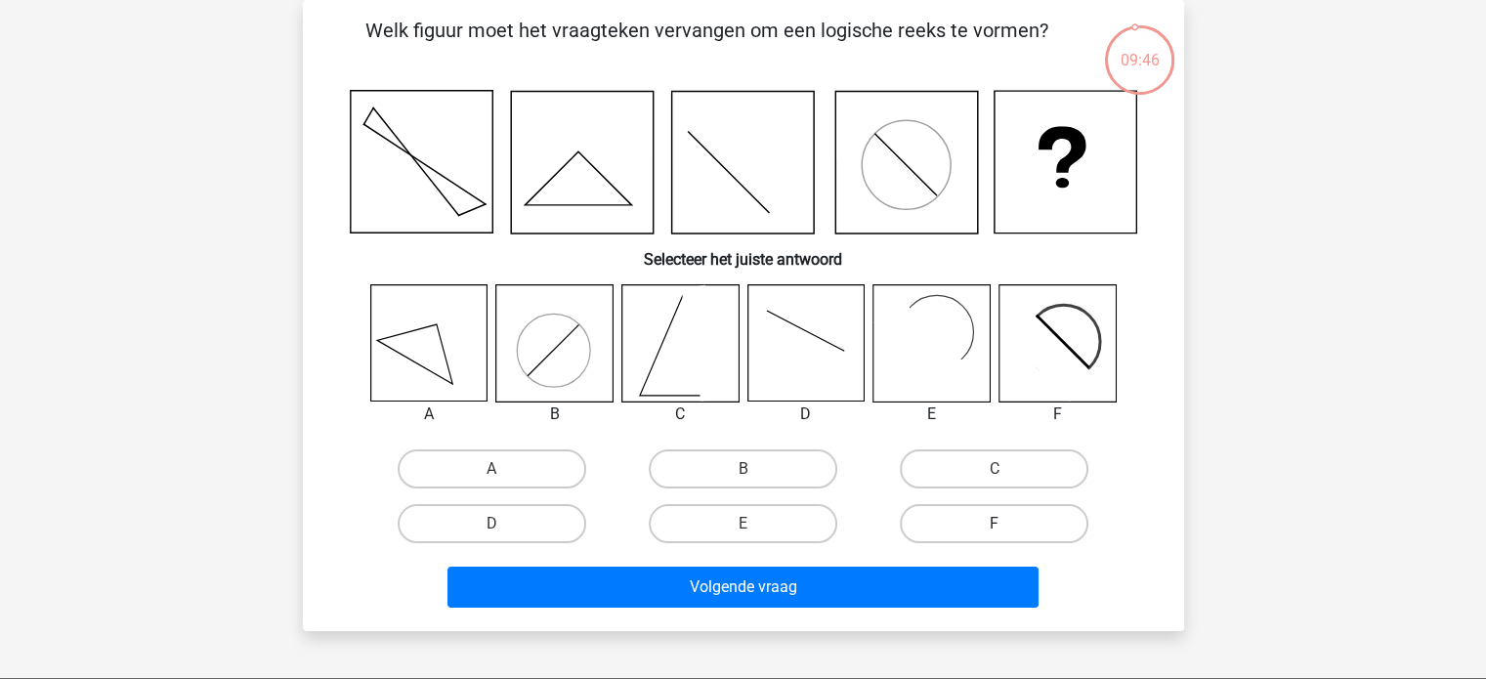
click at [986, 522] on label "F" at bounding box center [994, 523] width 189 height 39
click at [995, 524] on input "F" at bounding box center [1001, 530] width 13 height 13
radio input "true"
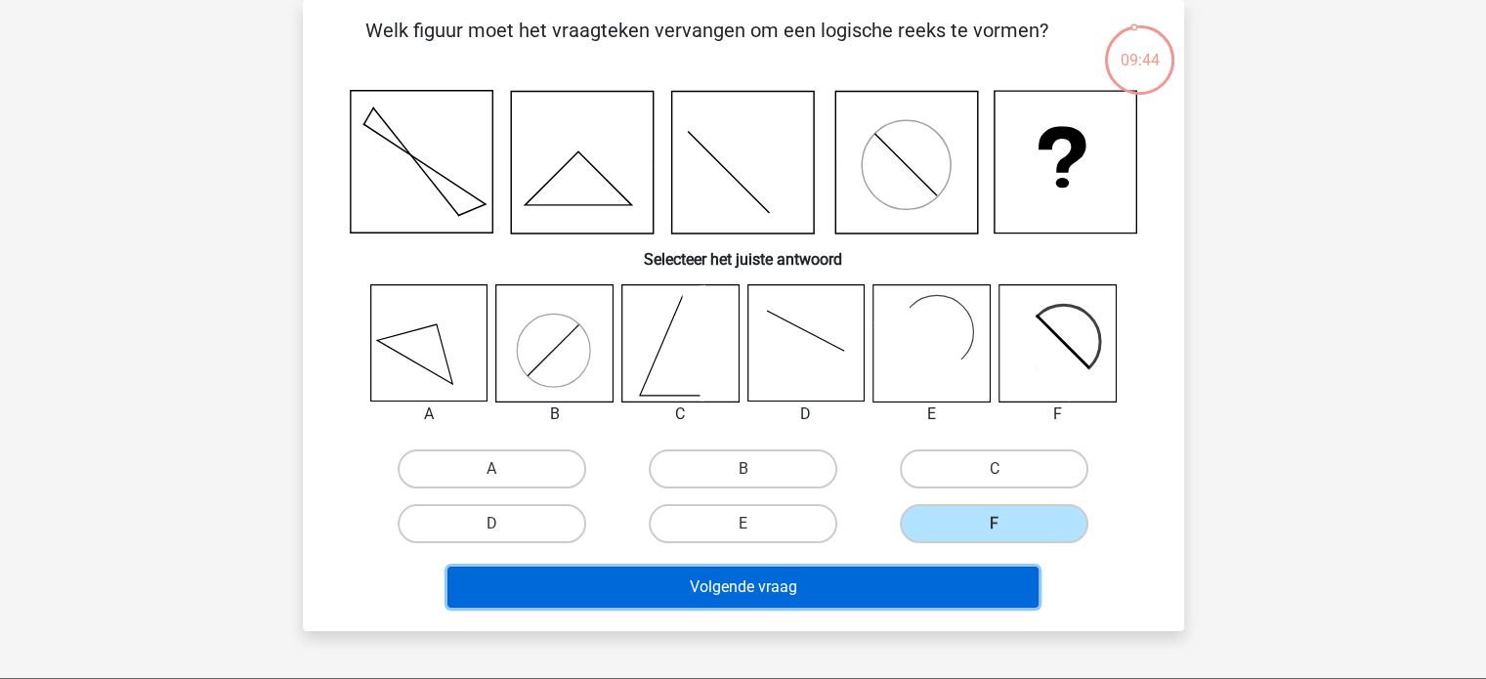
click at [740, 597] on button "Volgende vraag" at bounding box center [742, 587] width 591 height 41
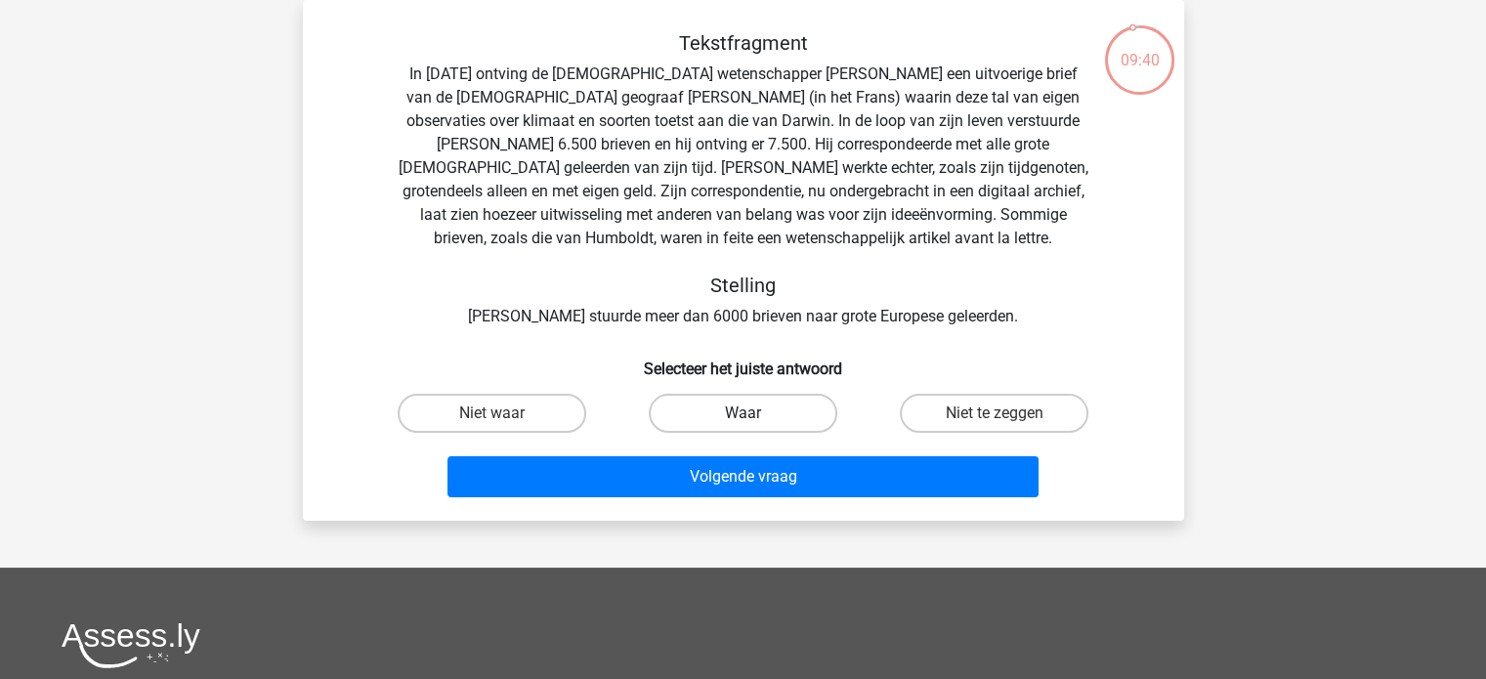
click at [703, 419] on label "Waar" at bounding box center [743, 413] width 189 height 39
click at [743, 419] on input "Waar" at bounding box center [749, 419] width 13 height 13
radio input "true"
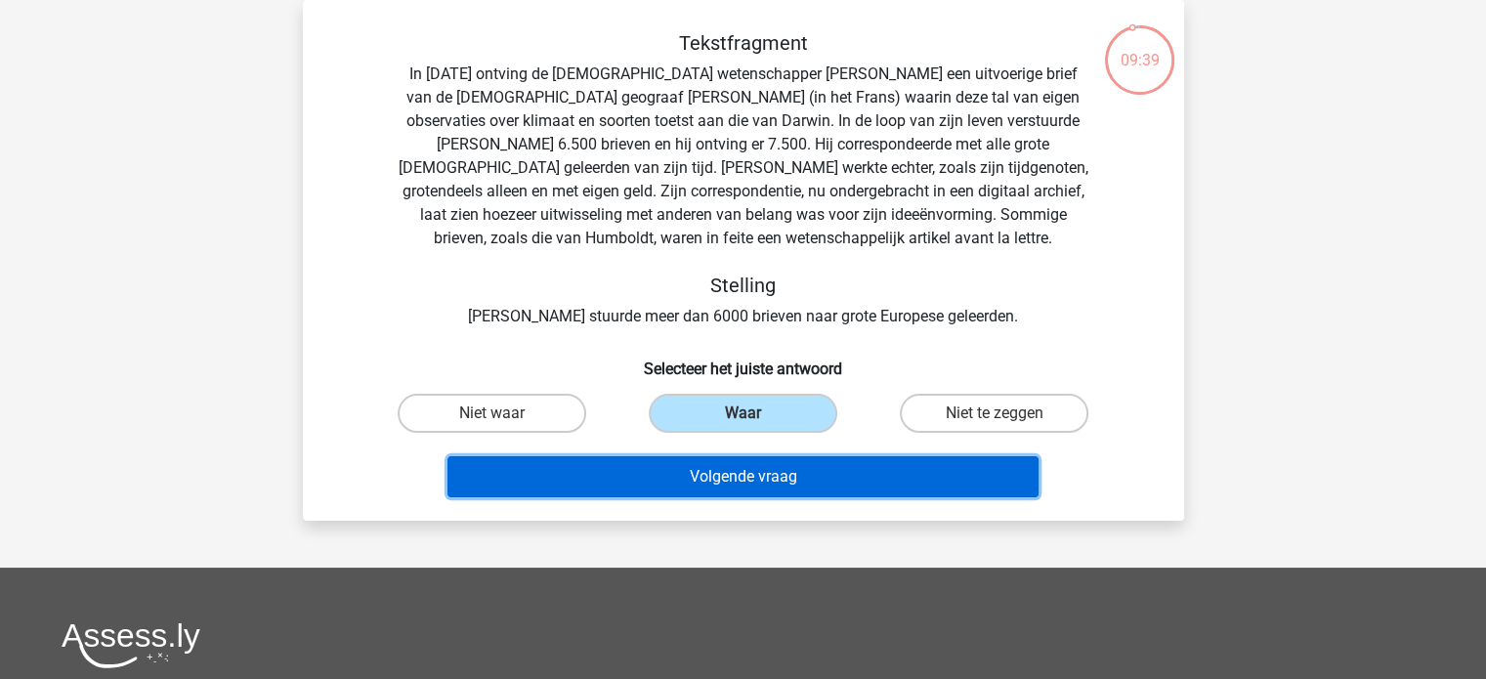
click at [716, 464] on button "Volgende vraag" at bounding box center [742, 476] width 591 height 41
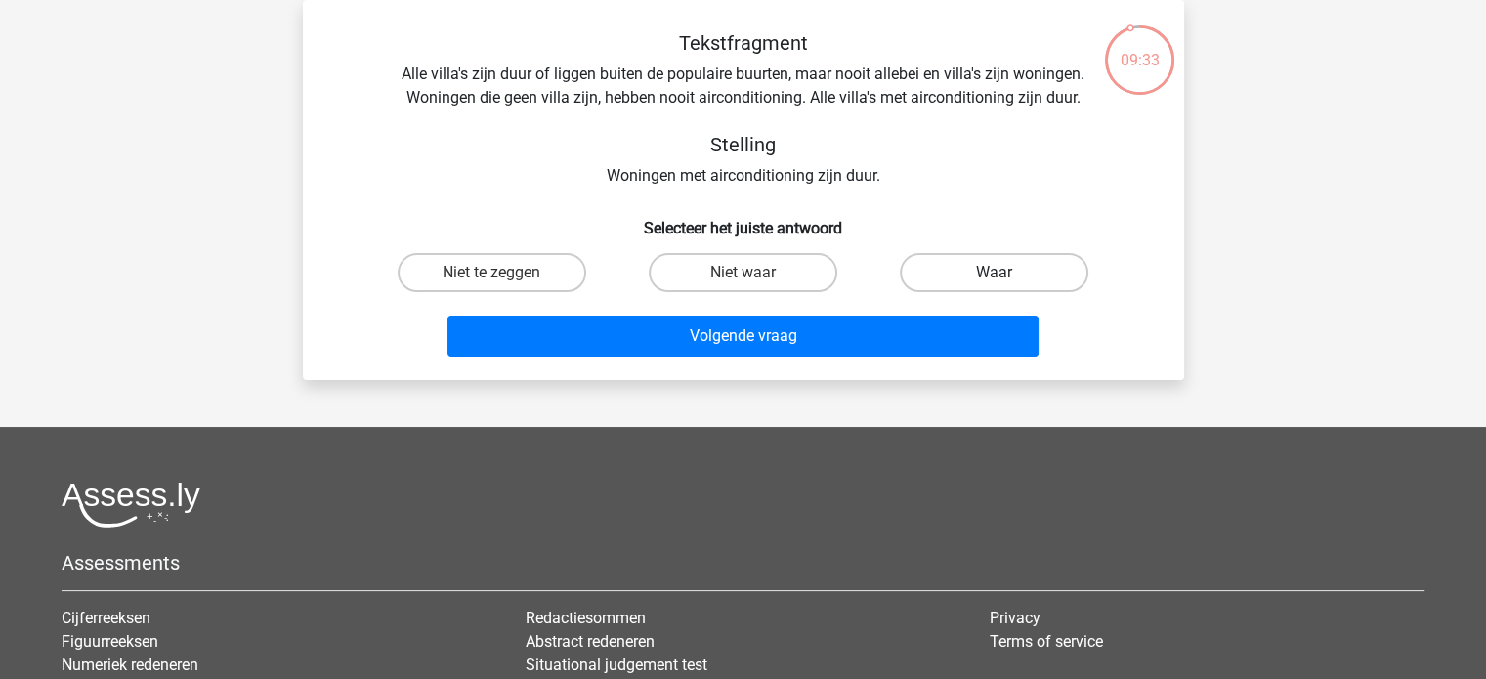
click at [986, 270] on label "Waar" at bounding box center [994, 272] width 189 height 39
click at [995, 273] on input "Waar" at bounding box center [1001, 279] width 13 height 13
radio input "true"
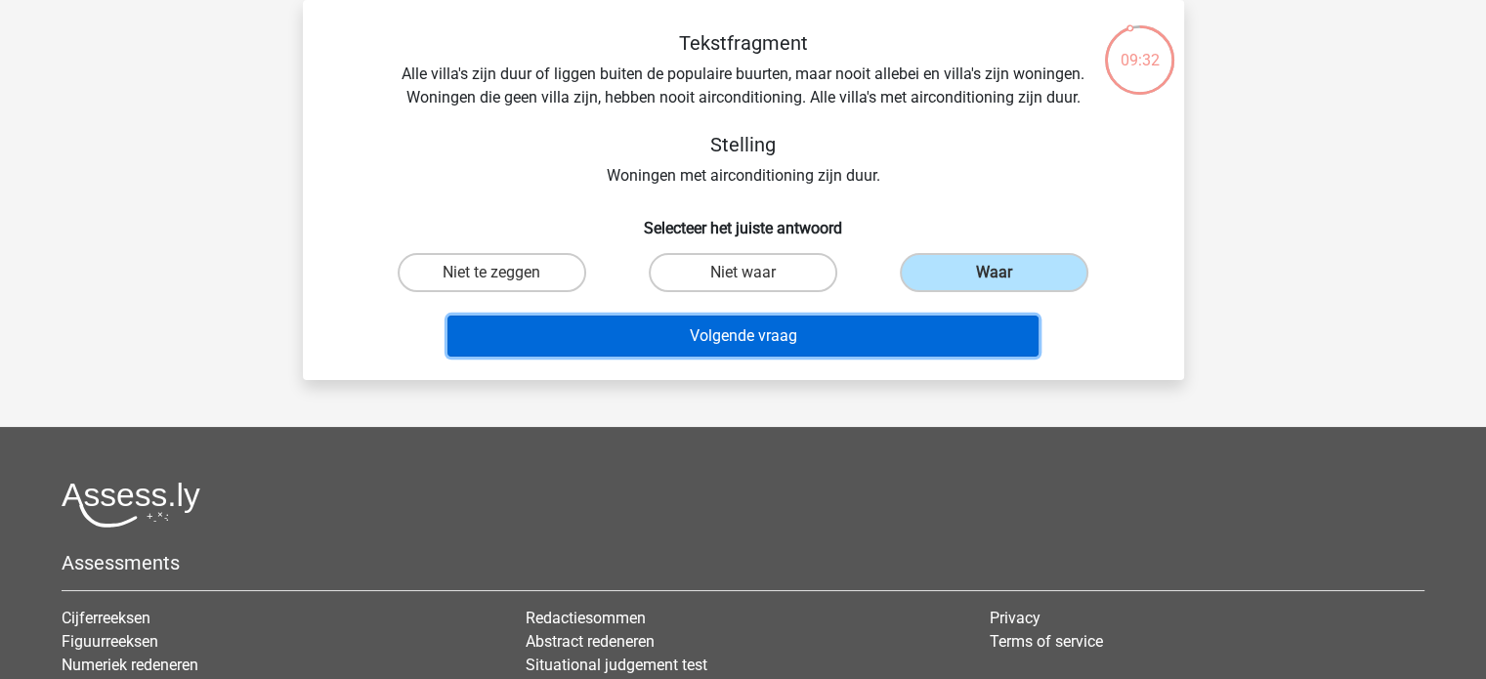
click at [808, 337] on button "Volgende vraag" at bounding box center [742, 336] width 591 height 41
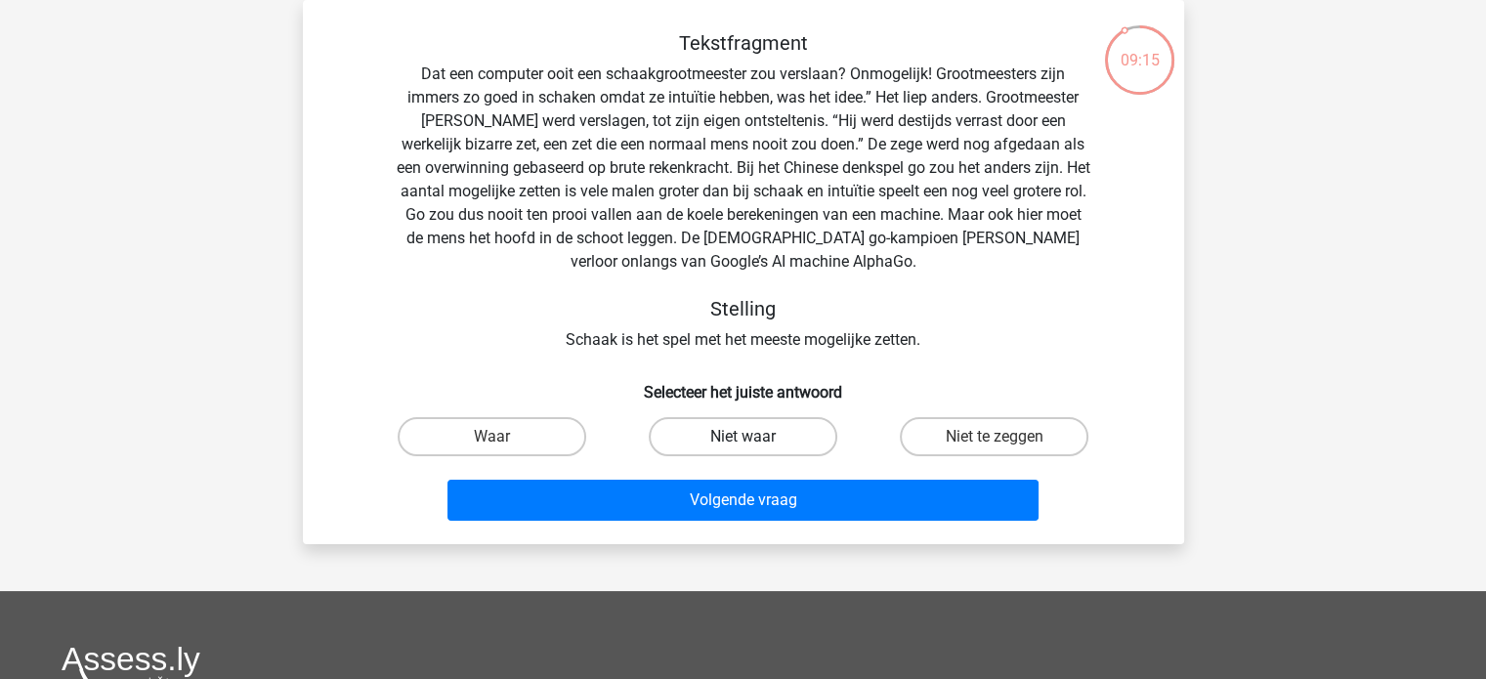
click at [766, 433] on label "Niet waar" at bounding box center [743, 436] width 189 height 39
click at [755, 437] on input "Niet waar" at bounding box center [749, 443] width 13 height 13
radio input "true"
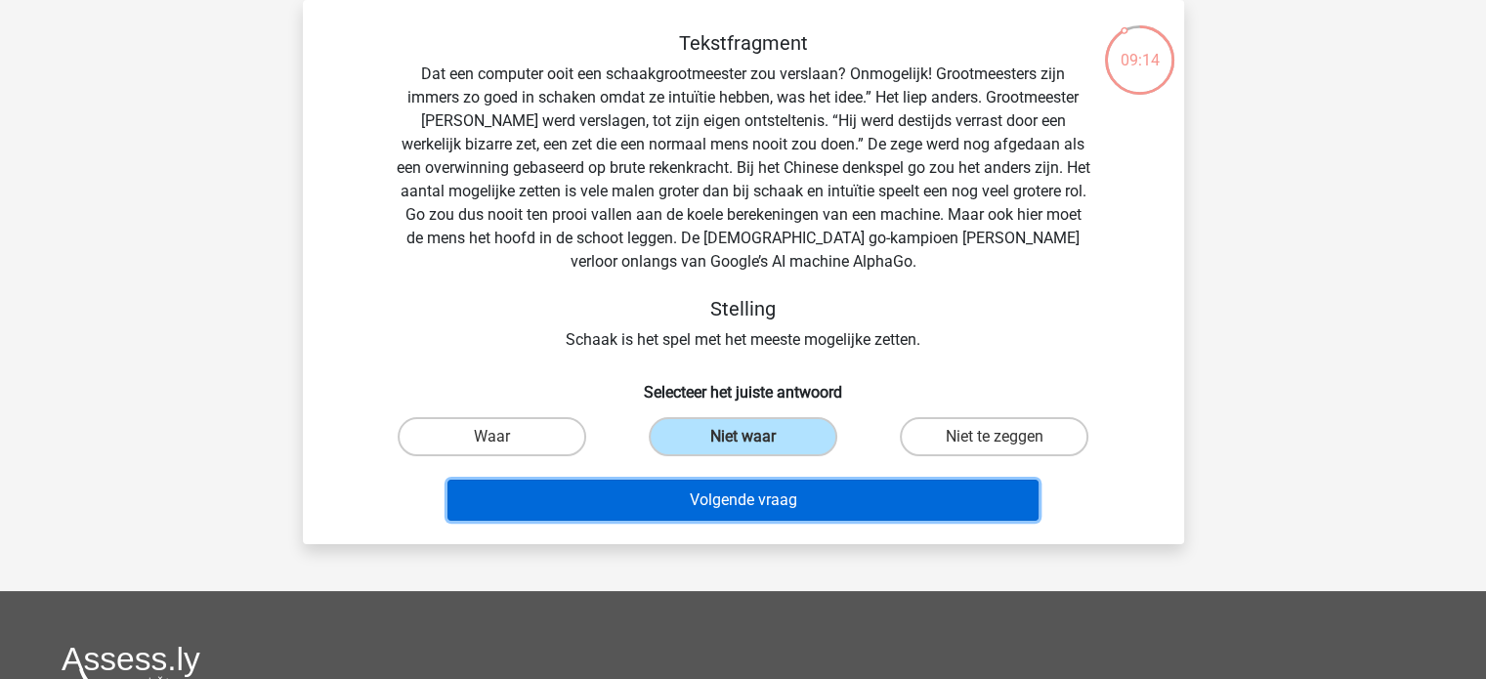
click at [758, 495] on button "Volgende vraag" at bounding box center [742, 500] width 591 height 41
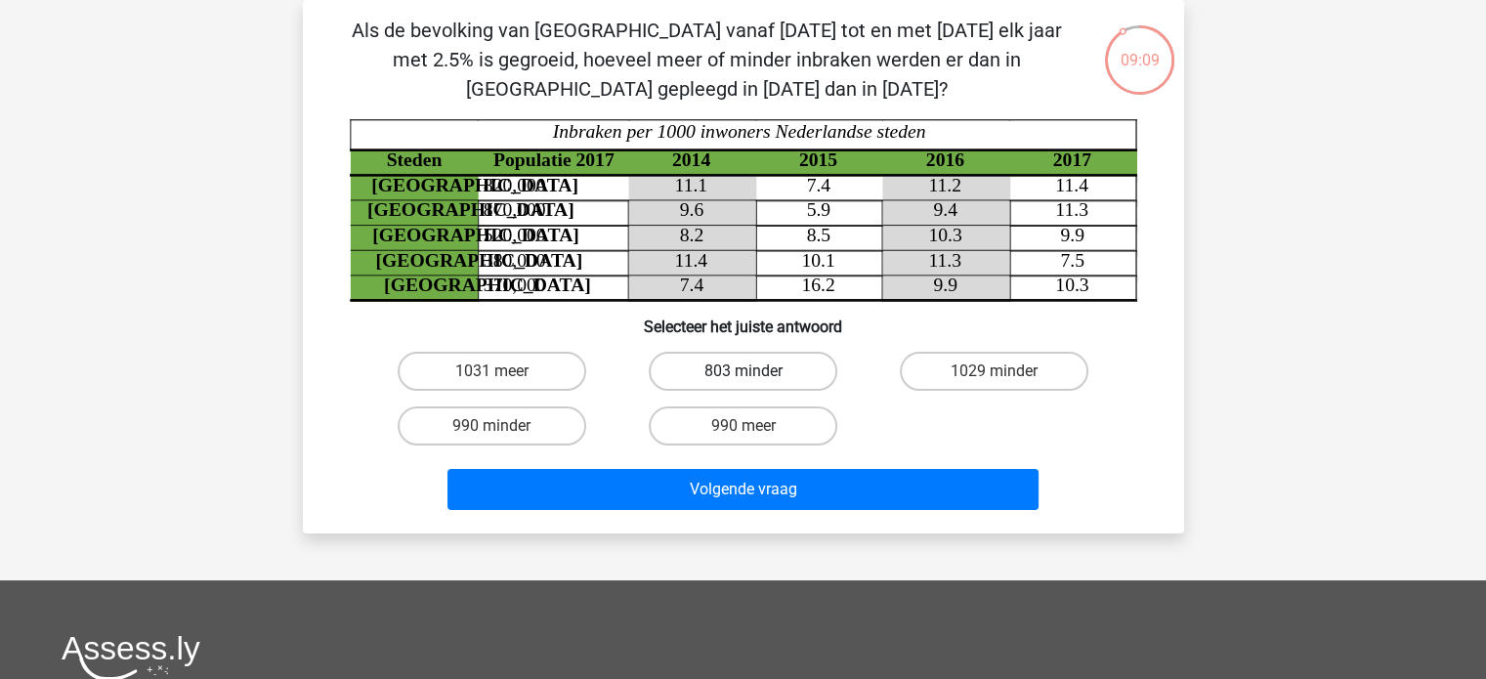
click at [743, 362] on label "803 minder" at bounding box center [743, 371] width 189 height 39
click at [743, 371] on input "803 minder" at bounding box center [749, 377] width 13 height 13
radio input "true"
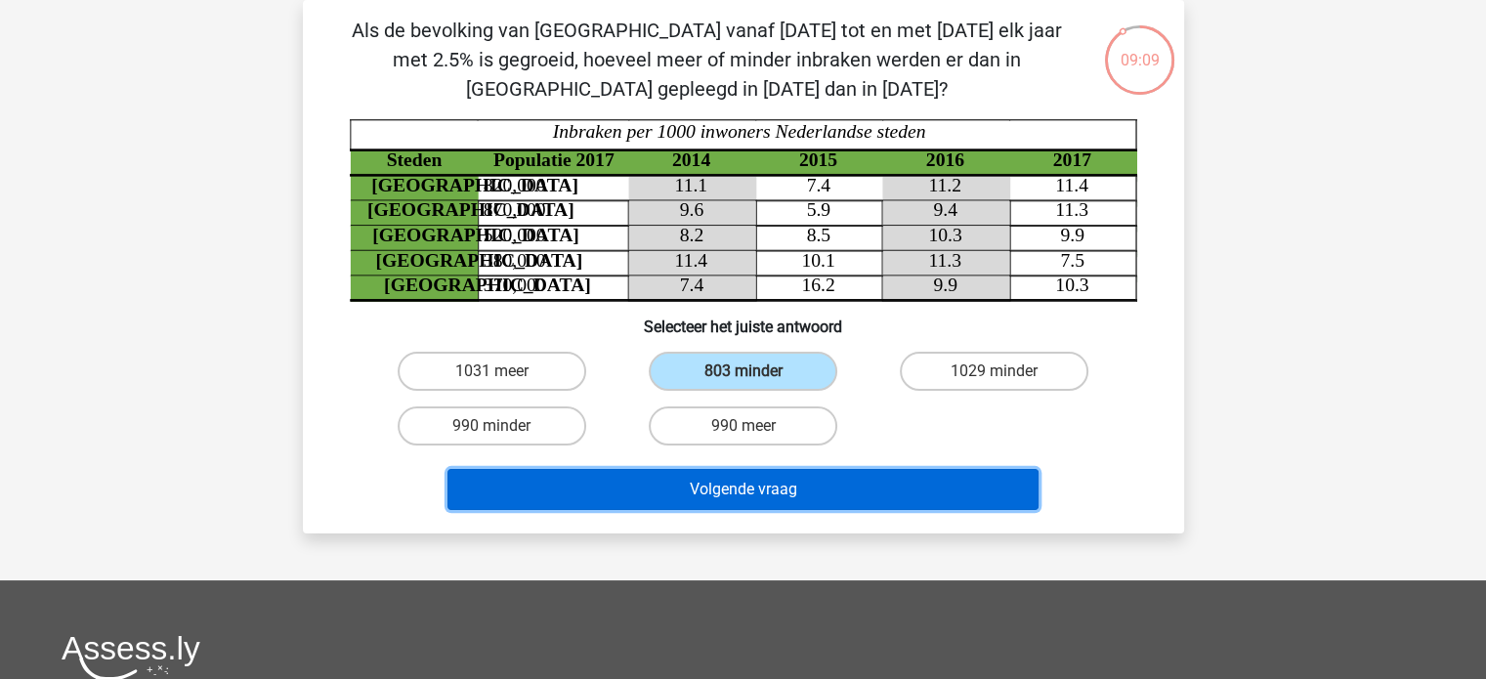
click at [717, 481] on button "Volgende vraag" at bounding box center [742, 489] width 591 height 41
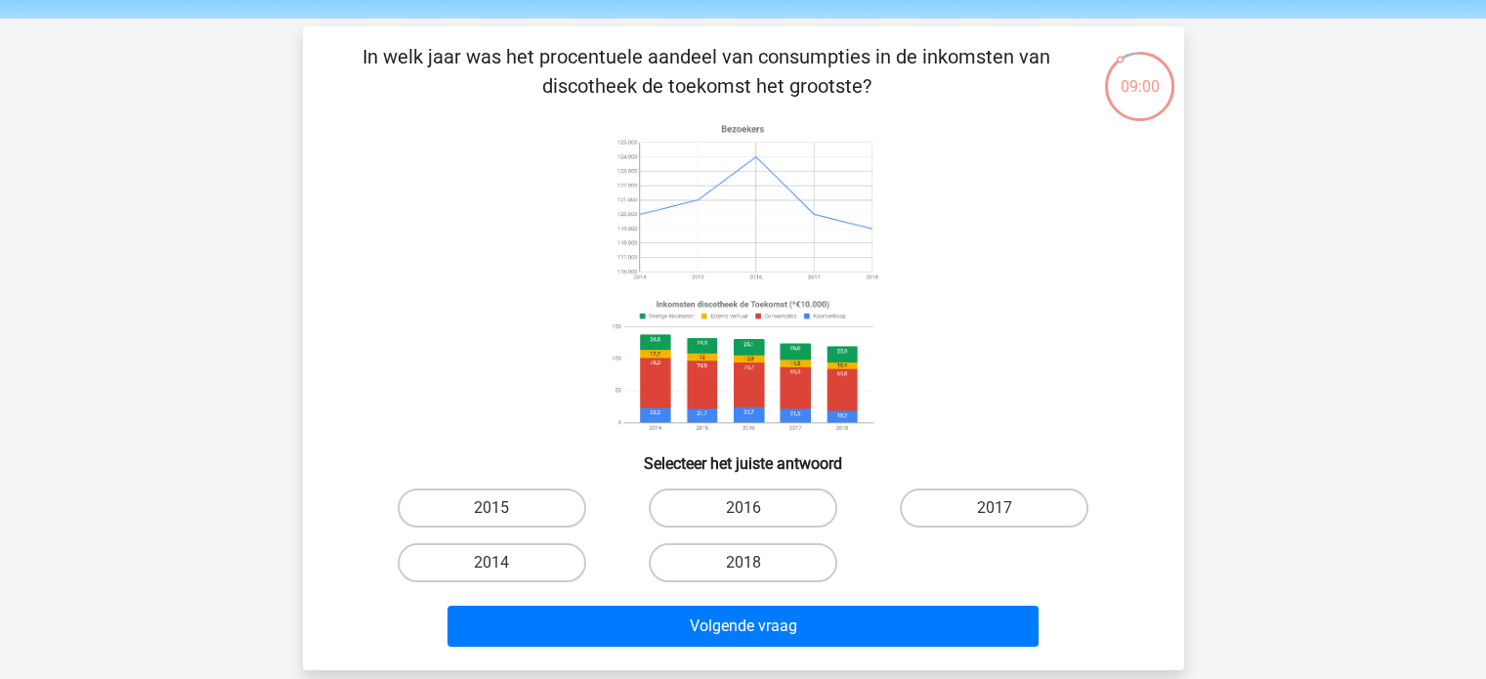
scroll to position [98, 0]
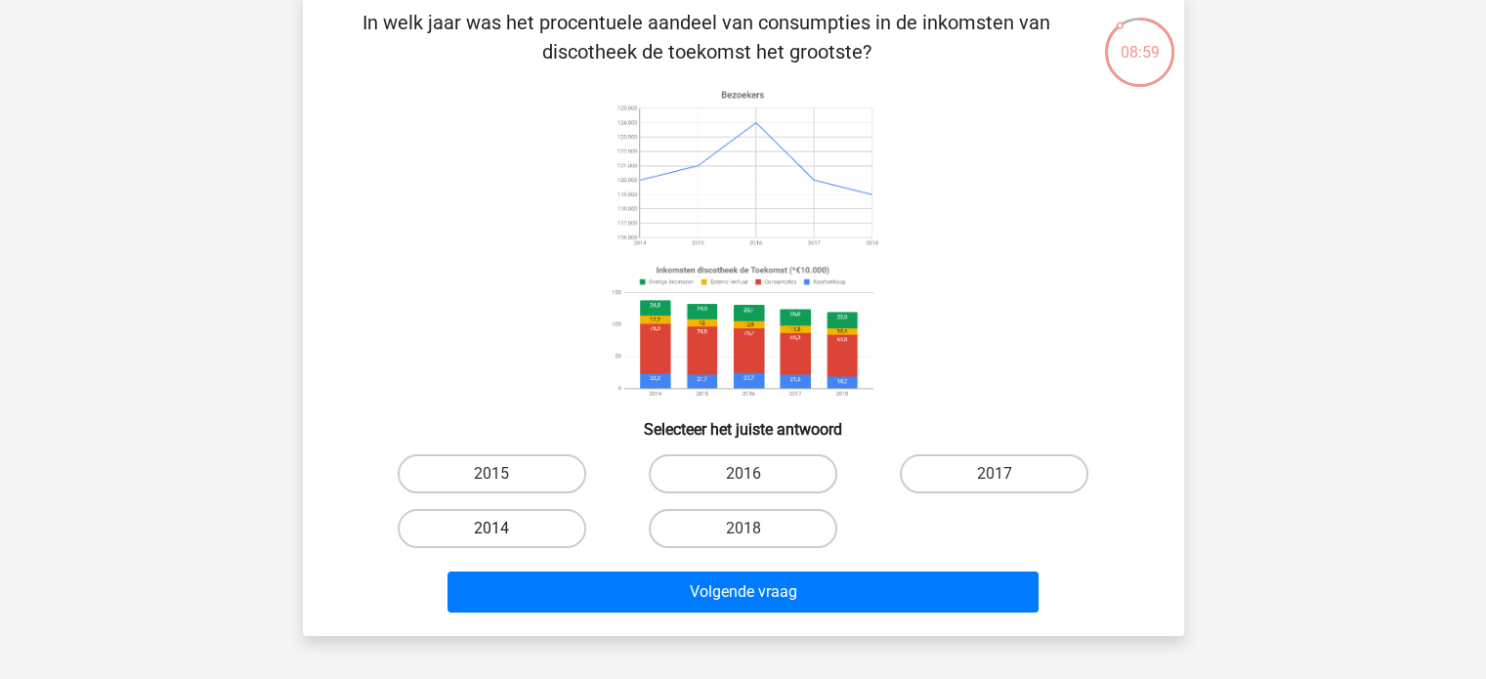
click at [557, 523] on label "2014" at bounding box center [492, 528] width 189 height 39
click at [504, 529] on input "2014" at bounding box center [497, 535] width 13 height 13
radio input "true"
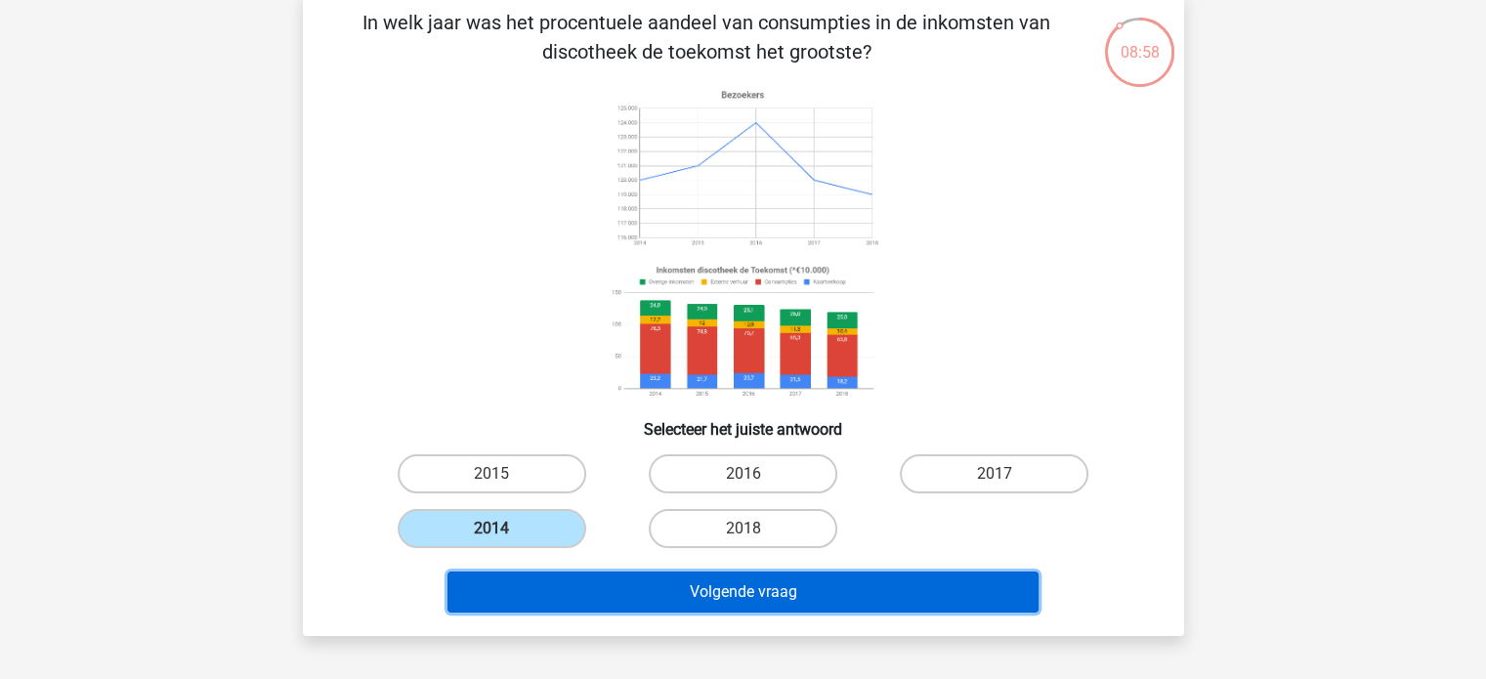
click at [603, 592] on button "Volgende vraag" at bounding box center [742, 592] width 591 height 41
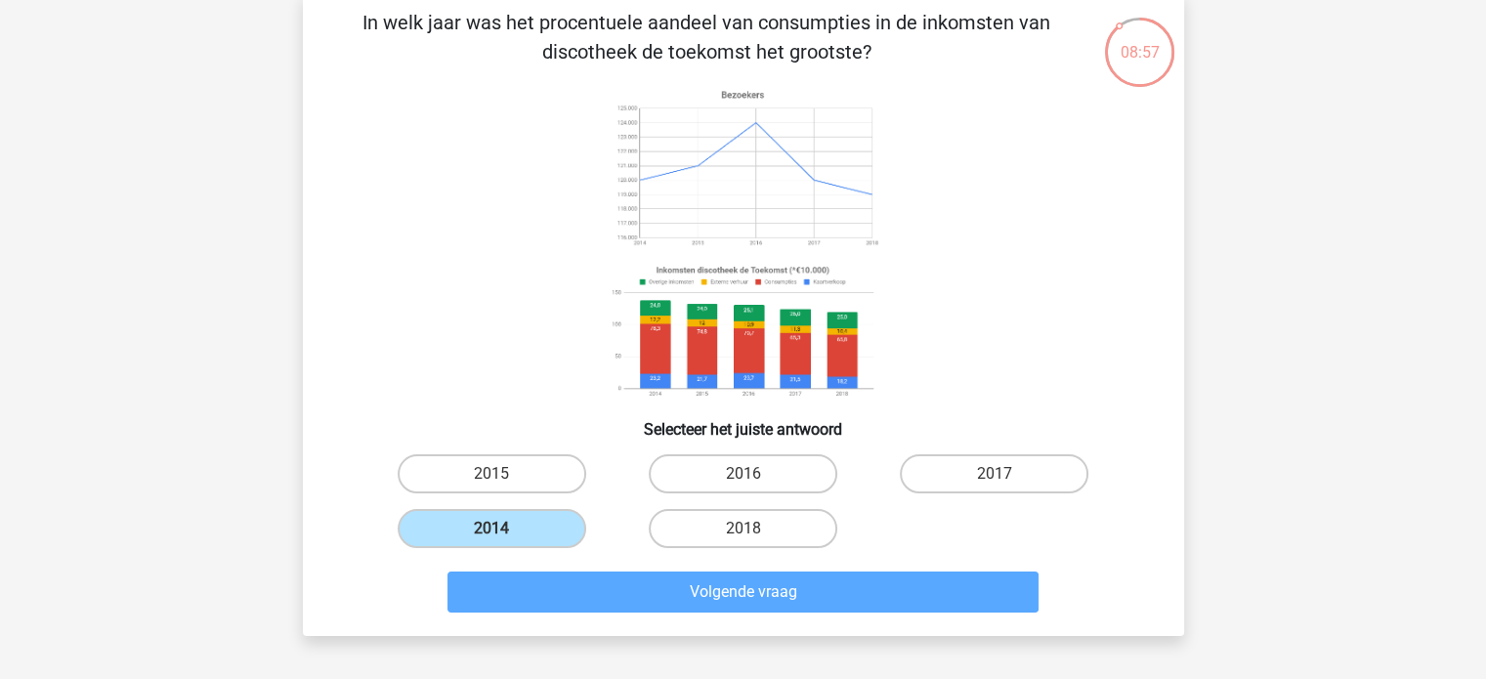
scroll to position [90, 0]
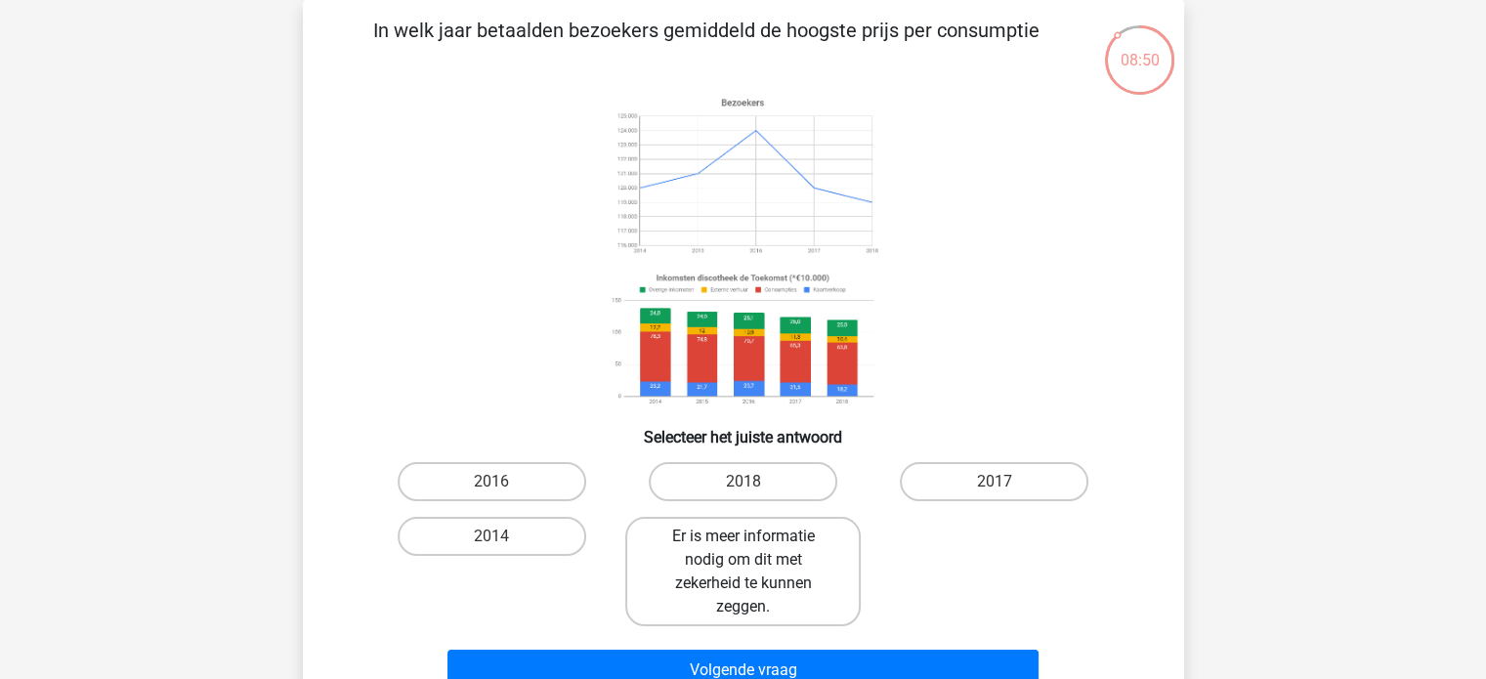
click at [744, 559] on label "Er is meer informatie nodig om dit met zekerheid te kunnen zeggen." at bounding box center [742, 571] width 235 height 109
click at [744, 549] on input "Er is meer informatie nodig om dit met zekerheid te kunnen zeggen." at bounding box center [749, 542] width 13 height 13
radio input "true"
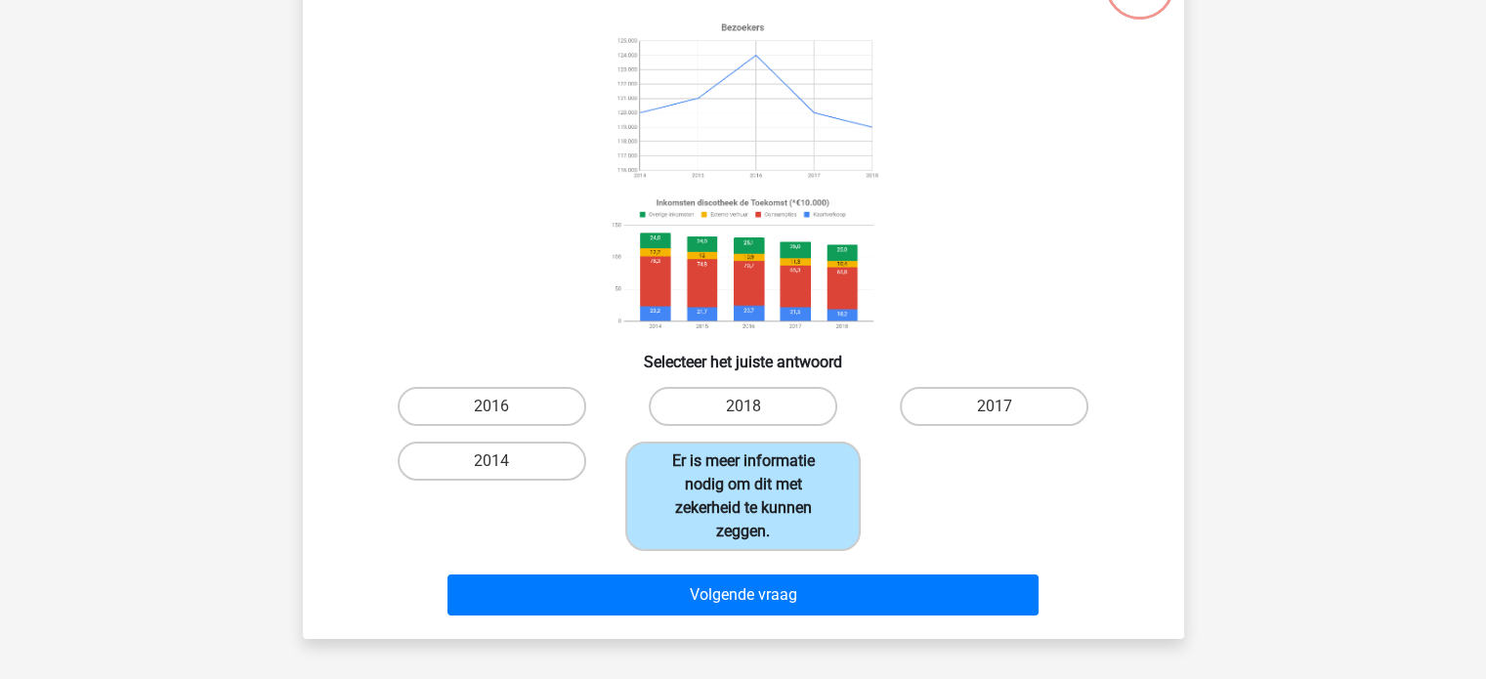
scroll to position [285, 0]
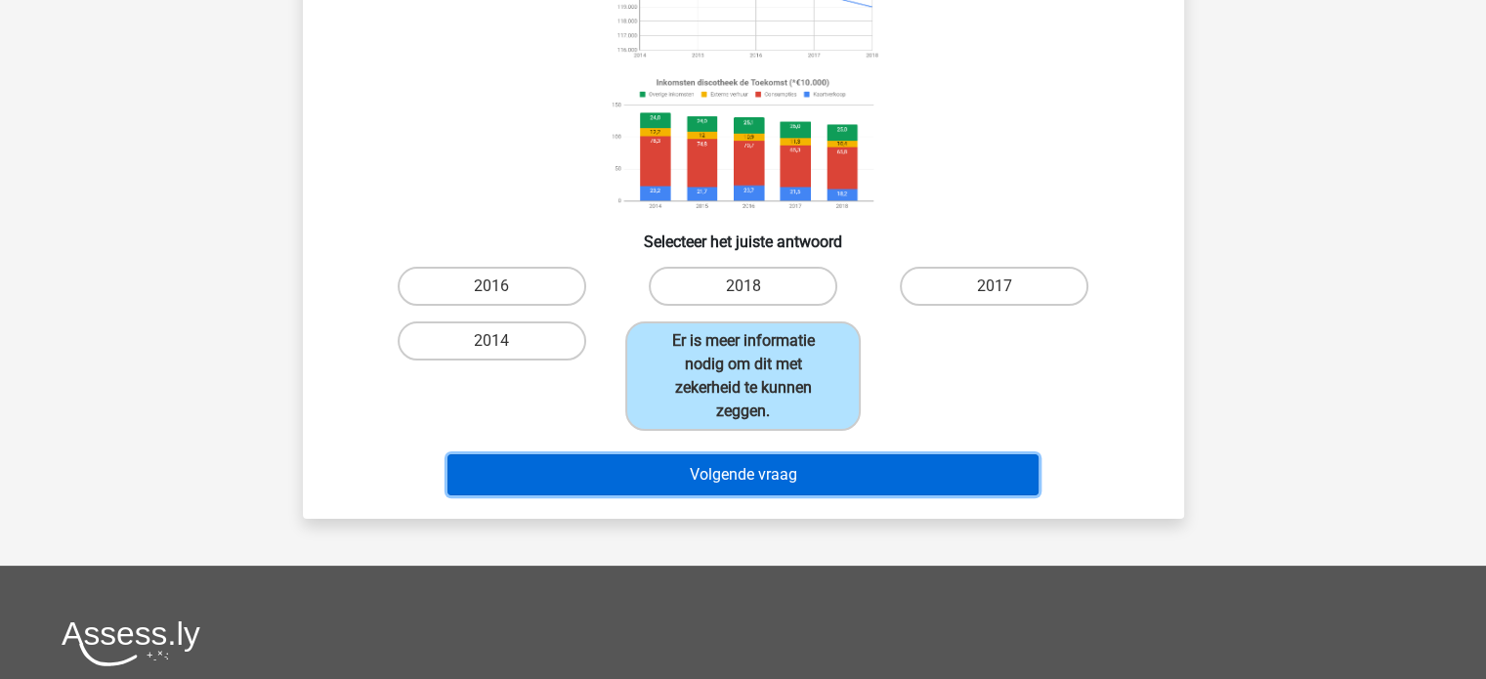
click at [745, 468] on button "Volgende vraag" at bounding box center [742, 474] width 591 height 41
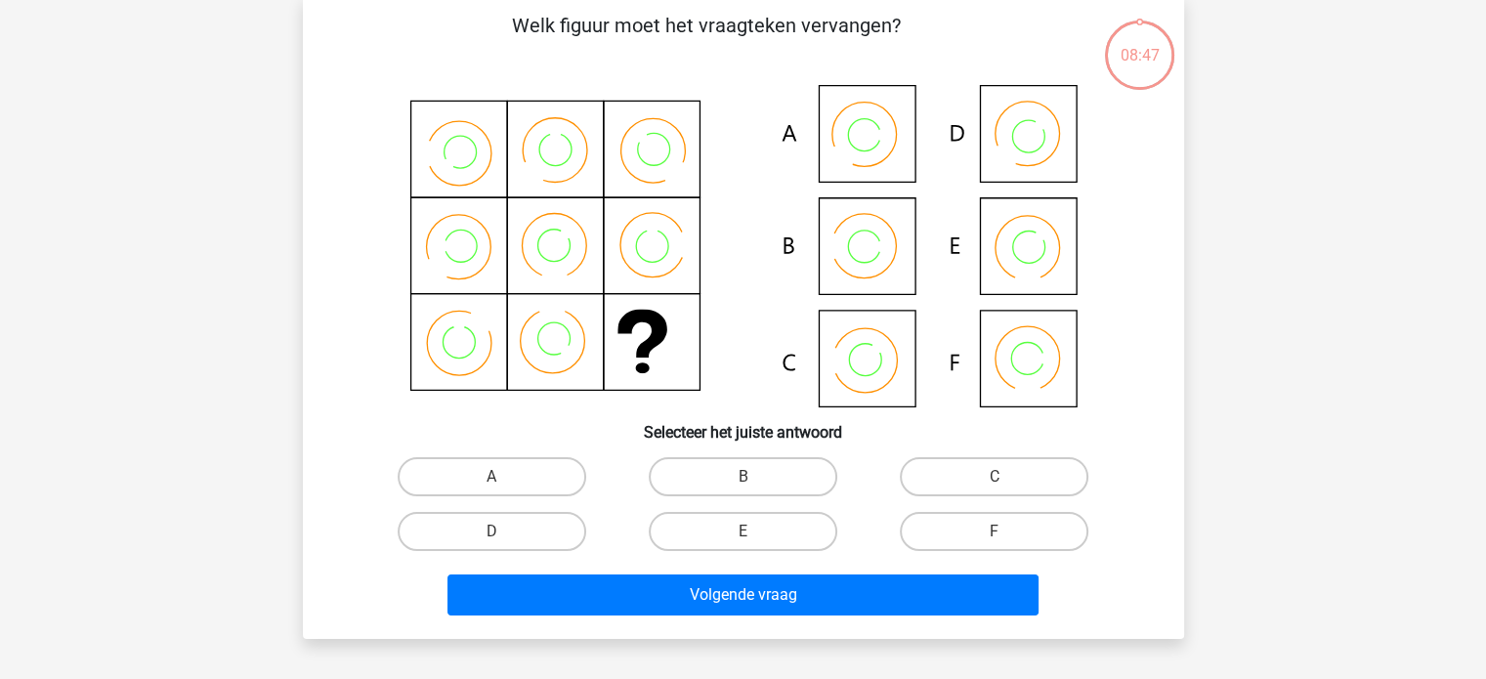
scroll to position [90, 0]
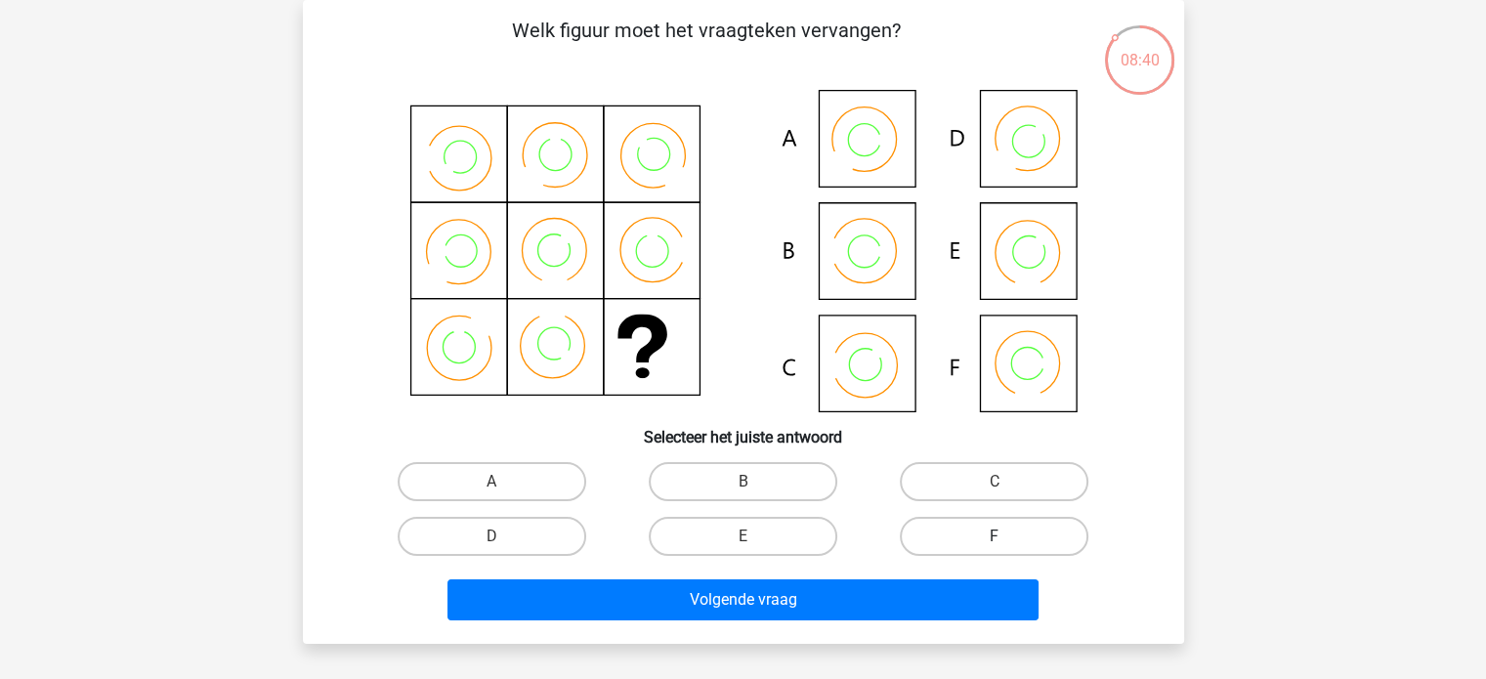
click at [977, 532] on label "F" at bounding box center [994, 536] width 189 height 39
click at [995, 536] on input "F" at bounding box center [1001, 542] width 13 height 13
radio input "true"
click at [854, 575] on div "Volgende vraag" at bounding box center [743, 596] width 819 height 64
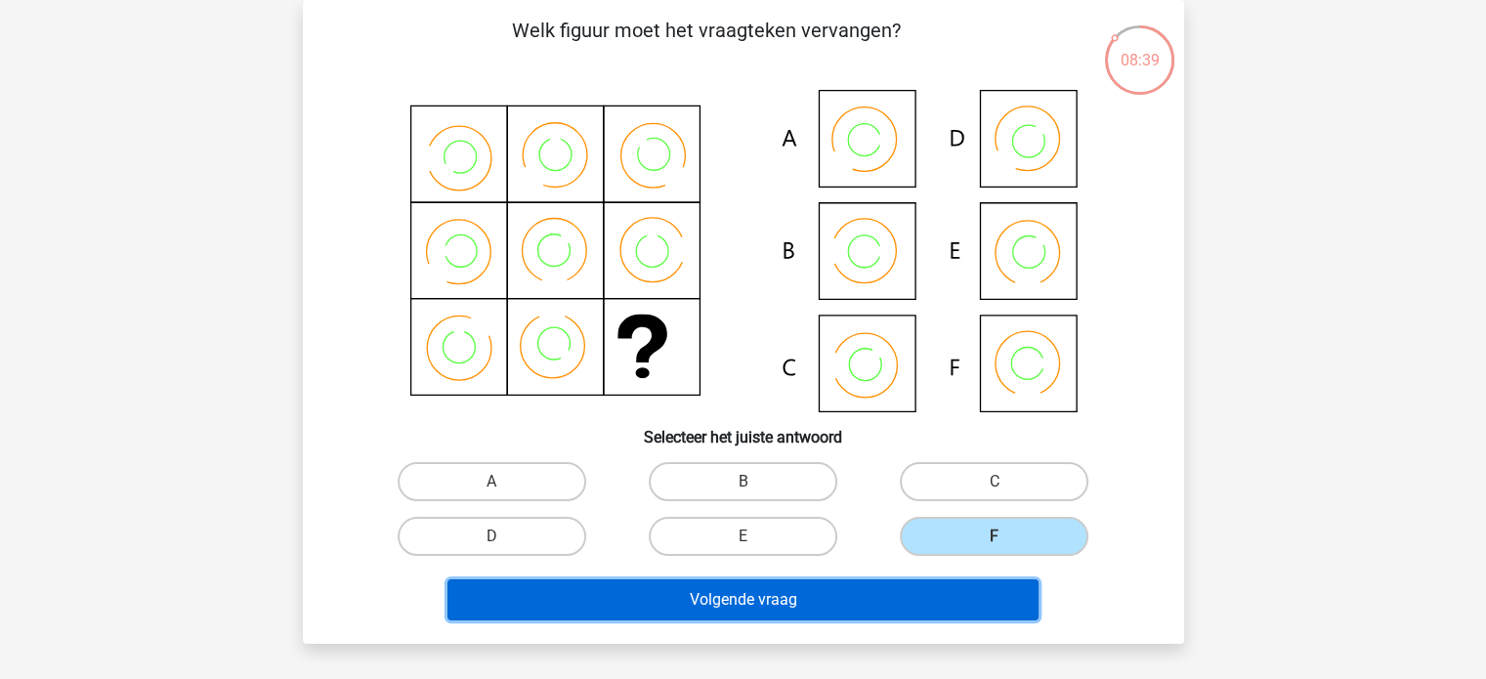
click at [854, 599] on button "Volgende vraag" at bounding box center [742, 599] width 591 height 41
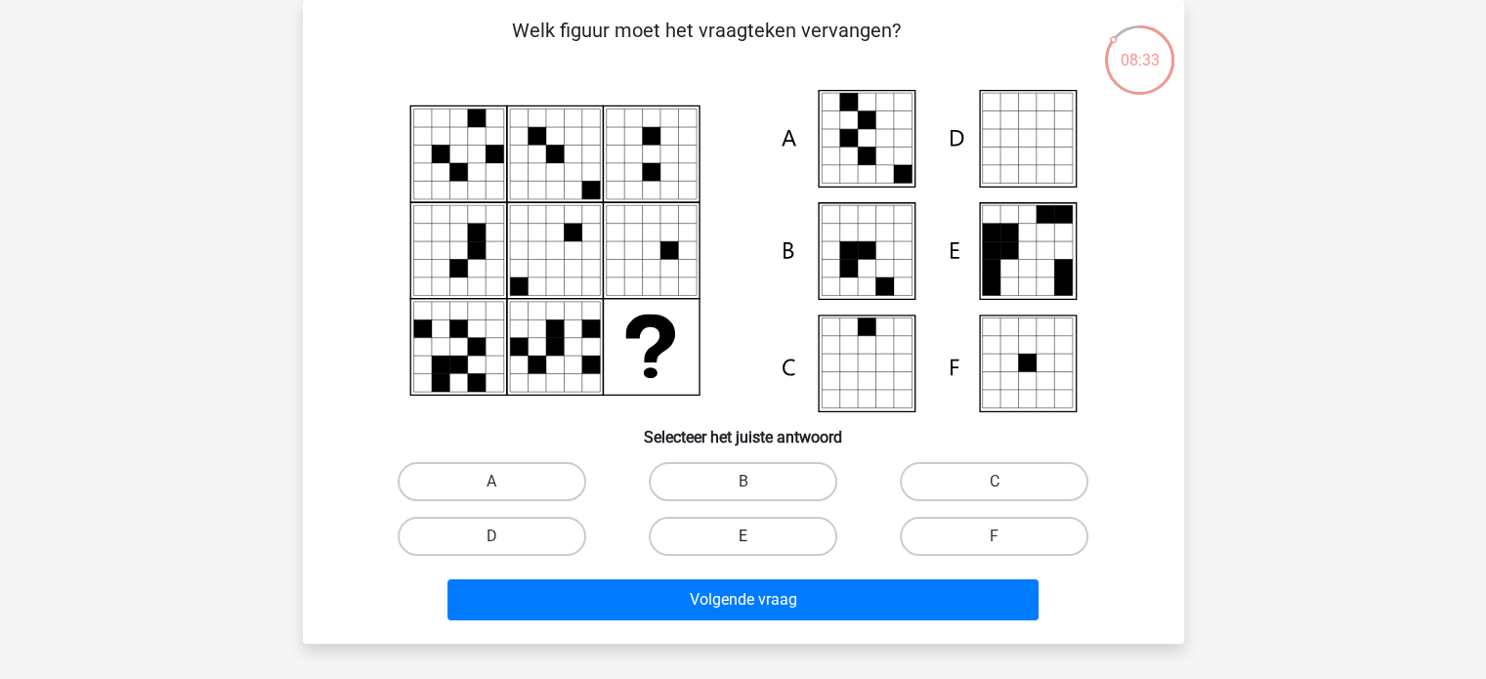
click at [769, 532] on label "E" at bounding box center [743, 536] width 189 height 39
click at [755, 536] on input "E" at bounding box center [749, 542] width 13 height 13
radio input "true"
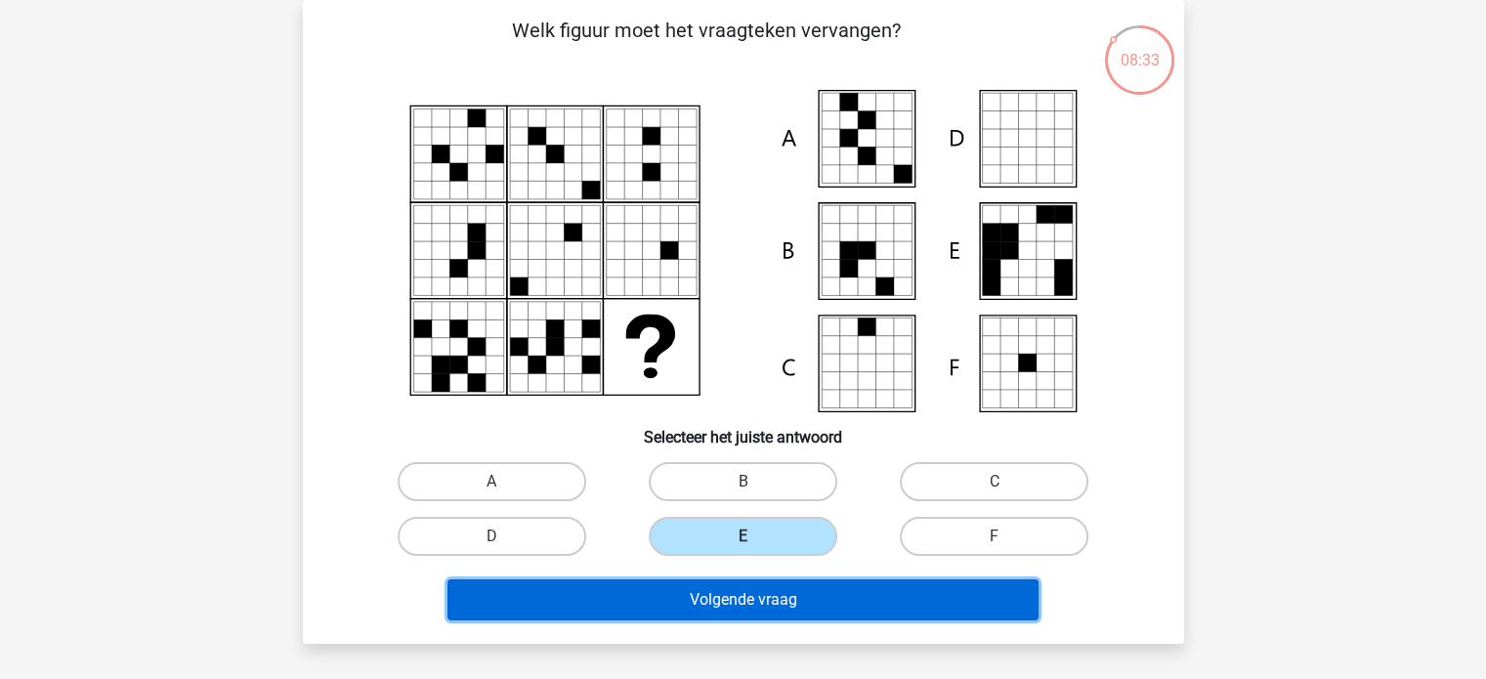
click at [776, 579] on button "Volgende vraag" at bounding box center [742, 599] width 591 height 41
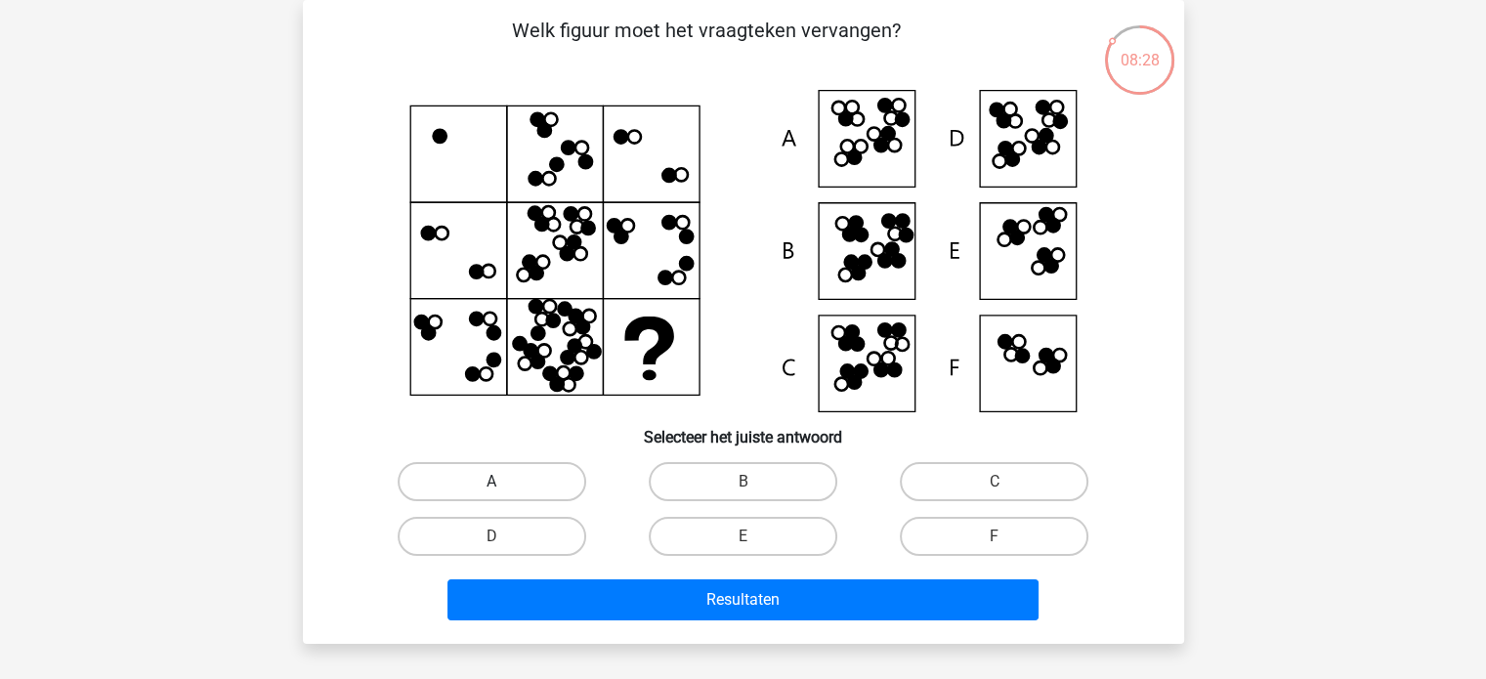
click at [520, 479] on label "A" at bounding box center [492, 481] width 189 height 39
click at [504, 482] on input "A" at bounding box center [497, 488] width 13 height 13
radio input "true"
click at [508, 538] on label "D" at bounding box center [492, 536] width 189 height 39
click at [504, 538] on input "D" at bounding box center [497, 542] width 13 height 13
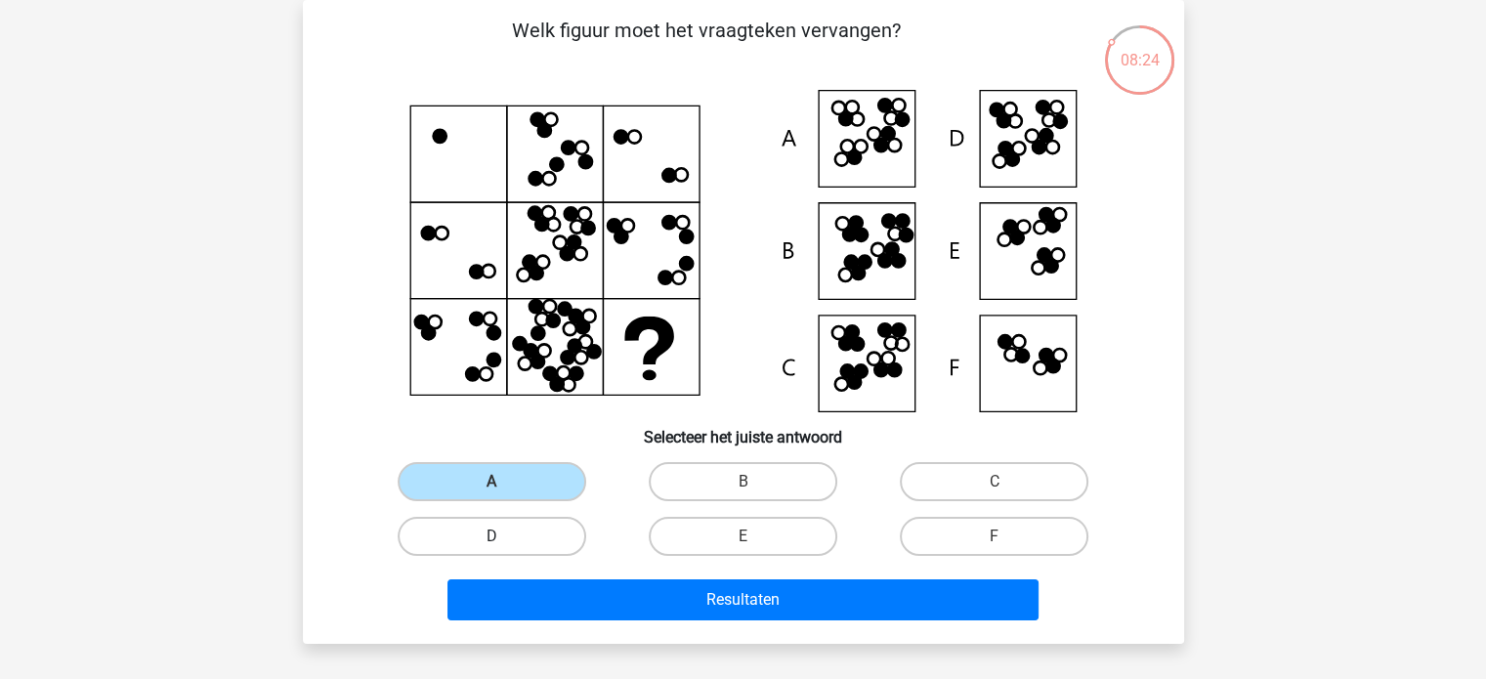
radio input "true"
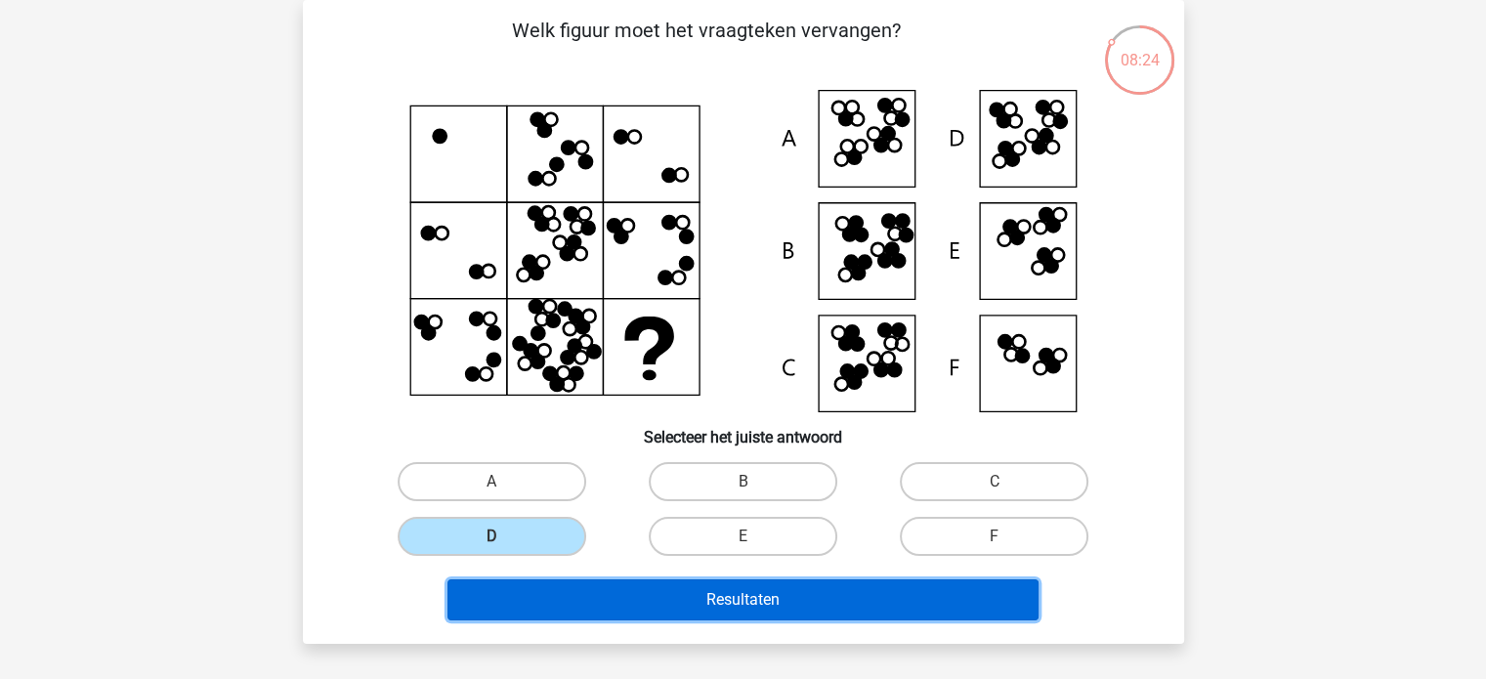
click at [565, 597] on button "Resultaten" at bounding box center [742, 599] width 591 height 41
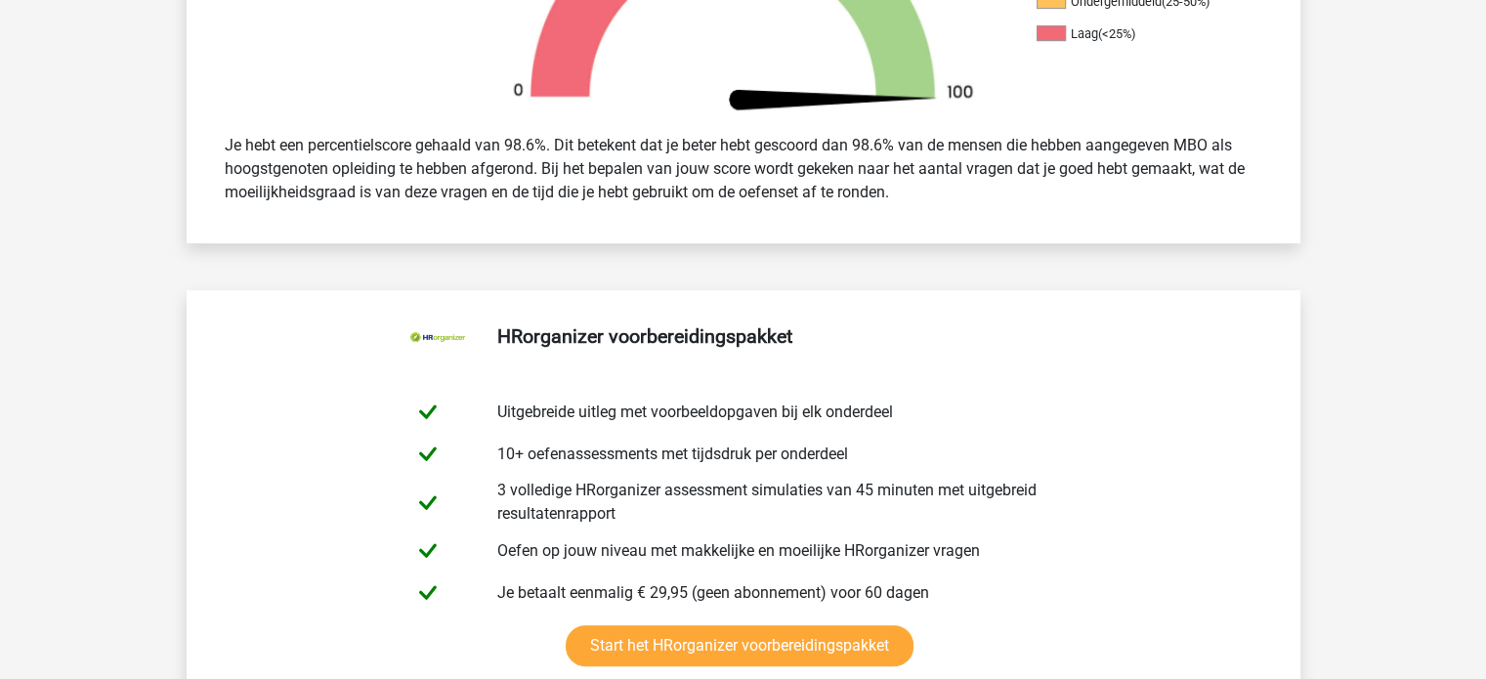
scroll to position [879, 0]
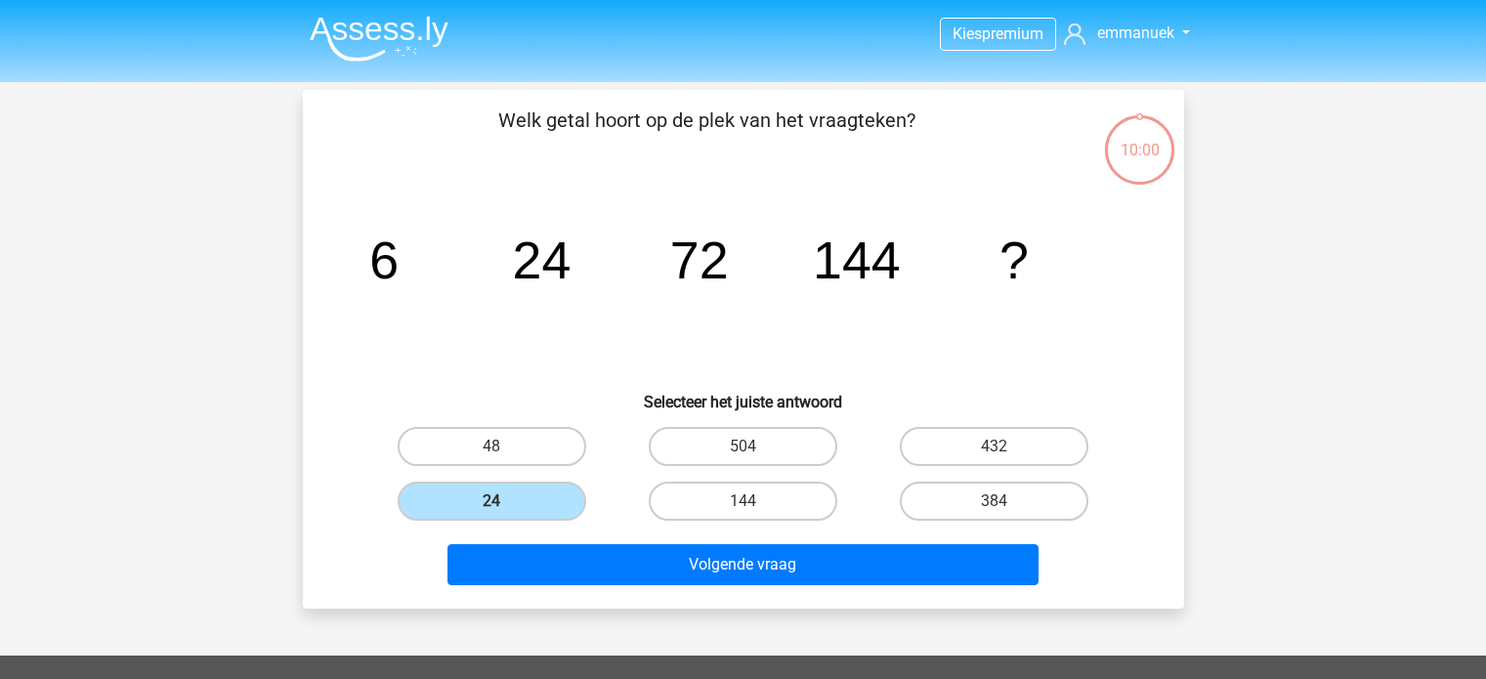
scroll to position [90, 0]
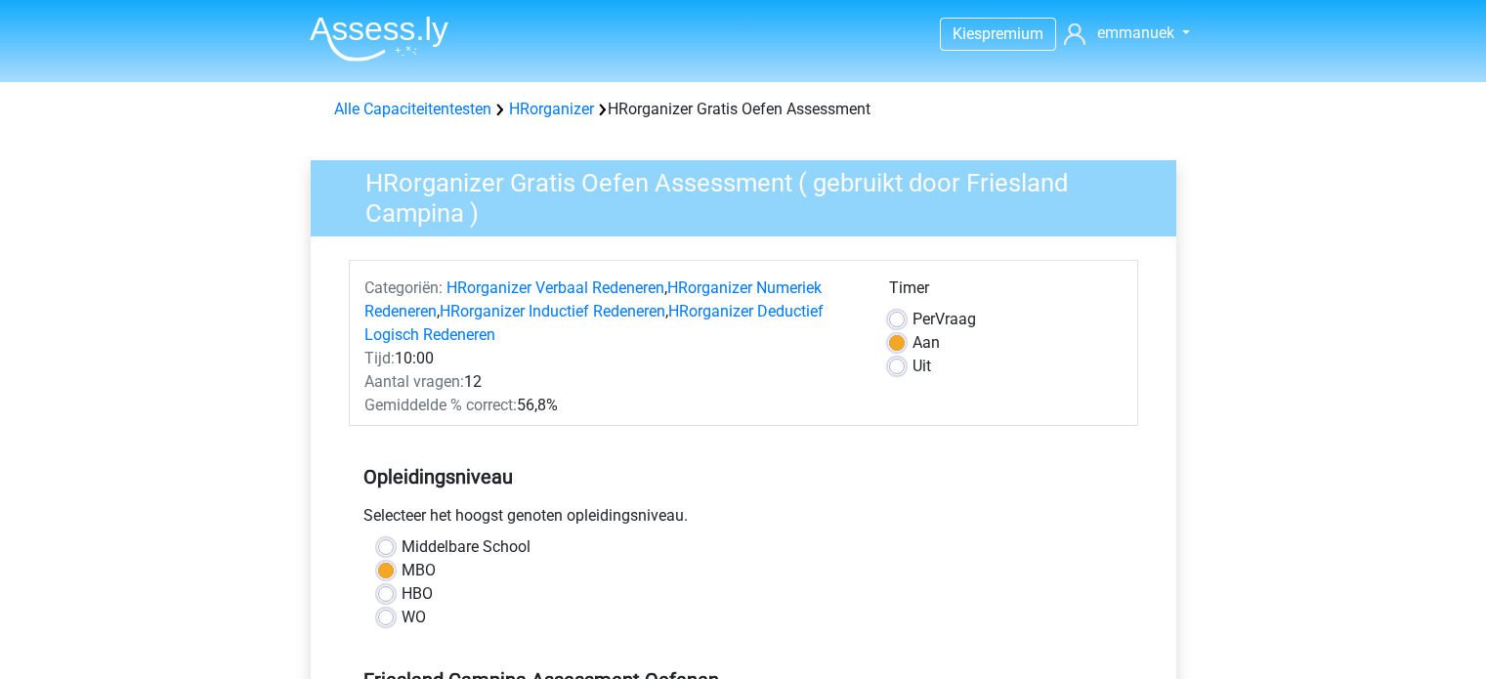
scroll to position [391, 0]
